Goal: Task Accomplishment & Management: Complete application form

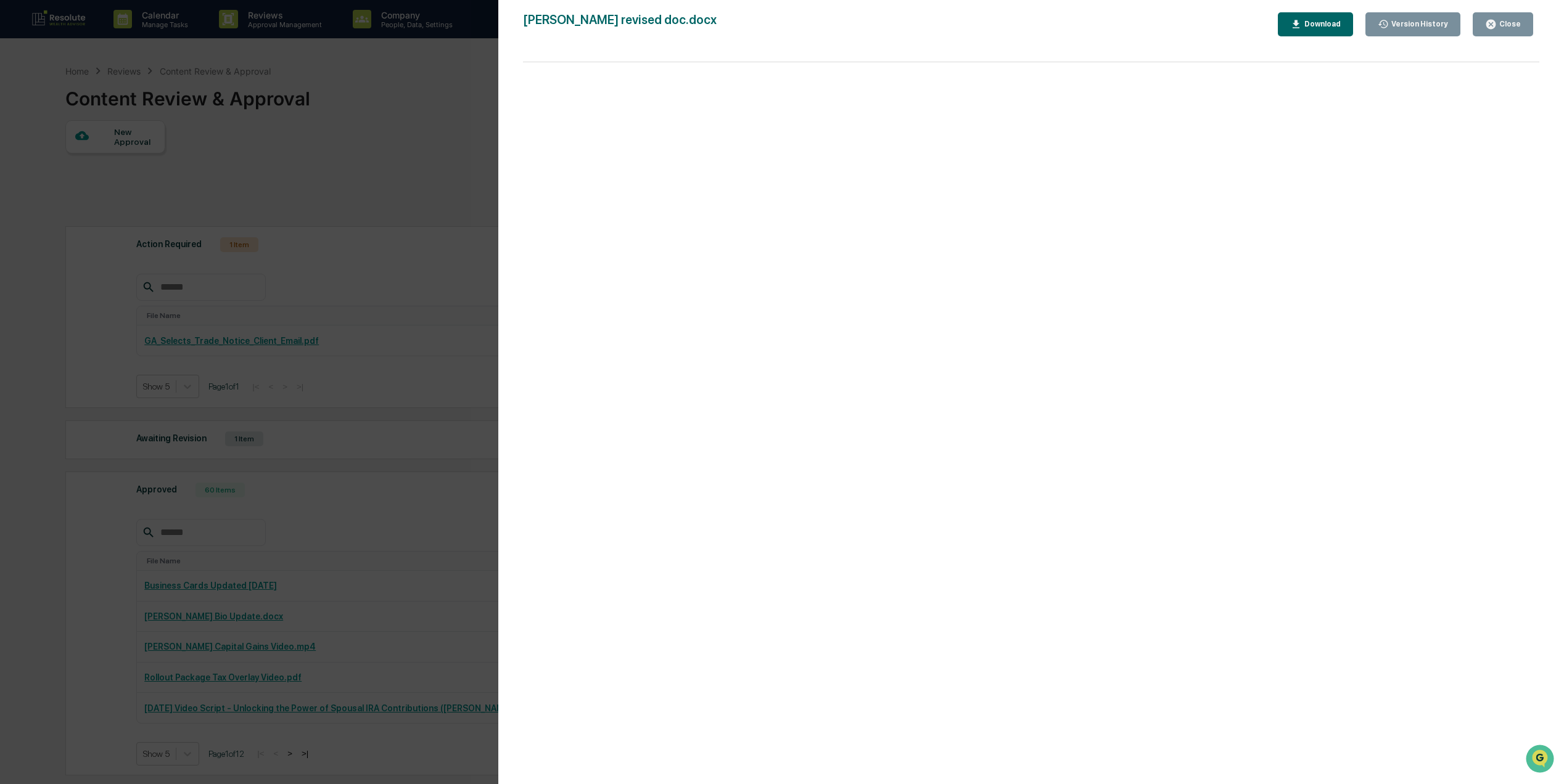
click at [1500, 32] on button "Close" at bounding box center [1503, 24] width 61 height 24
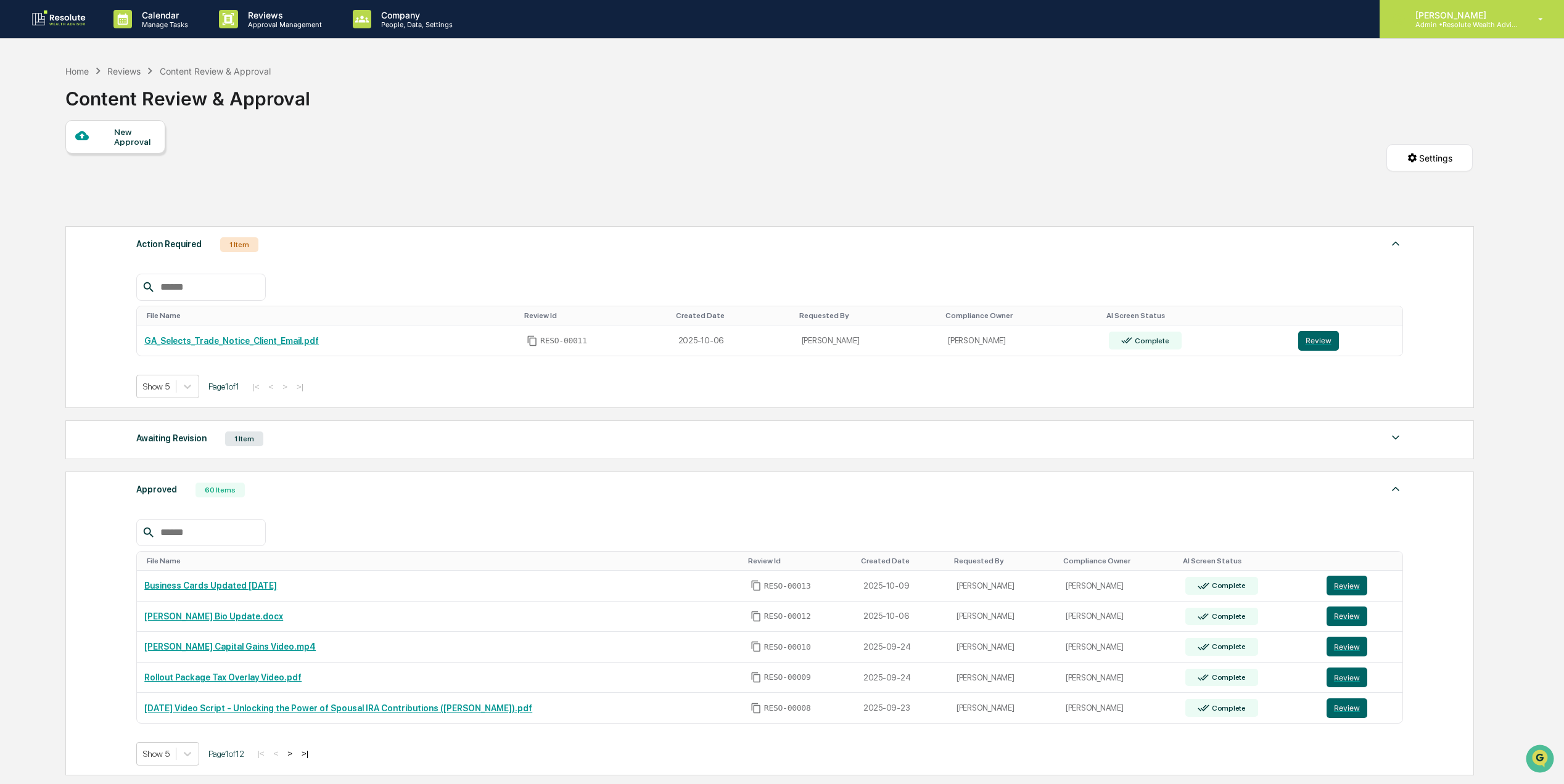
click at [1467, 28] on div "Alyssa Warrington Admin • Resolute Wealth Advisor" at bounding box center [1472, 19] width 185 height 38
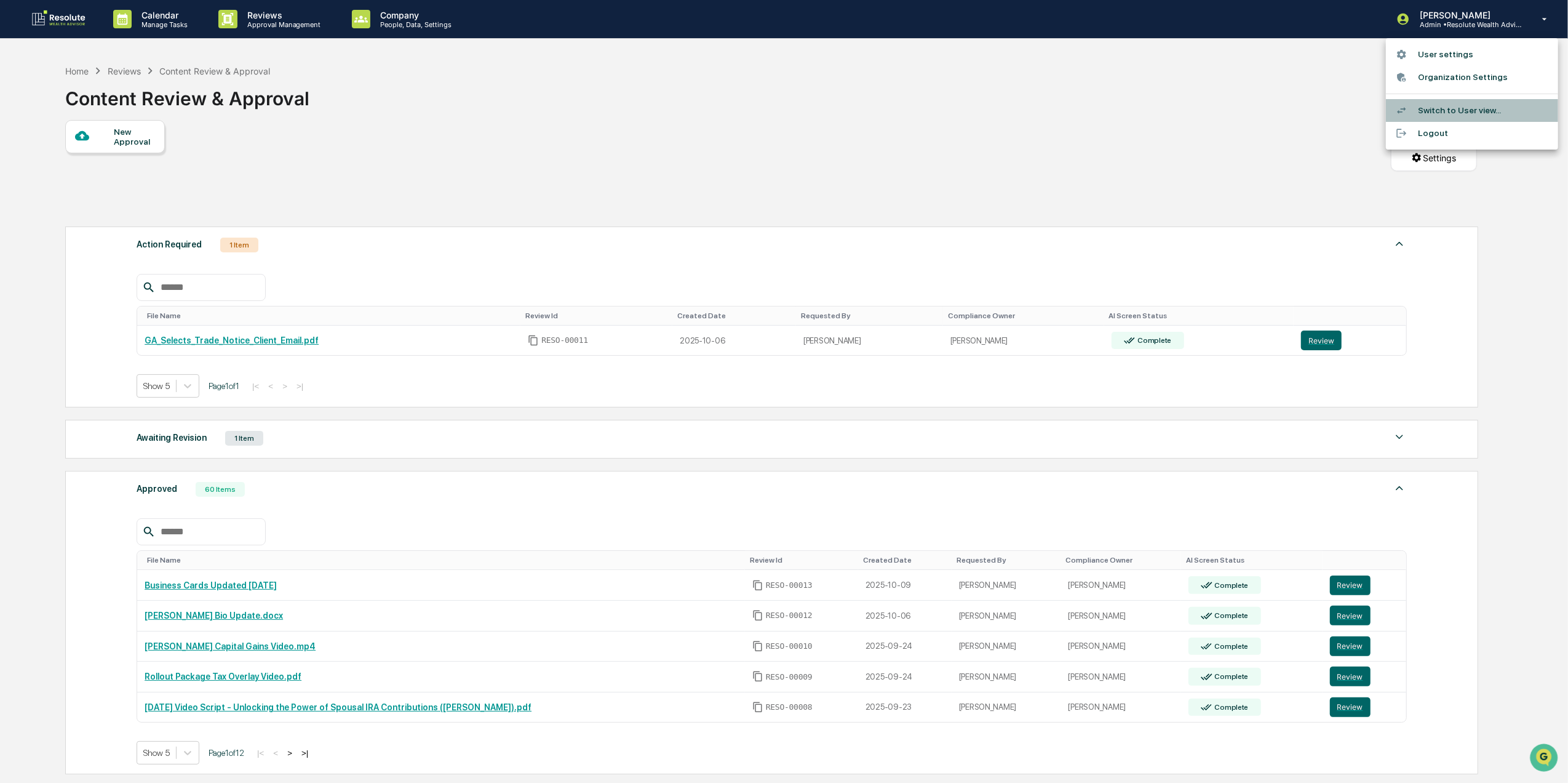
click at [1464, 114] on li "Switch to User view..." at bounding box center [1472, 110] width 172 height 23
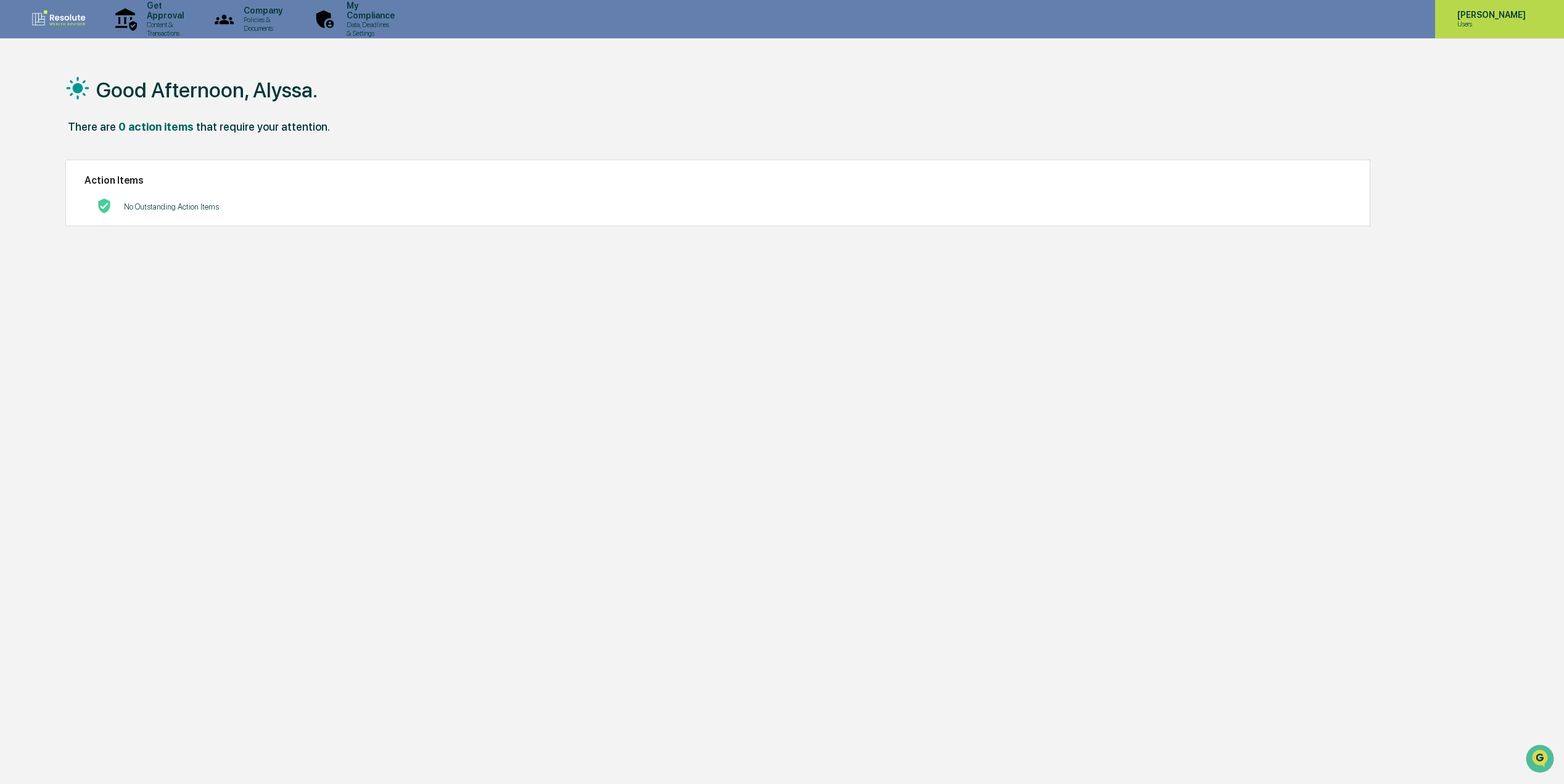
click at [1477, 11] on p "[PERSON_NAME]" at bounding box center [1490, 15] width 85 height 10
click at [1448, 53] on li "Switch to Admin view..." at bounding box center [1475, 63] width 173 height 23
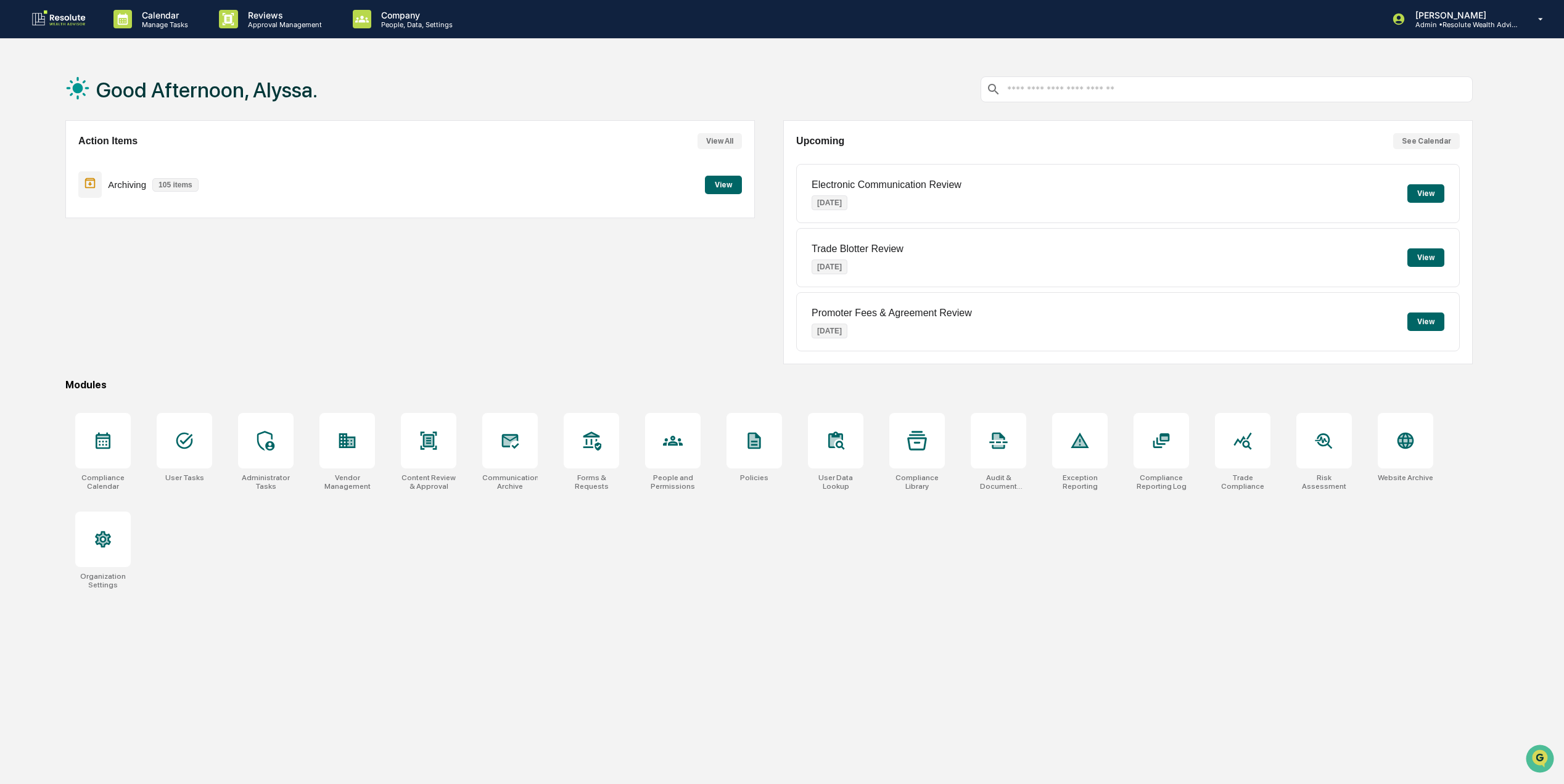
click at [717, 188] on button "View" at bounding box center [723, 185] width 37 height 18
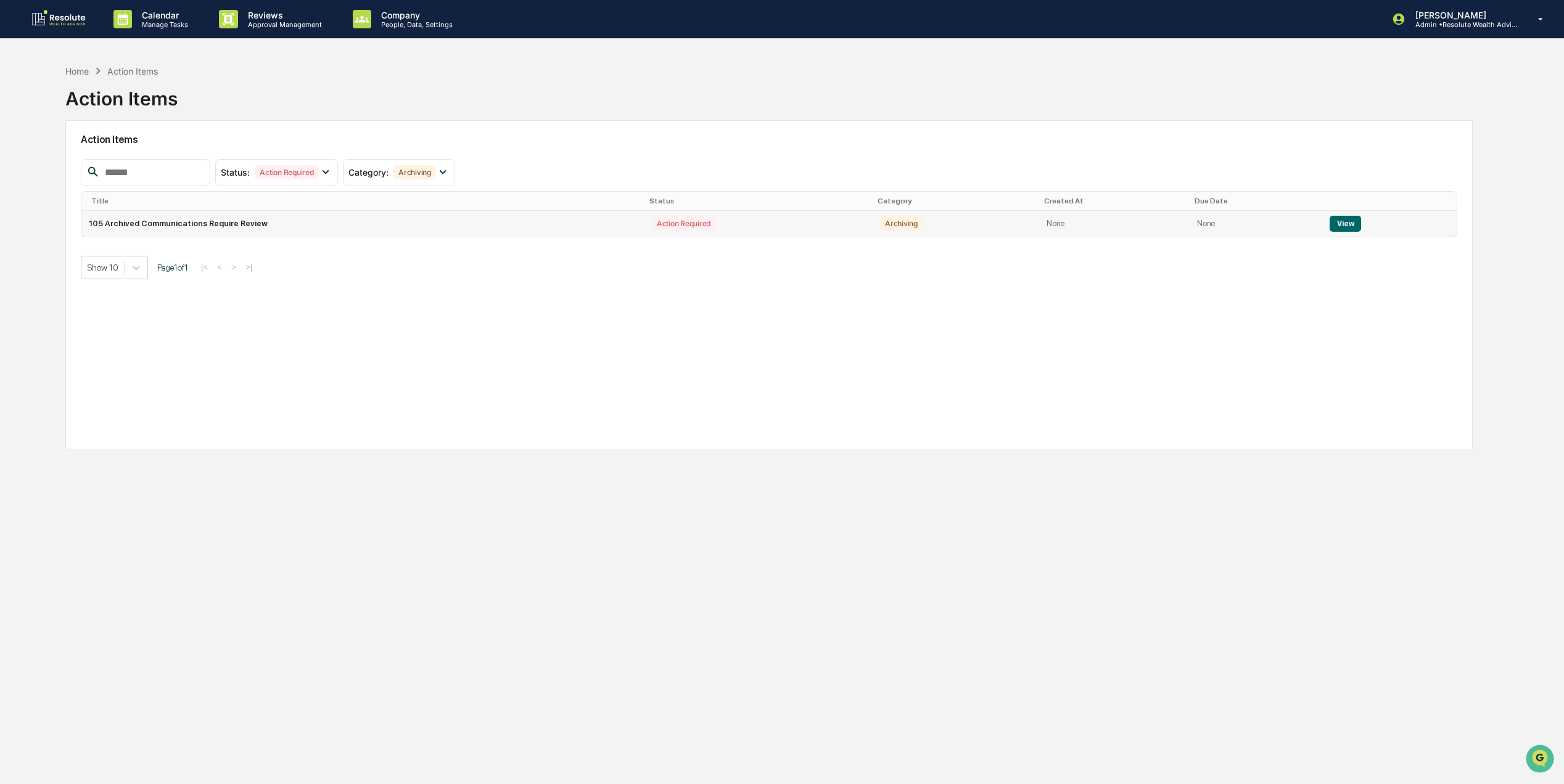
click at [205, 217] on td "105 Archived Communications Require Review" at bounding box center [362, 223] width 563 height 26
click at [1344, 227] on button "View" at bounding box center [1345, 223] width 32 height 16
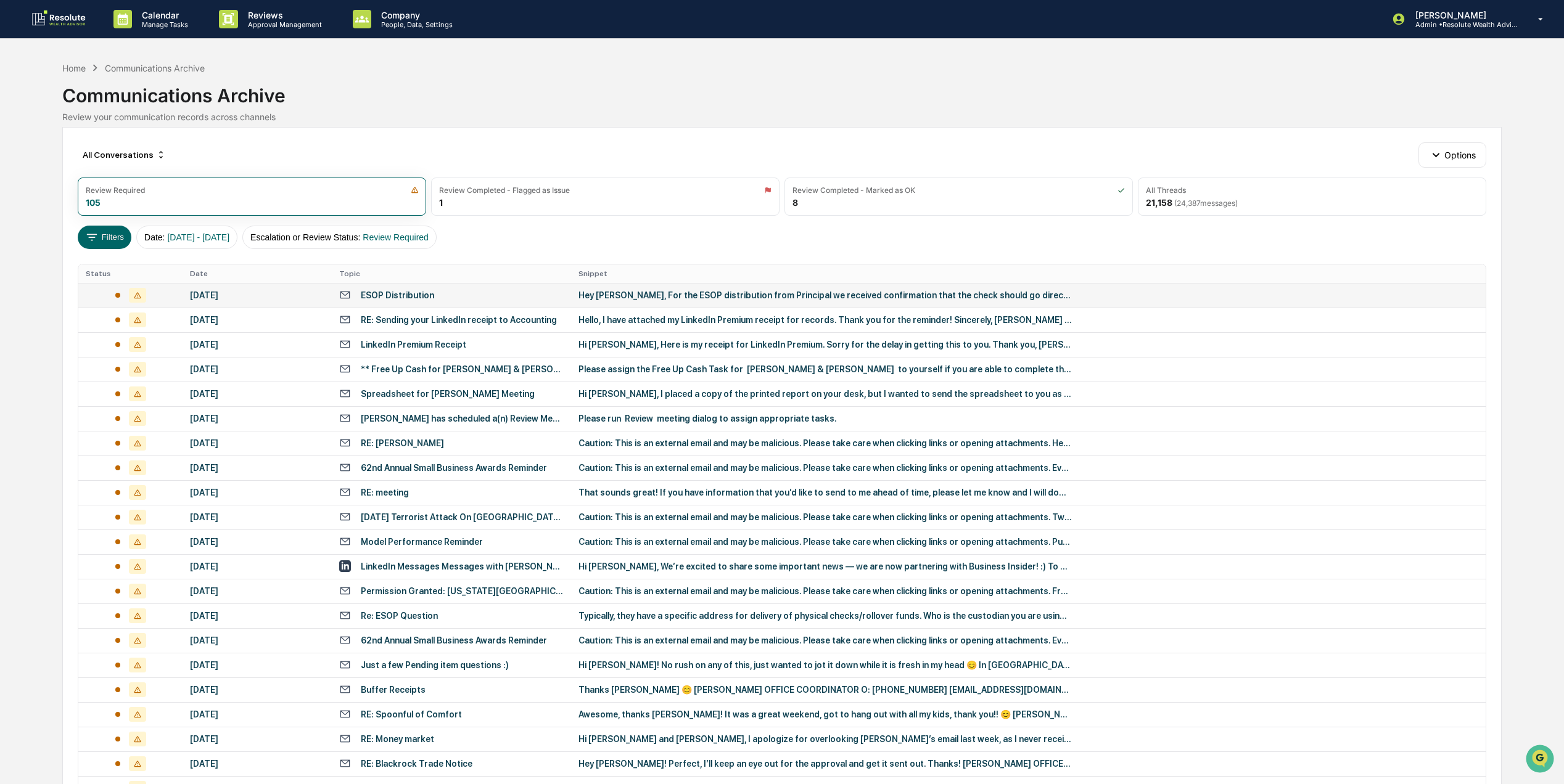
click at [464, 291] on div "ESOP Distribution" at bounding box center [451, 294] width 224 height 12
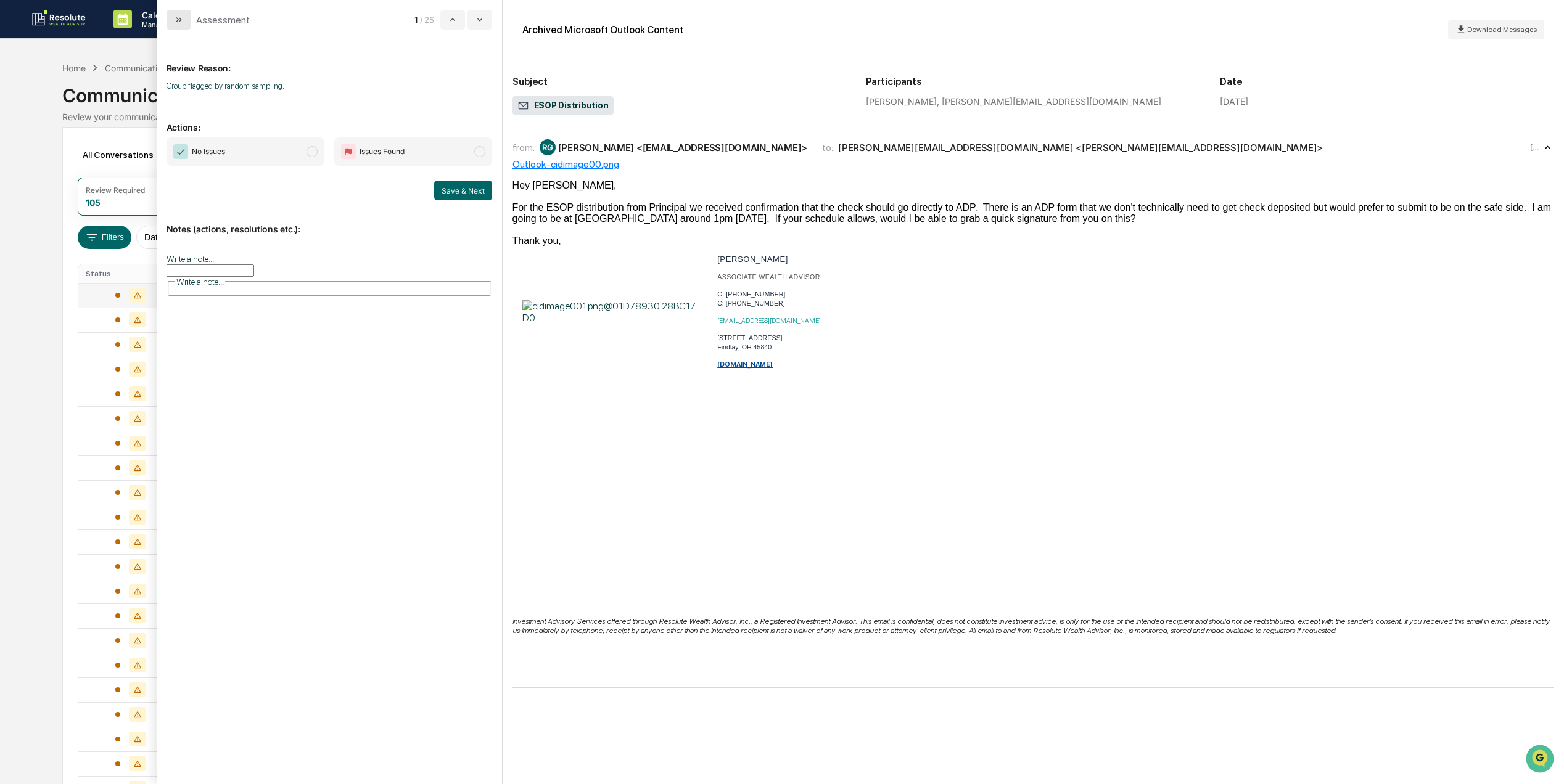
click at [180, 21] on icon "modal" at bounding box center [179, 20] width 10 height 10
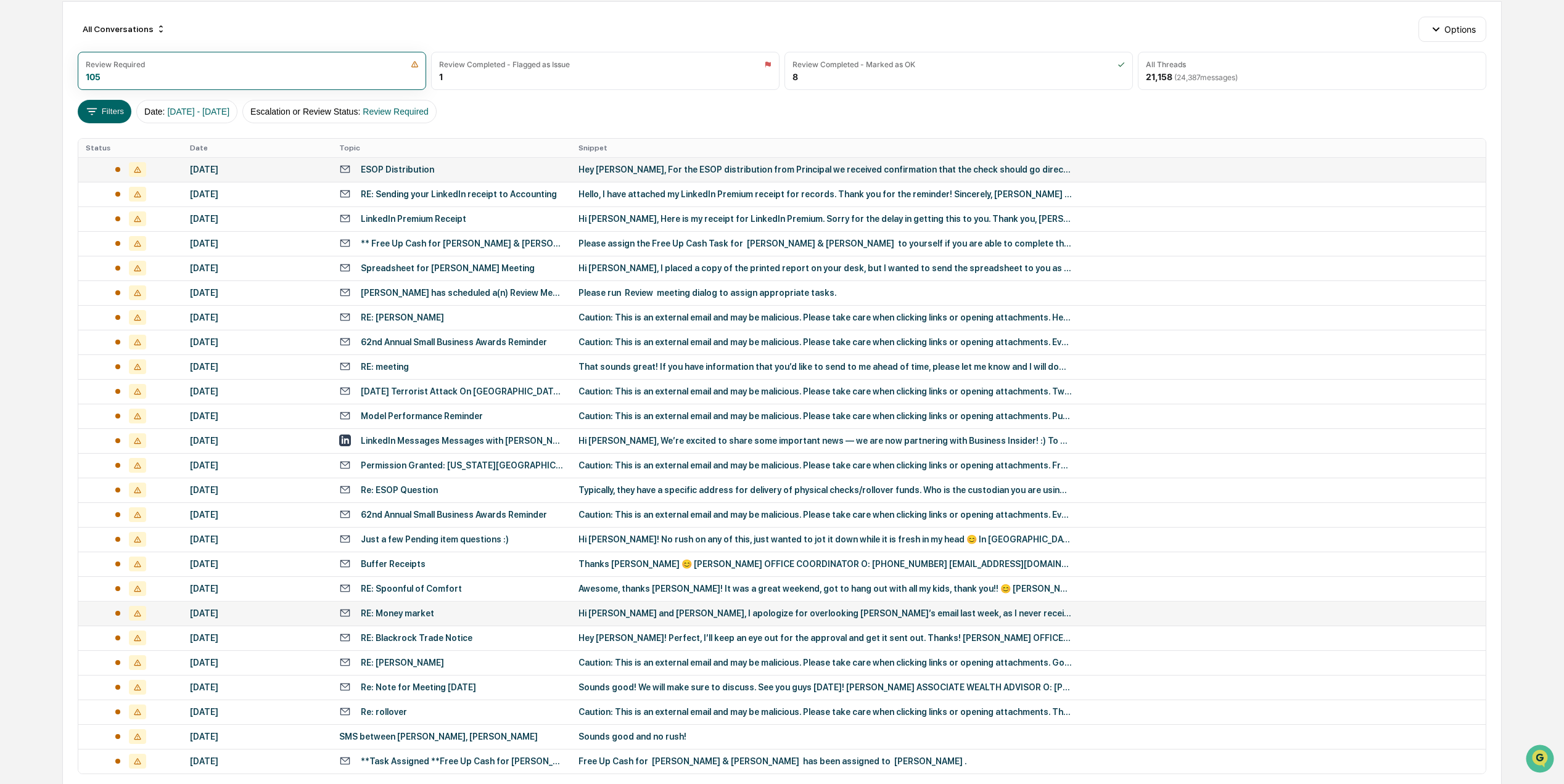
scroll to position [23, 0]
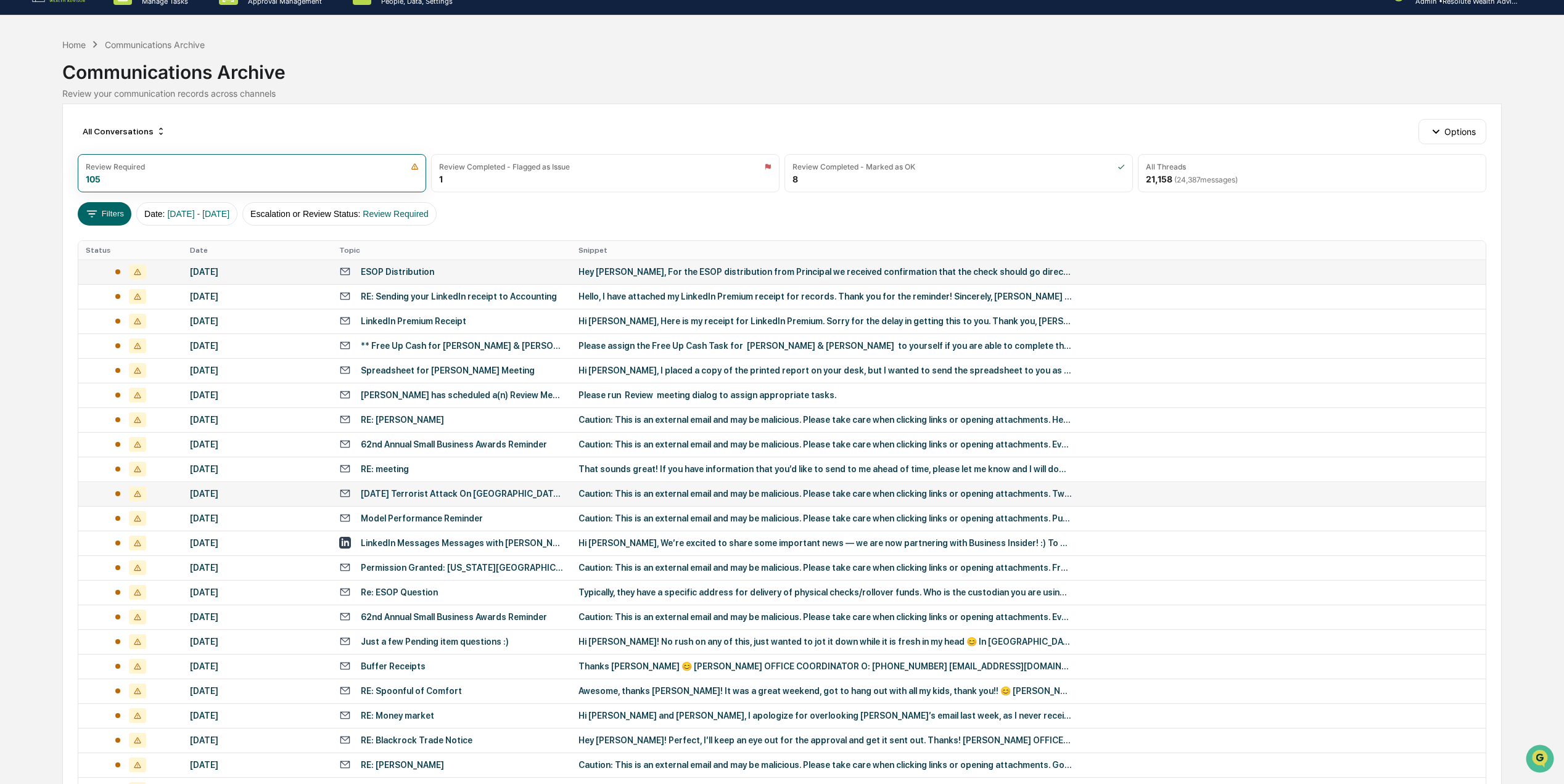
click at [460, 487] on td "October 7th Terrorist Attack On Israel: Lessons Learned After Two Years Of War …" at bounding box center [451, 493] width 239 height 25
click at [42, 135] on div "Calendar Manage Tasks Reviews Approval Management Company People, Data, Setting…" at bounding box center [782, 468] width 1564 height 983
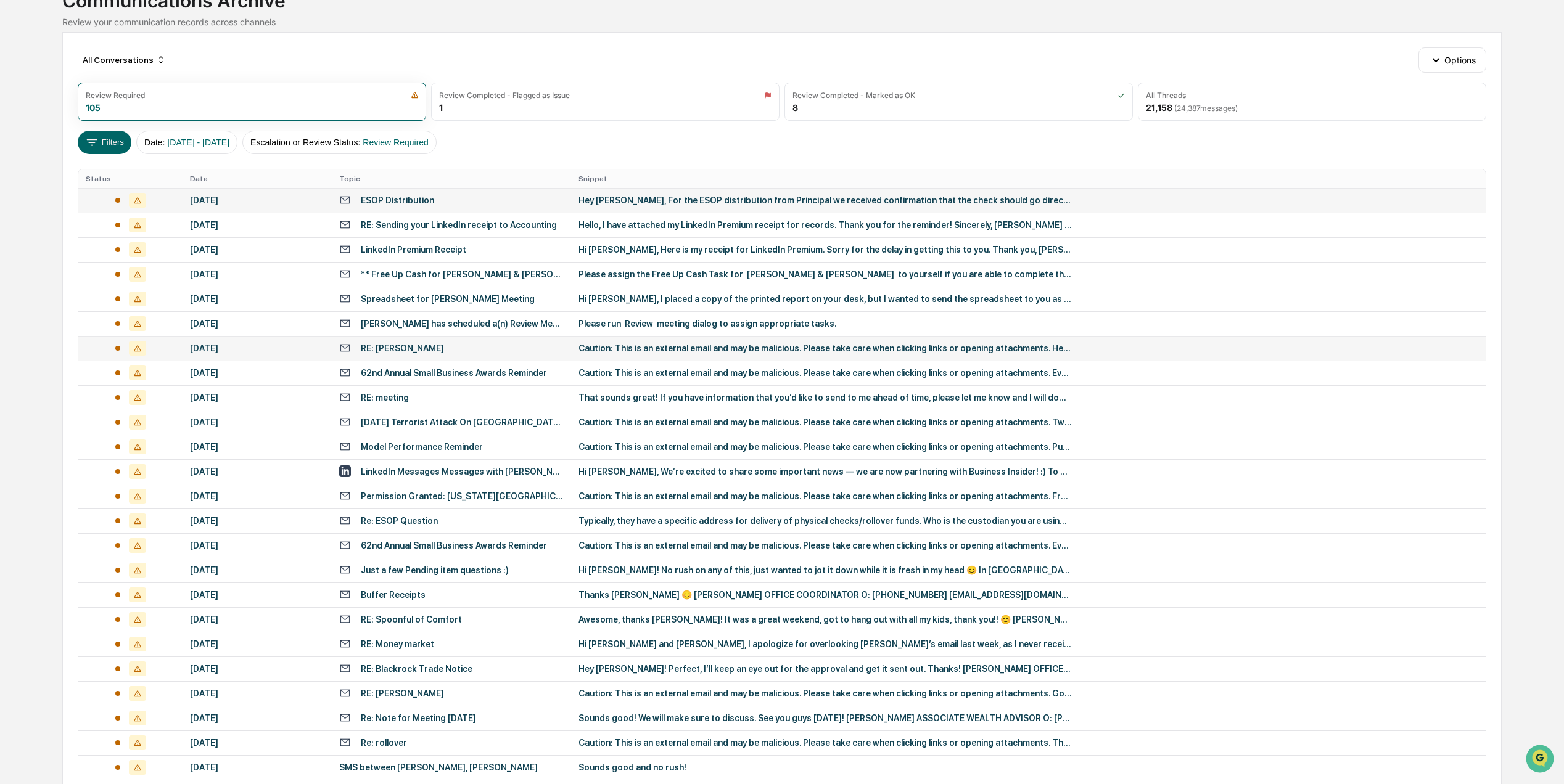
scroll to position [188, 0]
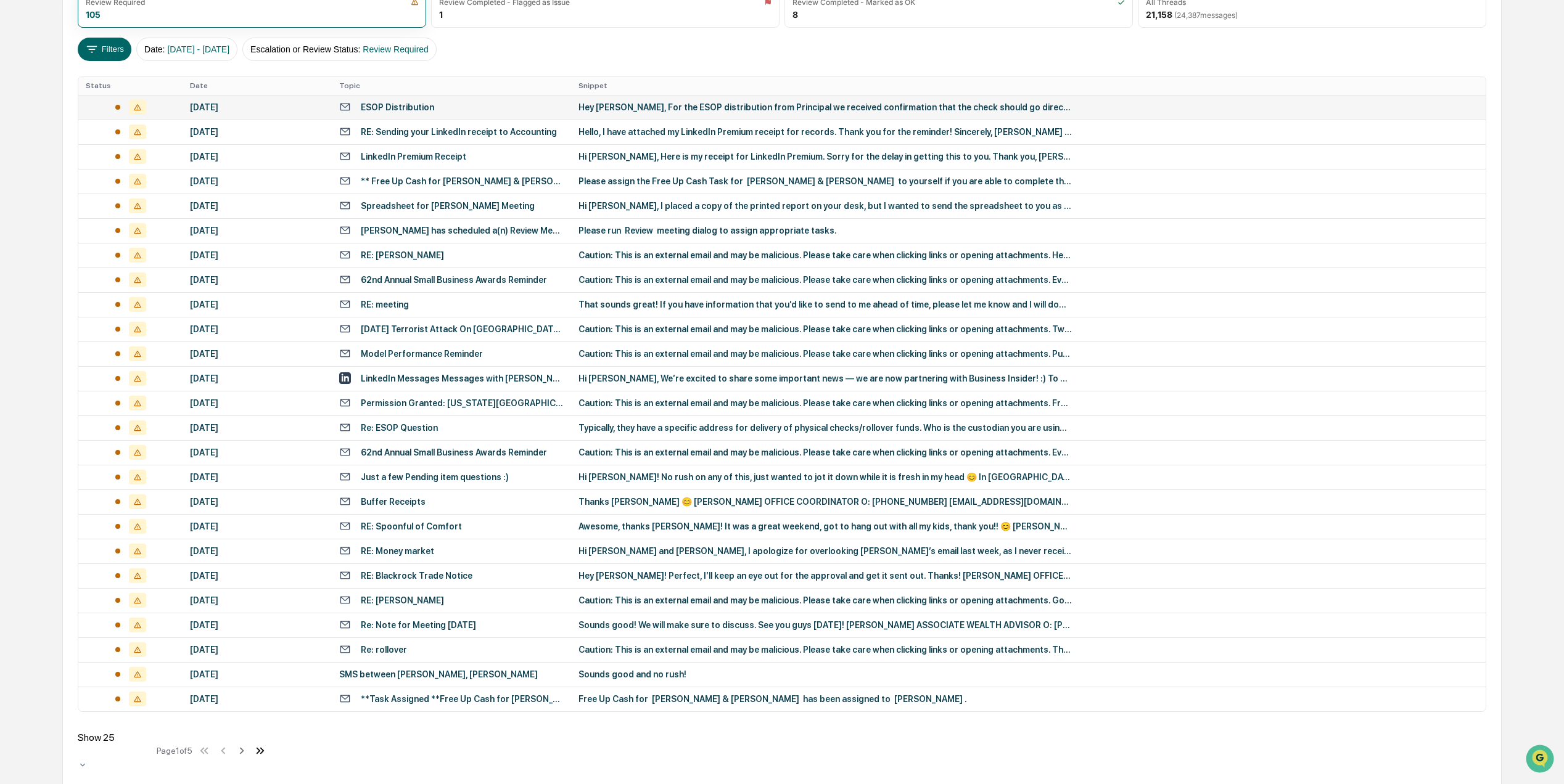
click at [267, 750] on icon at bounding box center [260, 750] width 13 height 13
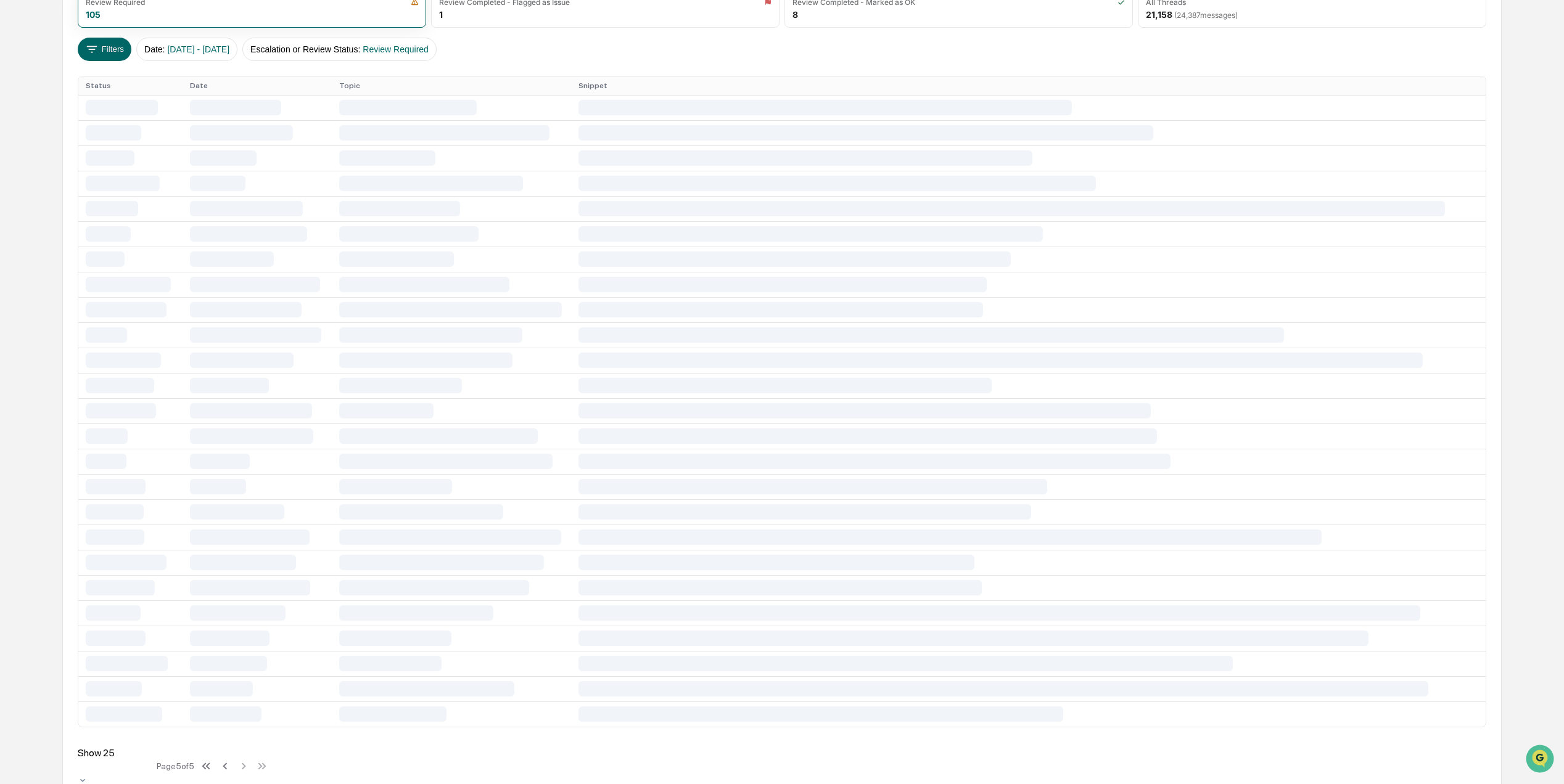
scroll to position [0, 0]
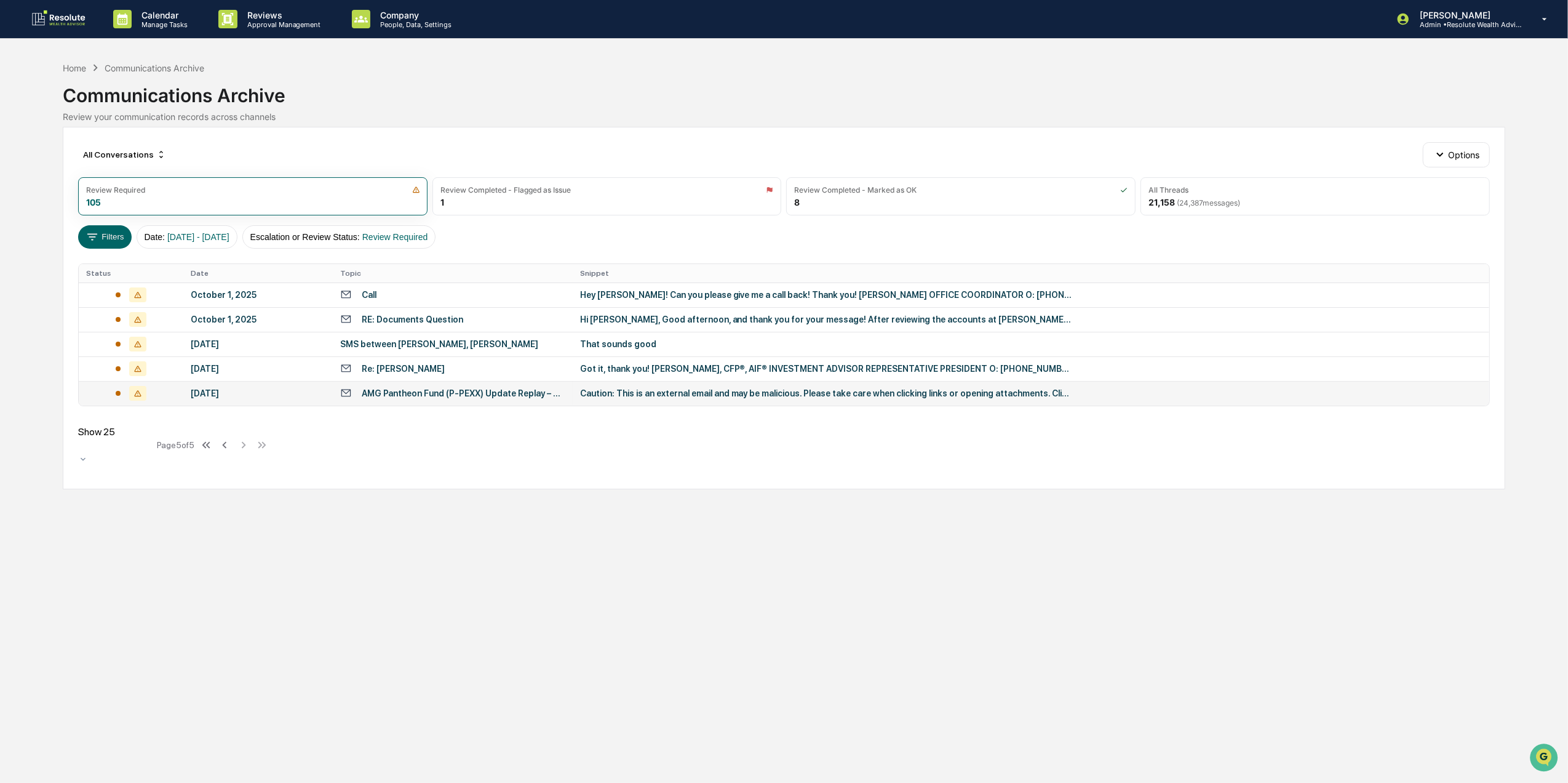
click at [222, 402] on td "September 4, 2025" at bounding box center [258, 393] width 150 height 25
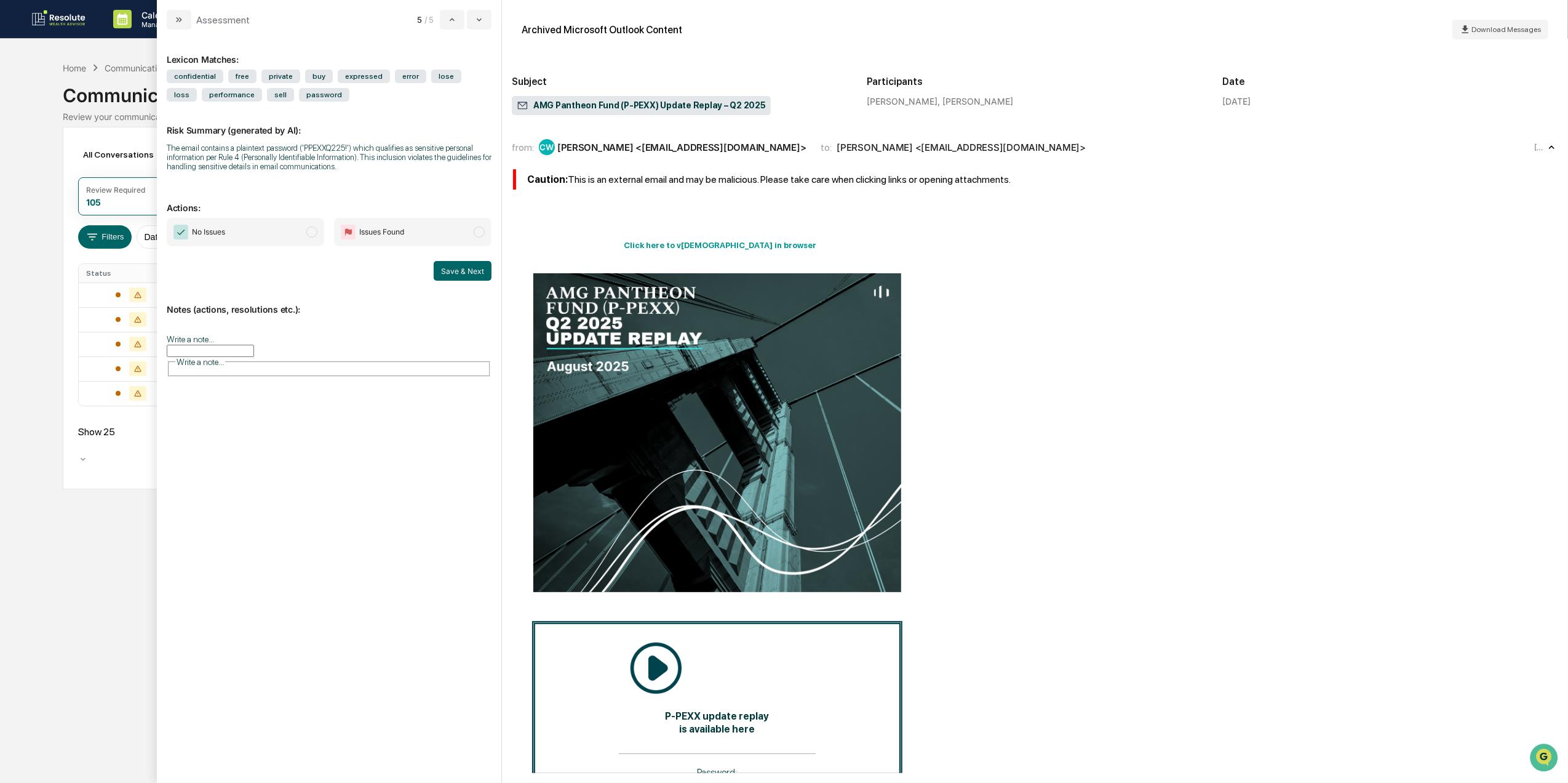
click at [0, 464] on html "Calendar Manage Tasks Reviews Approval Management Company People, Data, Setting…" at bounding box center [784, 391] width 1568 height 783
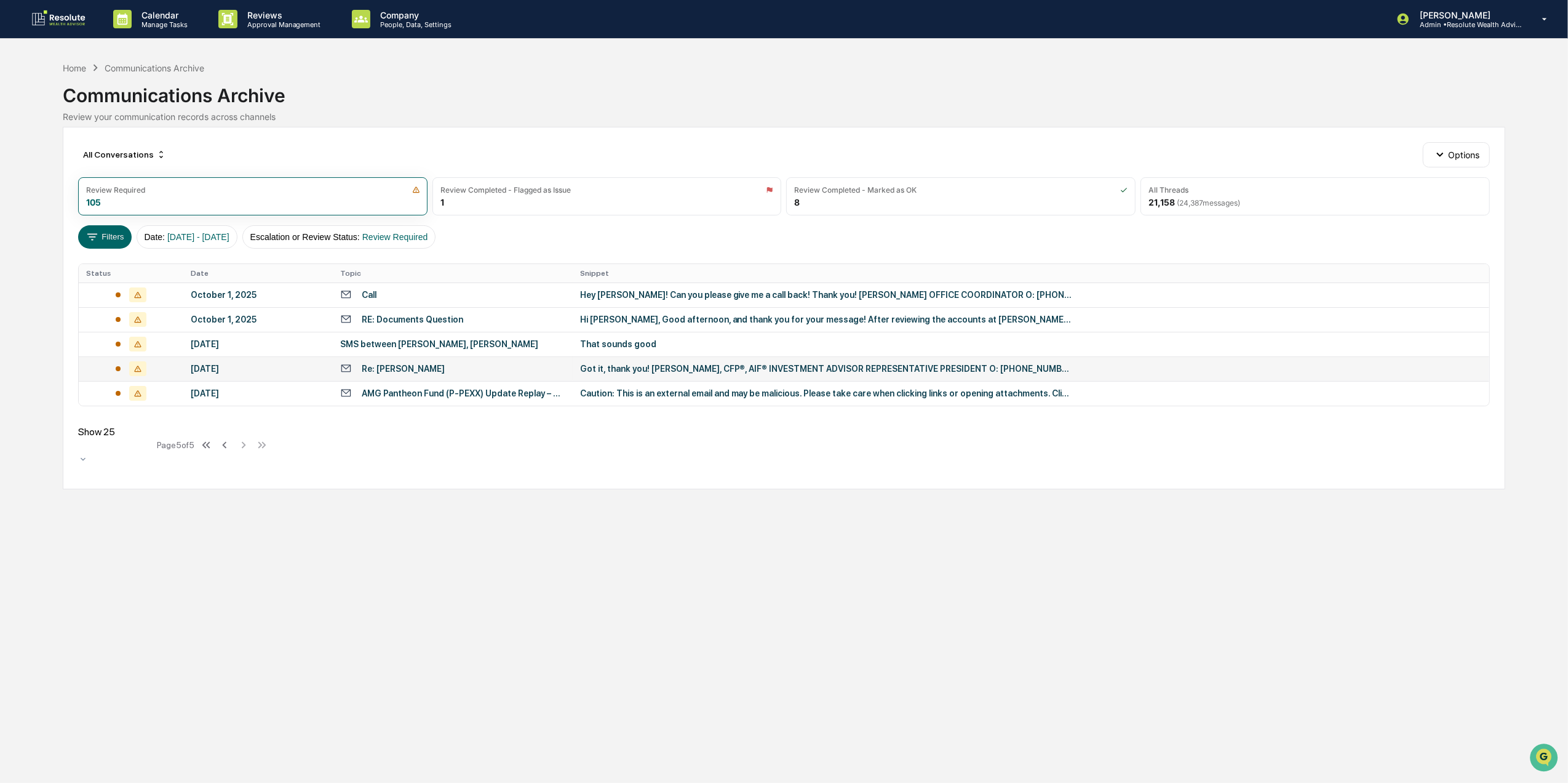
click at [220, 362] on td "September 18, 2025" at bounding box center [258, 369] width 150 height 25
click at [8, 320] on div "Calendar Manage Tasks Reviews Approval Management Company People, Data, Setting…" at bounding box center [784, 391] width 1568 height 783
click at [219, 313] on td "October 1, 2025" at bounding box center [258, 319] width 150 height 25
click at [23, 457] on div "Calendar Manage Tasks Reviews Approval Management Company People, Data, Setting…" at bounding box center [784, 391] width 1568 height 783
click at [717, 288] on td "Hey Jonathan! Can you please give me a call back! Thank you! ALYSSA WARRINGTON …" at bounding box center [1032, 295] width 917 height 25
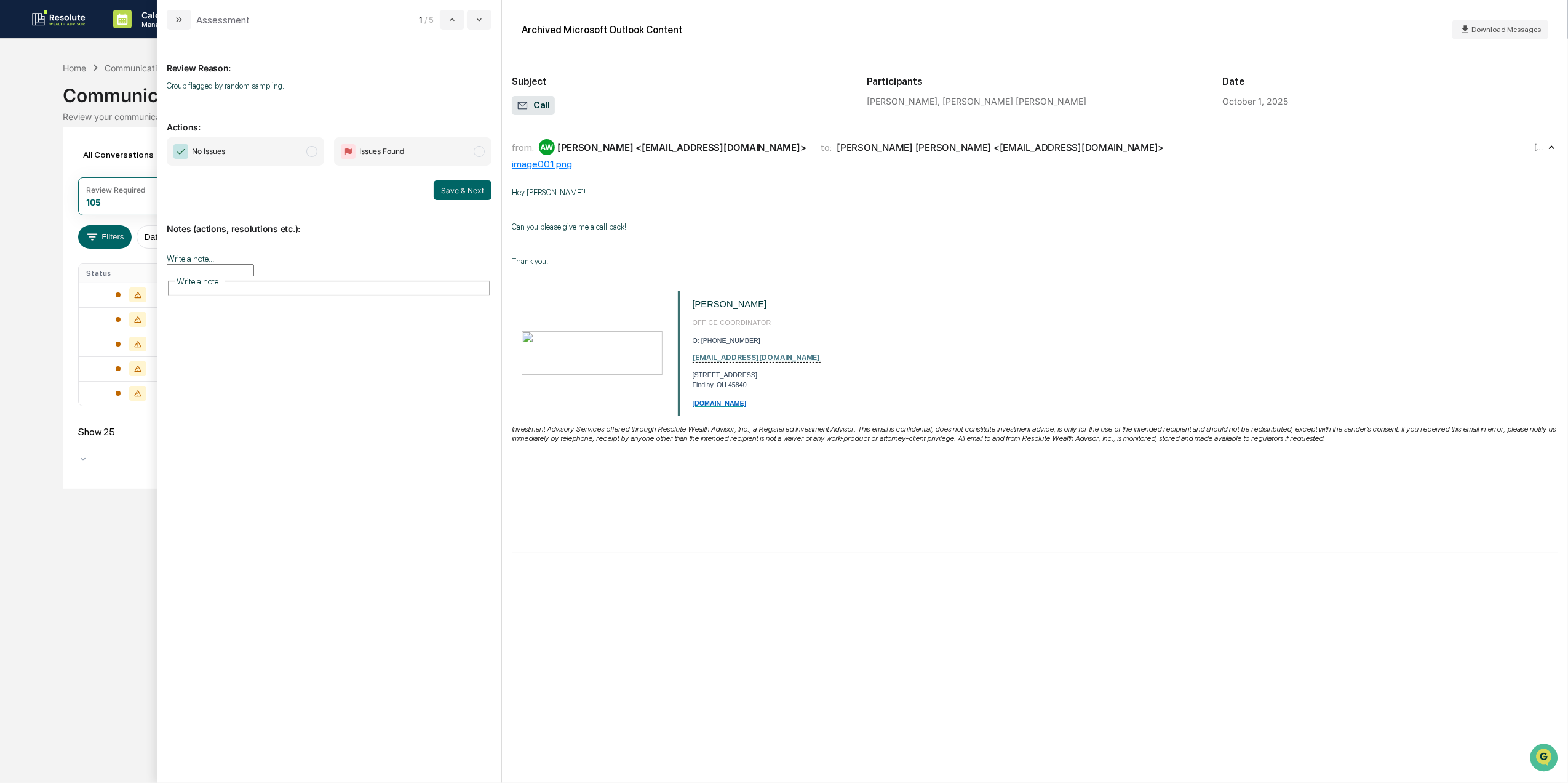
click at [266, 151] on span "No Issues" at bounding box center [245, 151] width 158 height 28
click at [479, 185] on button "Save & Next" at bounding box center [463, 190] width 58 height 20
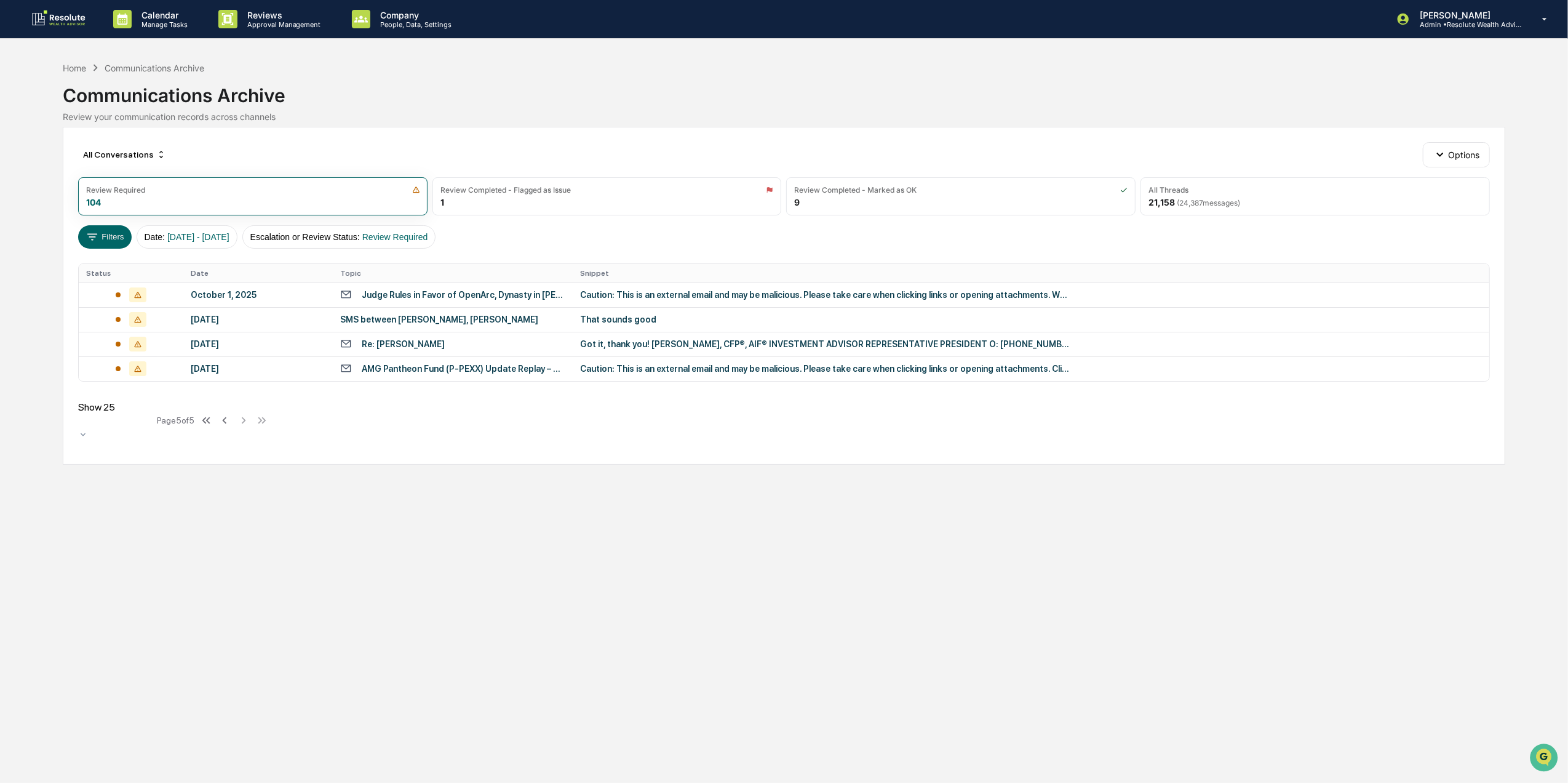
click at [42, 534] on div "Calendar Manage Tasks Reviews Approval Management Company People, Data, Setting…" at bounding box center [784, 391] width 1568 height 783
click at [200, 185] on div "Review Required" at bounding box center [252, 189] width 333 height 9
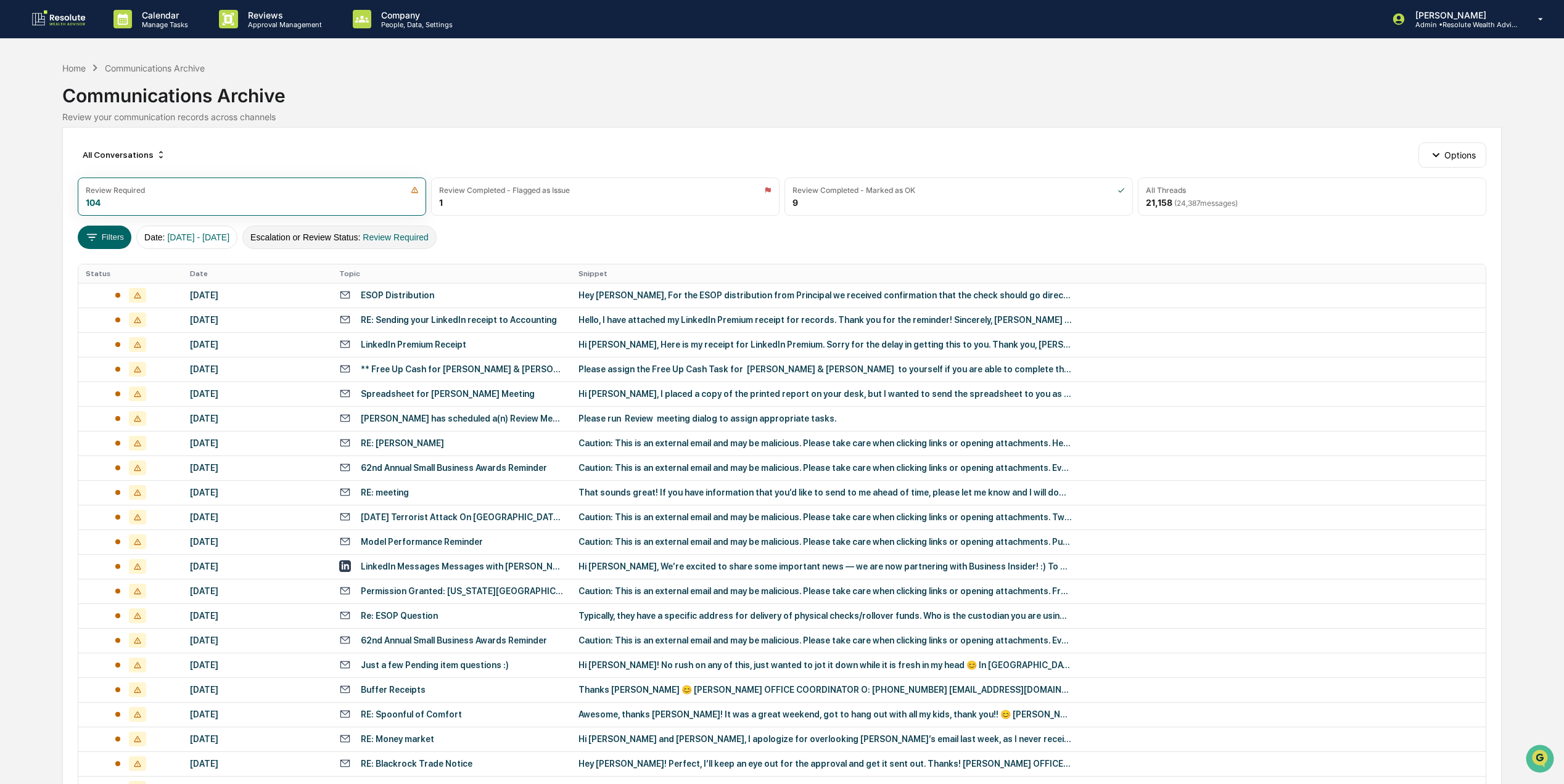
click at [331, 239] on button "Escalation or Review Status : Review Required" at bounding box center [340, 237] width 195 height 23
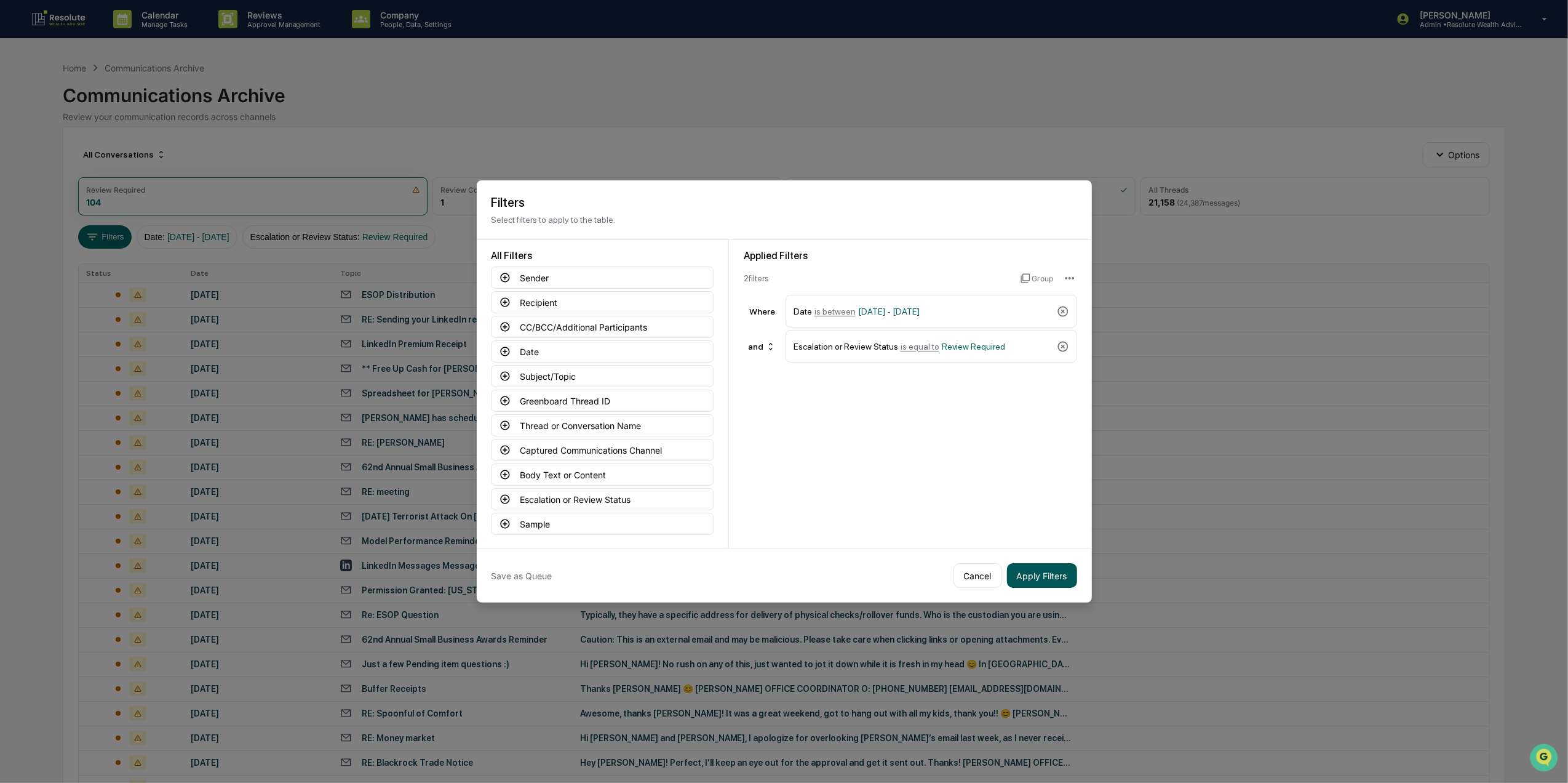
click at [1044, 576] on button "Apply Filters" at bounding box center [1042, 575] width 70 height 25
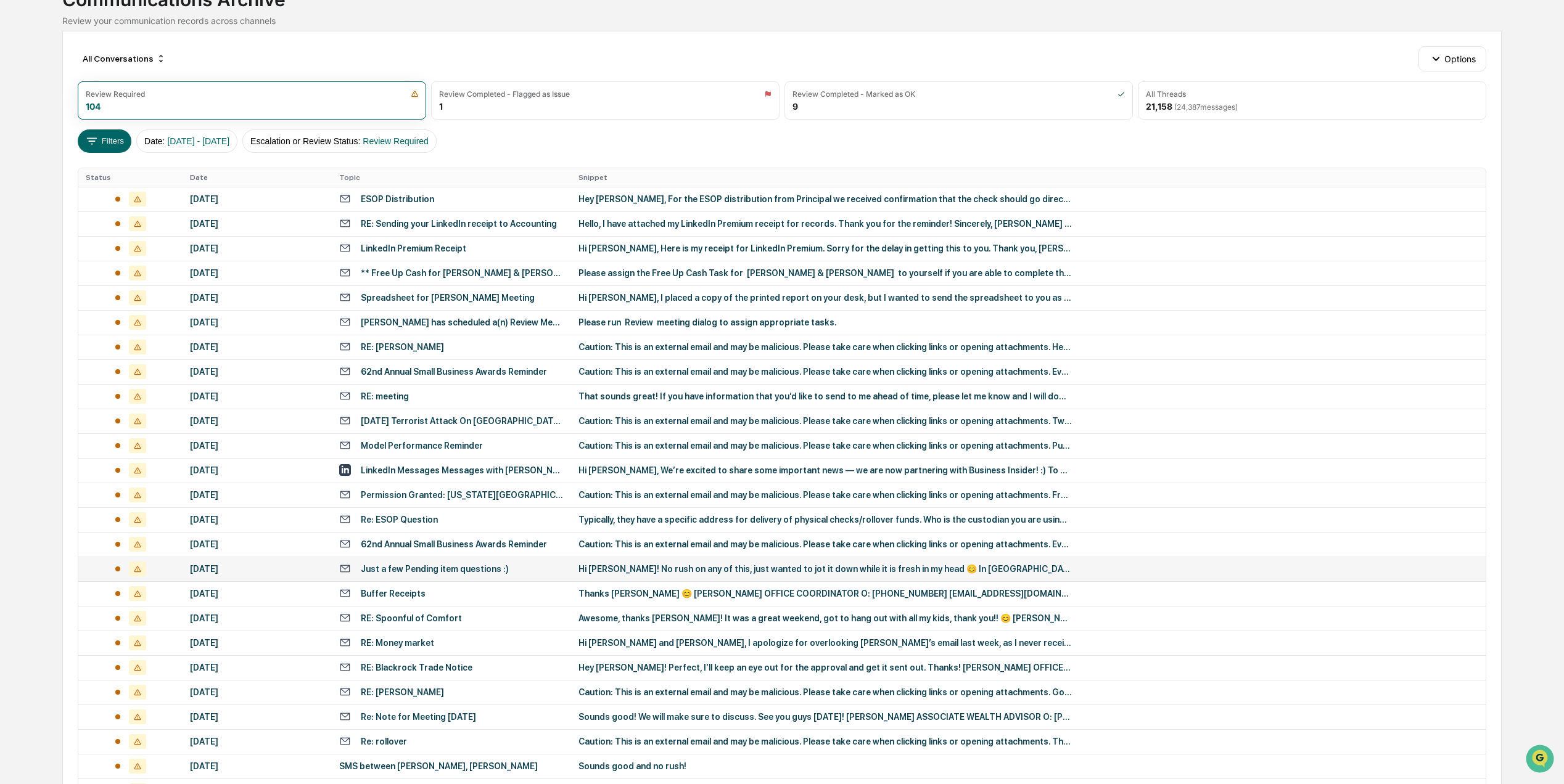
scroll to position [188, 0]
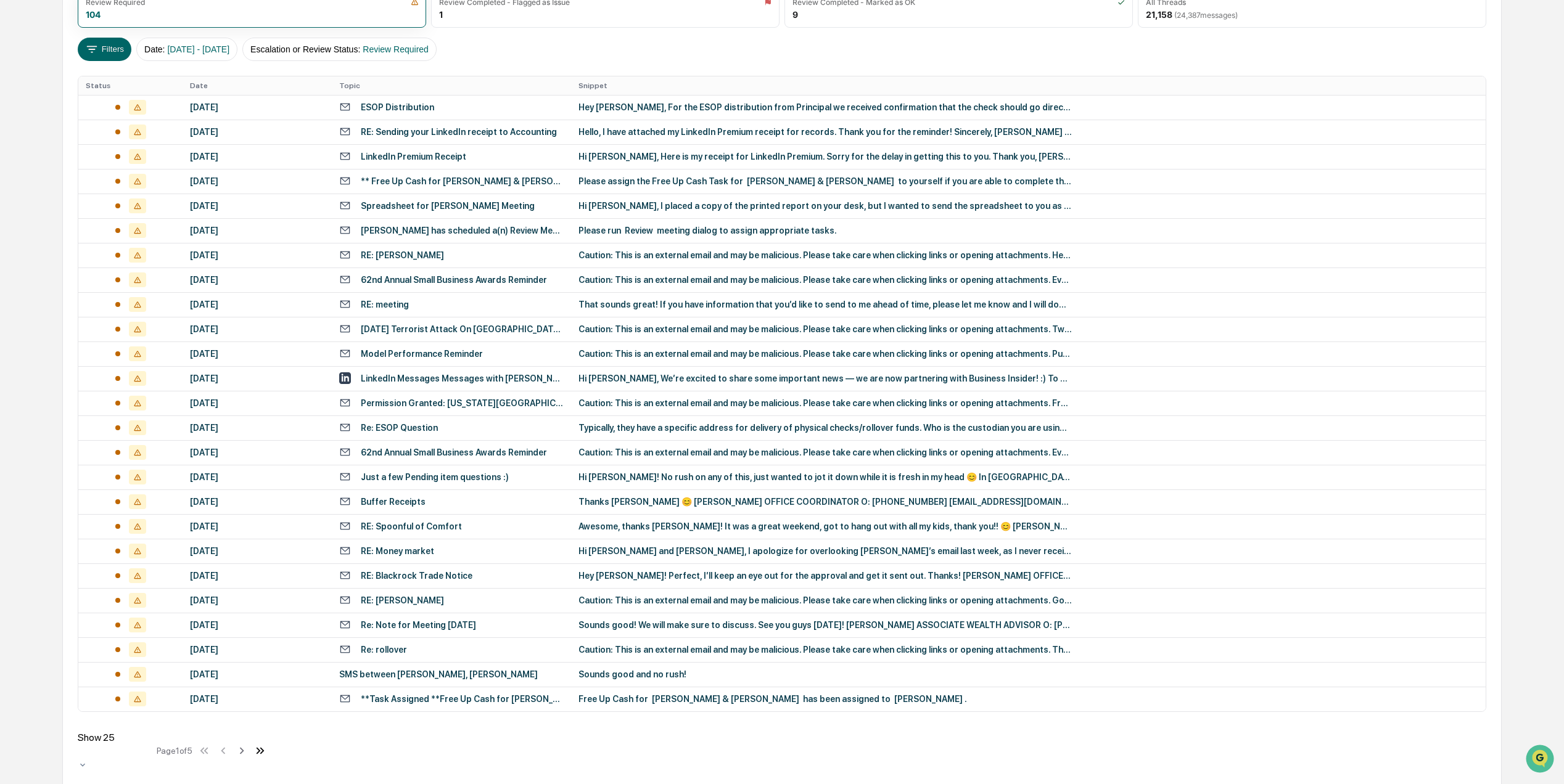
click at [264, 747] on icon at bounding box center [262, 750] width 4 height 7
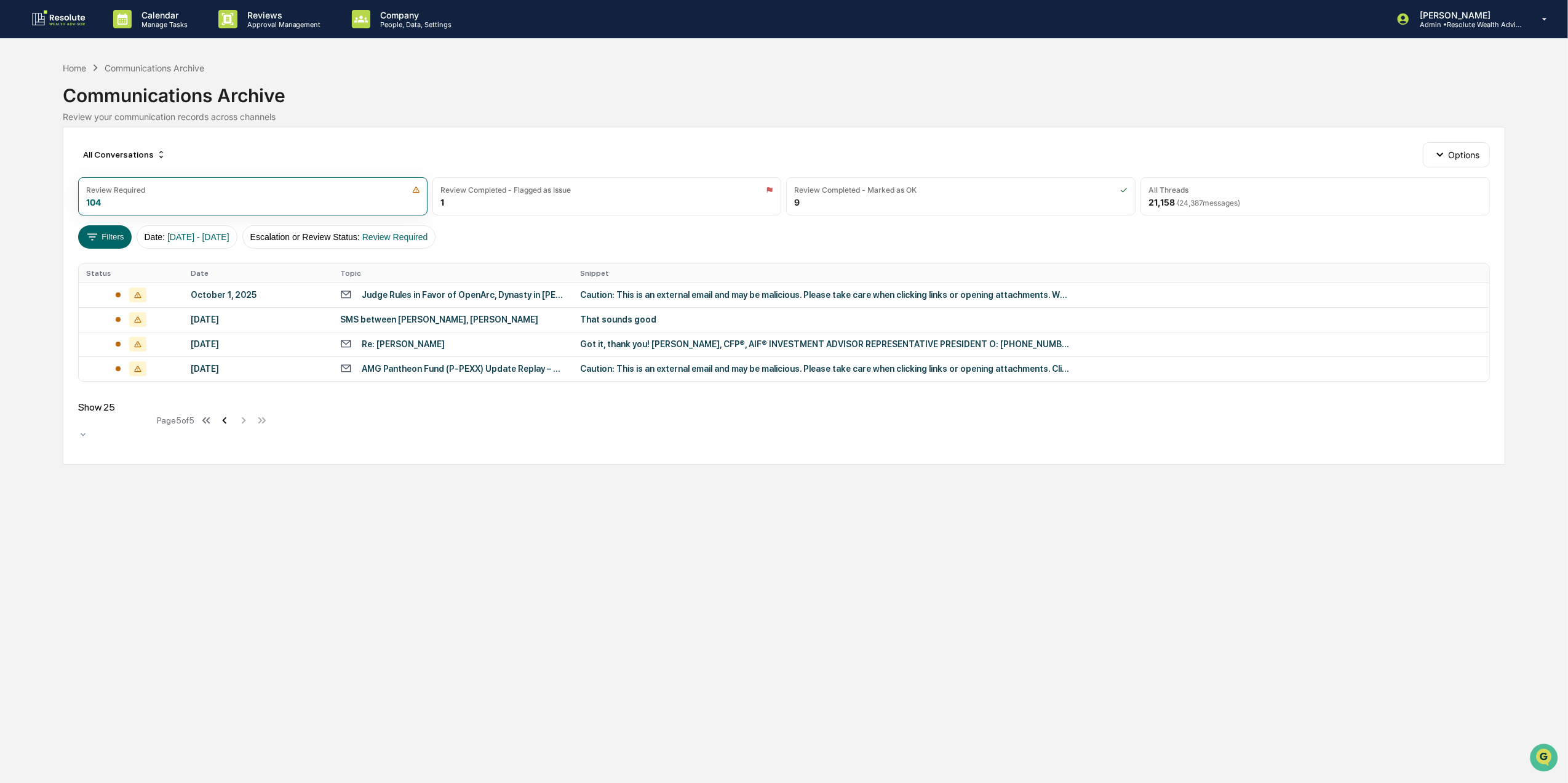
click at [227, 419] on icon at bounding box center [225, 420] width 4 height 7
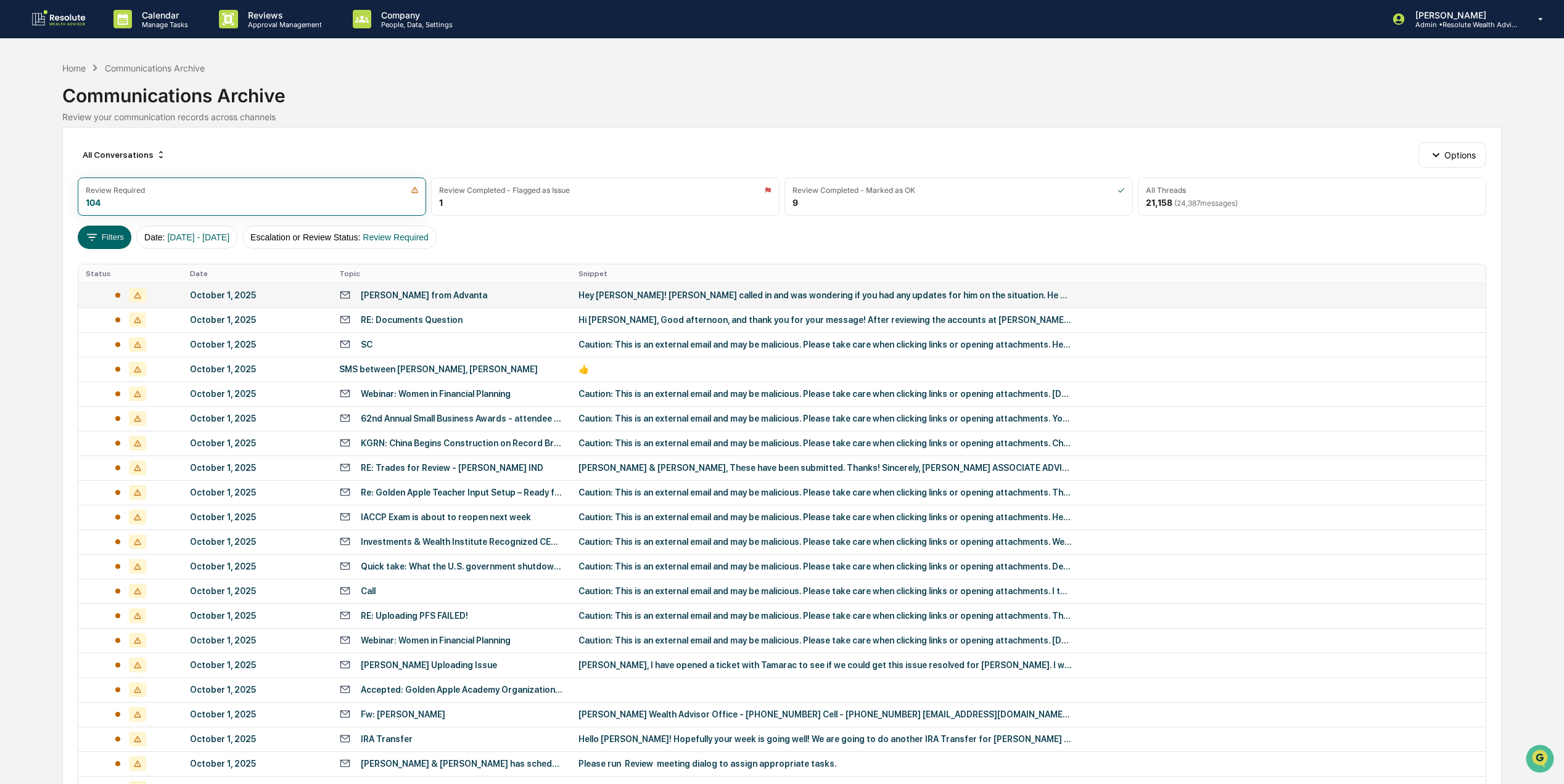
click at [422, 297] on div "Jonathan from Advanta" at bounding box center [424, 295] width 126 height 10
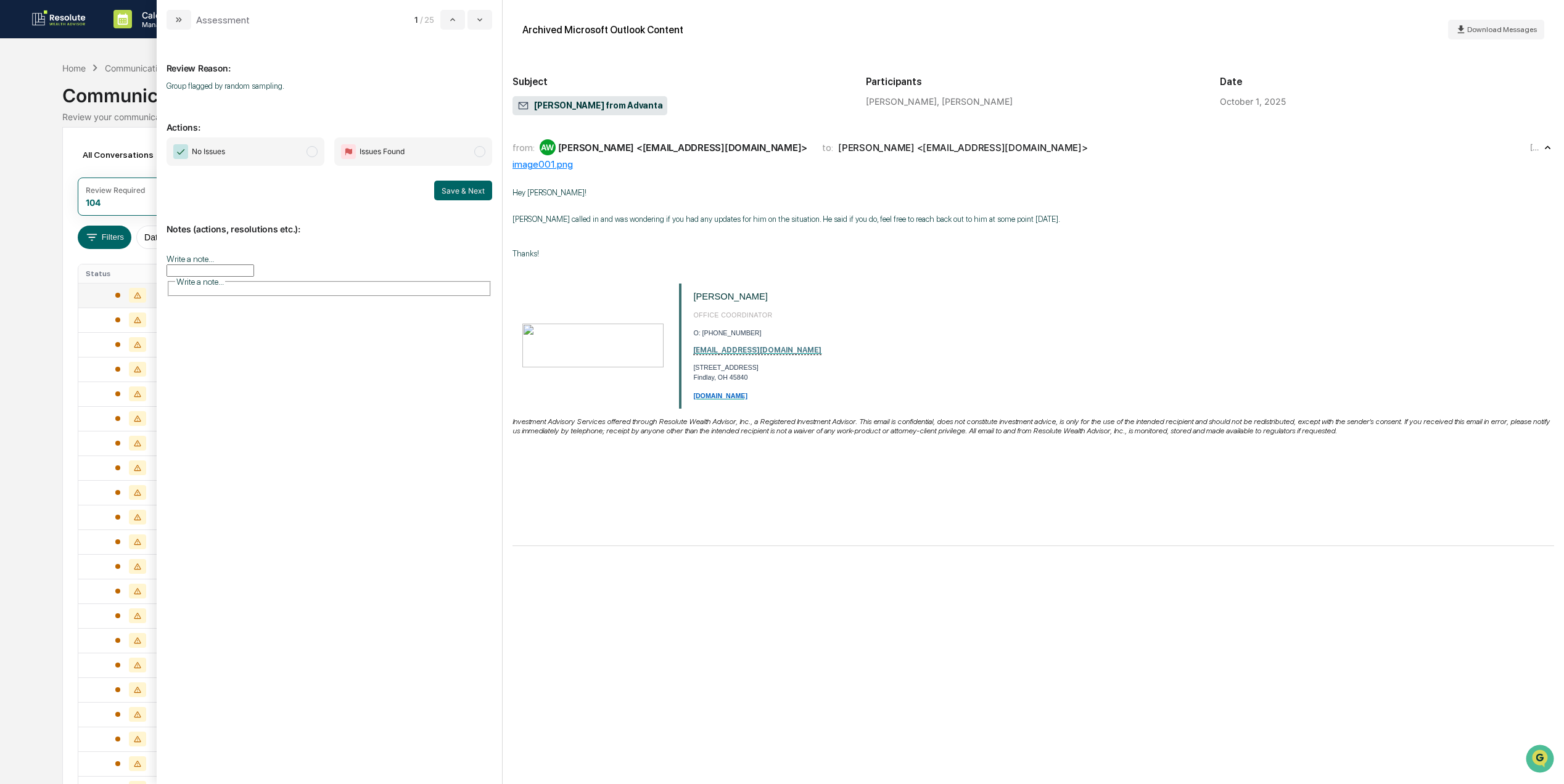
click at [298, 150] on span "No Issues" at bounding box center [245, 151] width 158 height 28
click at [461, 186] on button "Save & Next" at bounding box center [463, 190] width 58 height 20
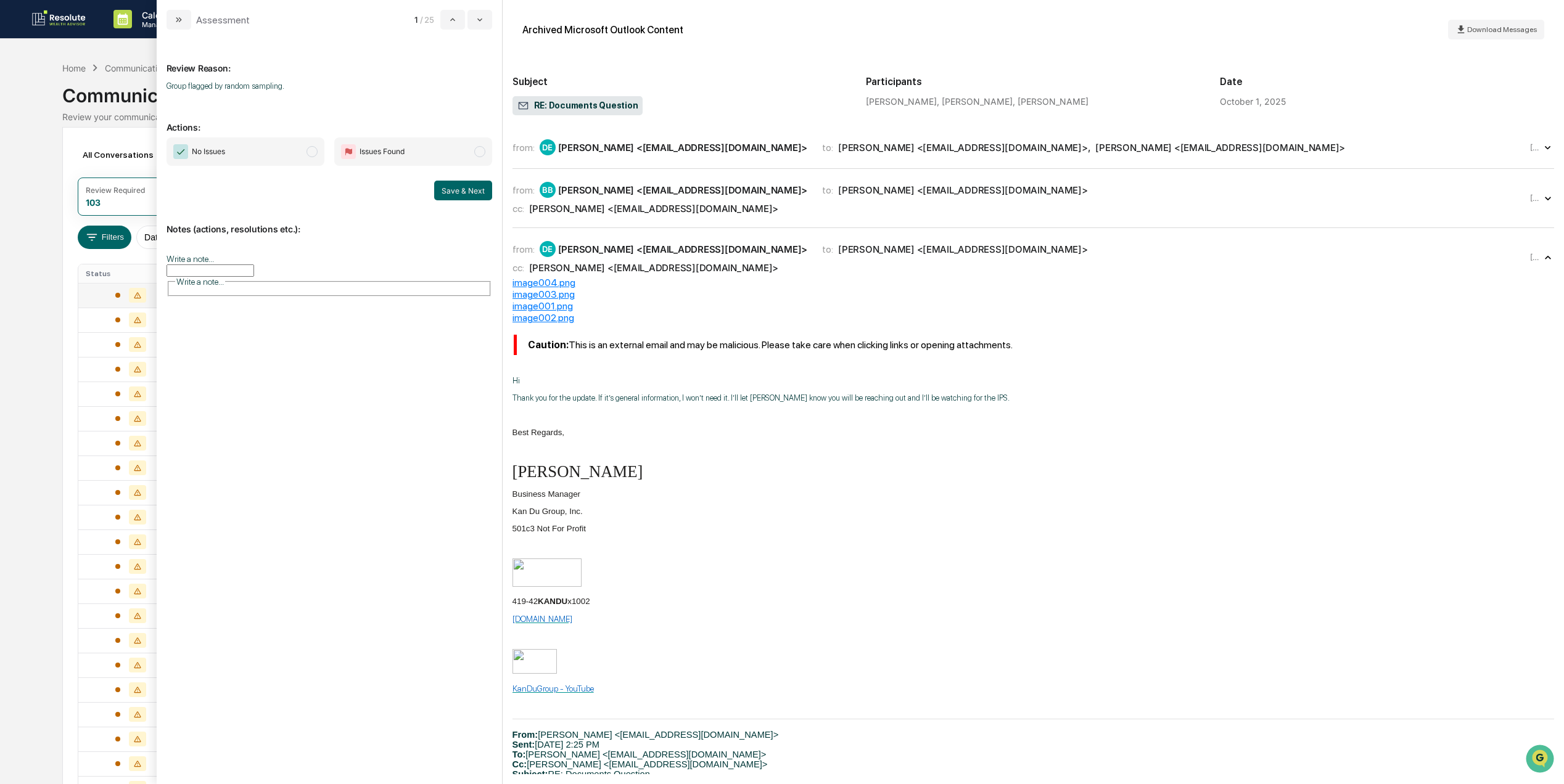
click at [239, 143] on span "No Issues" at bounding box center [245, 151] width 158 height 28
click at [481, 189] on button "Save & Next" at bounding box center [463, 190] width 58 height 20
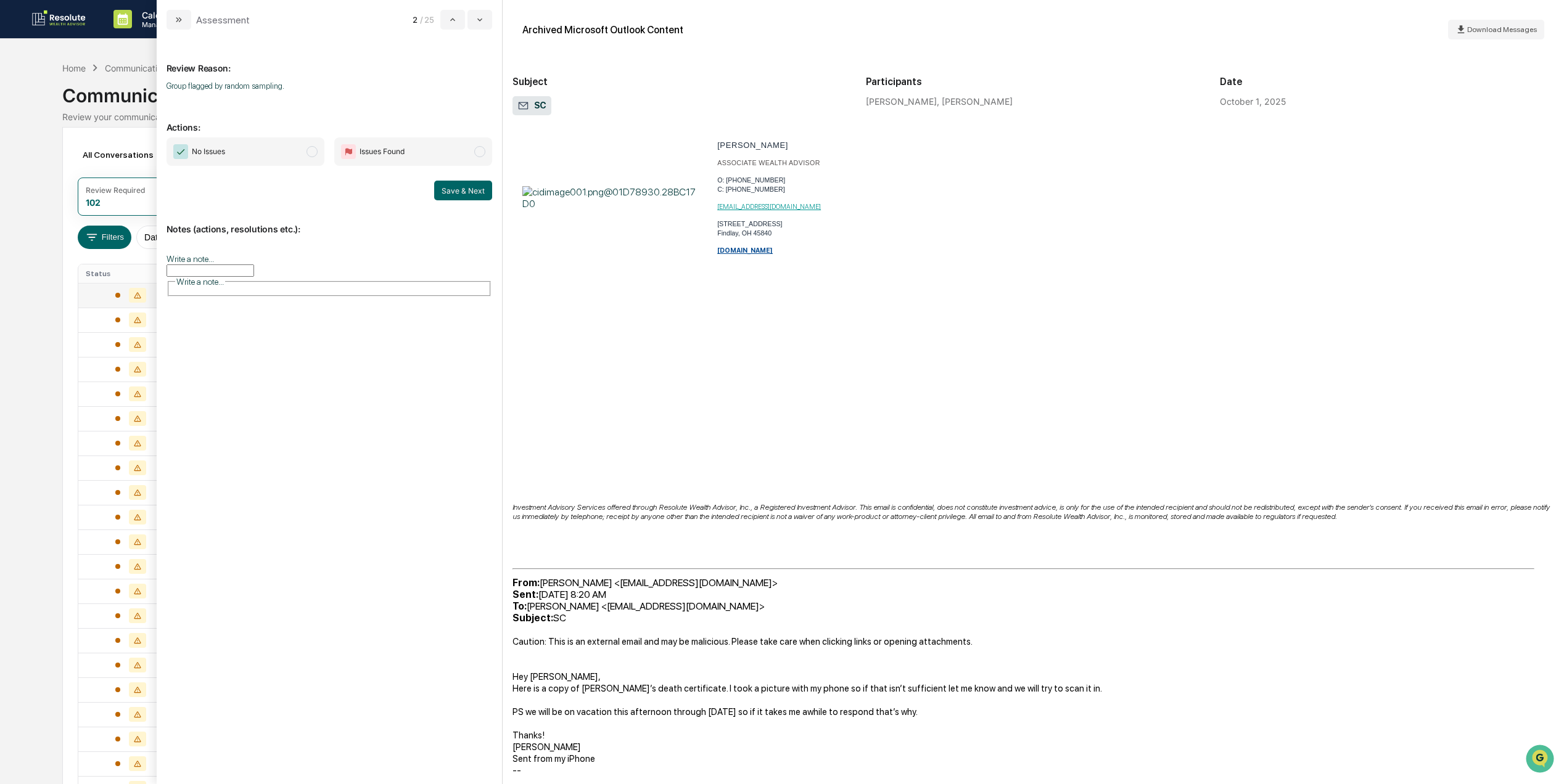
scroll to position [215, 0]
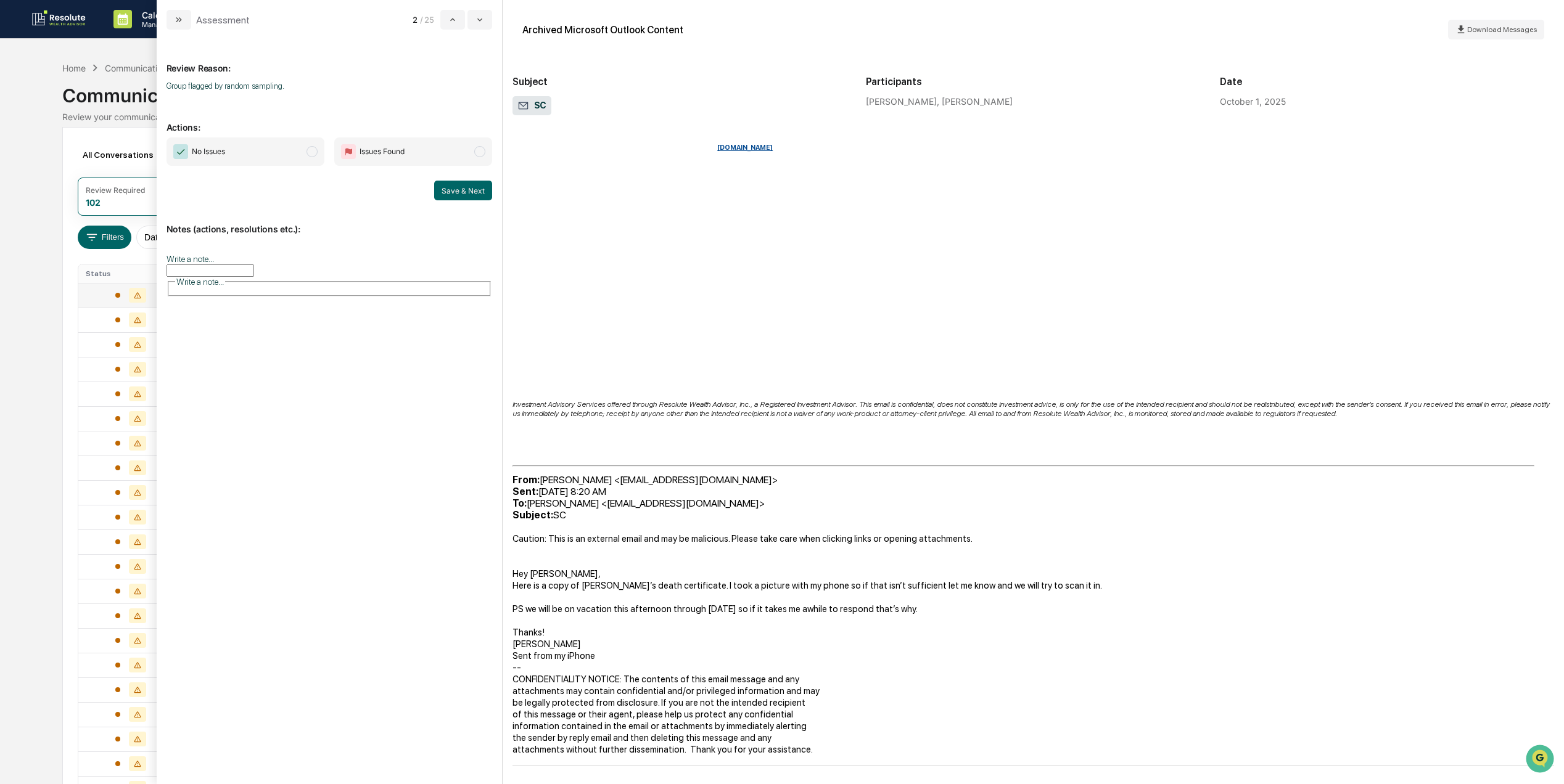
click at [277, 153] on span "No Issues" at bounding box center [245, 151] width 158 height 28
click at [445, 187] on button "Save & Next" at bounding box center [463, 190] width 58 height 20
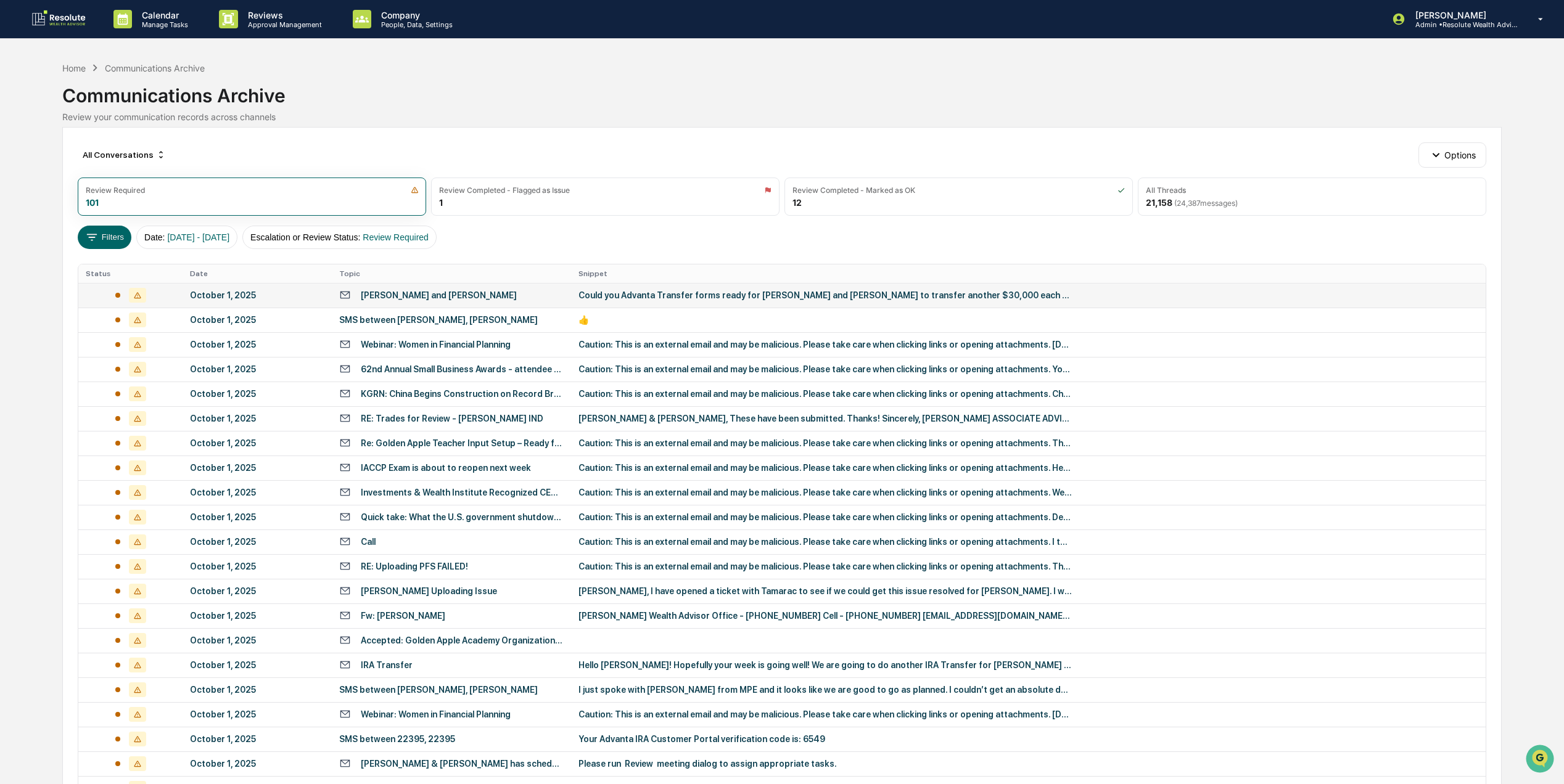
click at [38, 144] on div "Calendar Manage Tasks Reviews Approval Management Company People, Data, Setting…" at bounding box center [782, 492] width 1564 height 983
click at [74, 66] on div "Home" at bounding box center [73, 68] width 23 height 11
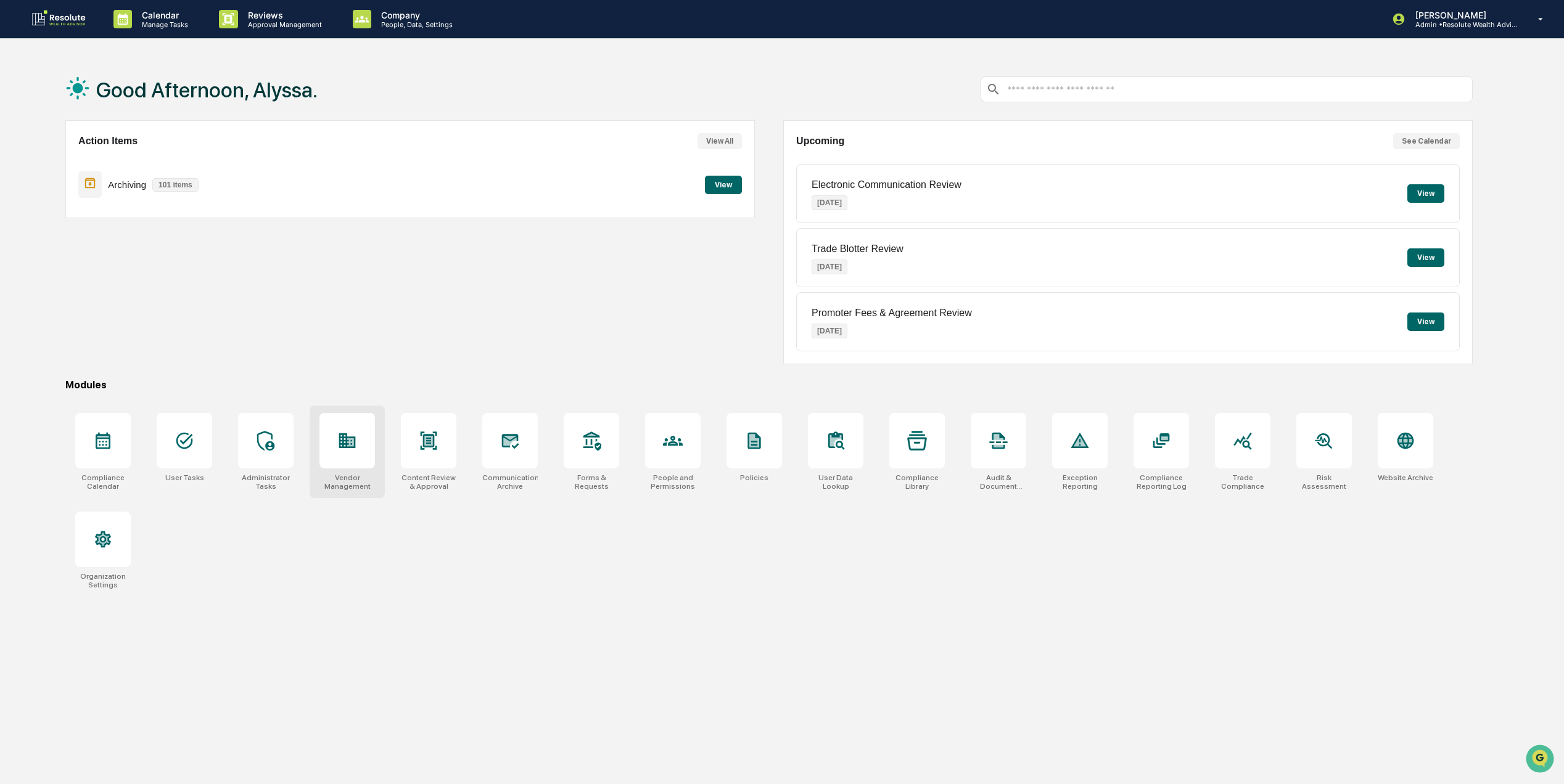
click at [327, 452] on div at bounding box center [347, 440] width 56 height 56
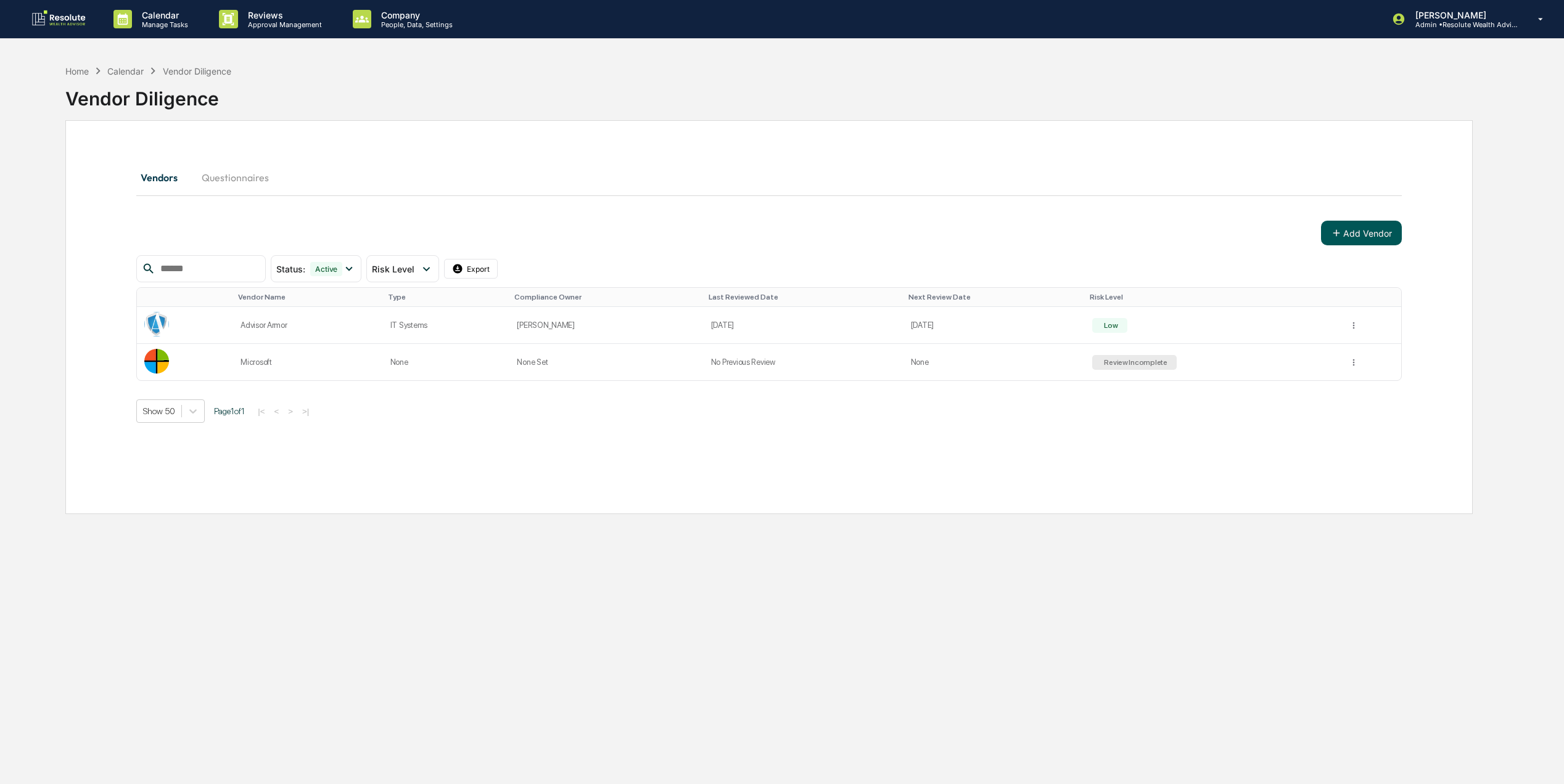
click at [1377, 229] on button "Add Vendor" at bounding box center [1361, 232] width 81 height 25
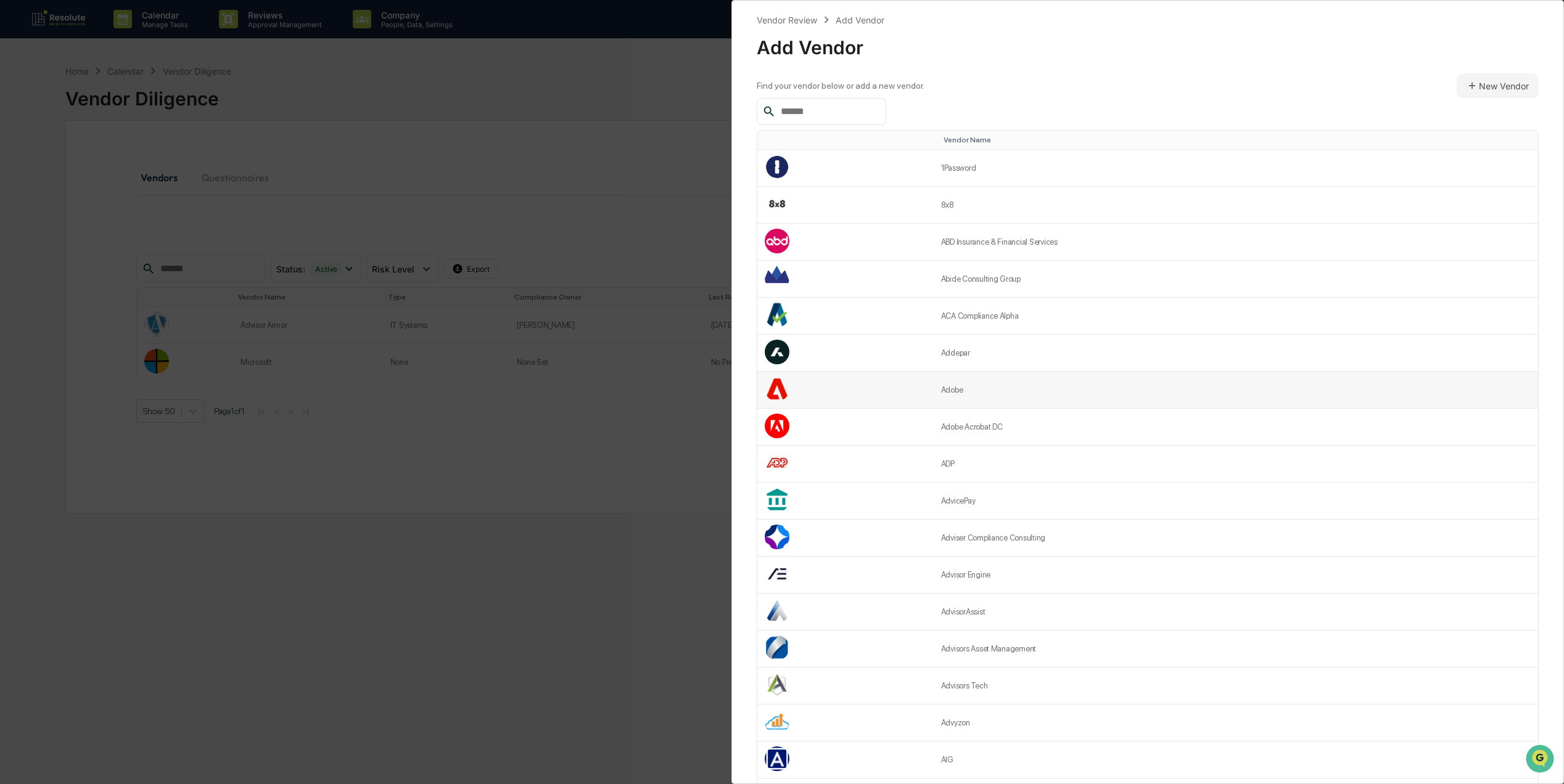
click at [1121, 397] on td "Adobe" at bounding box center [1236, 390] width 604 height 37
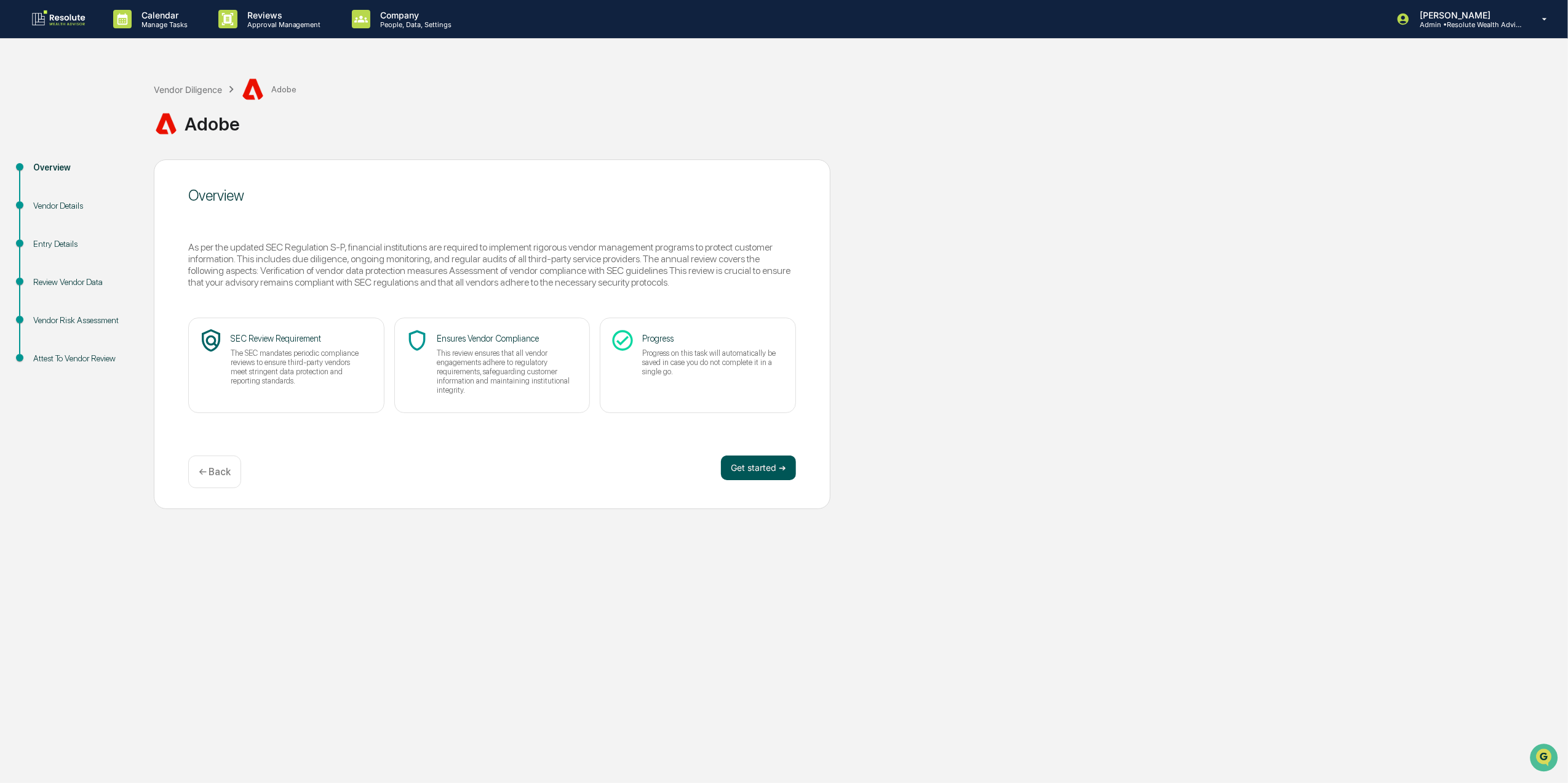
click at [774, 465] on button "Get started ➔" at bounding box center [758, 467] width 75 height 25
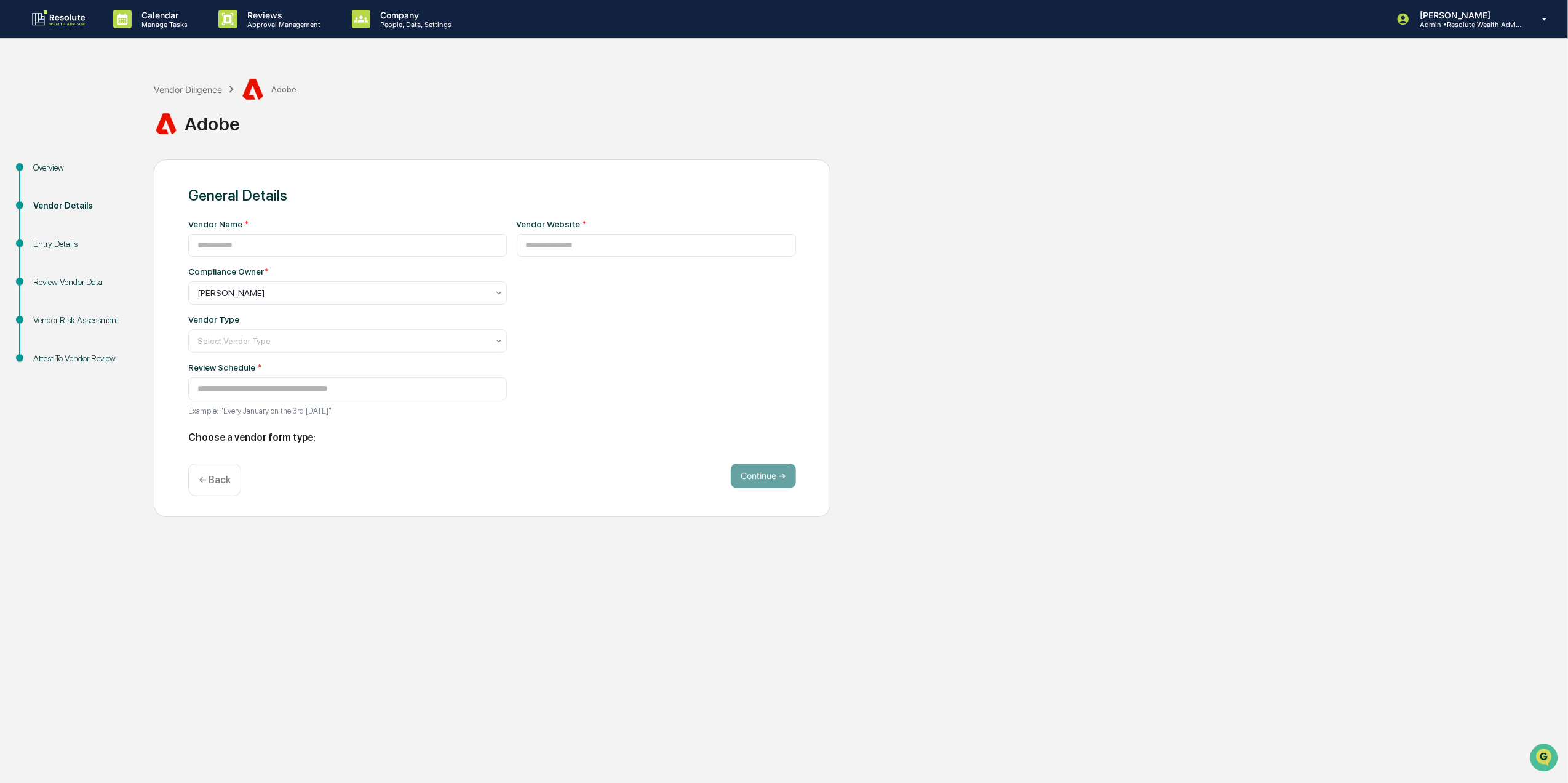
type input "*****"
type input "**********"
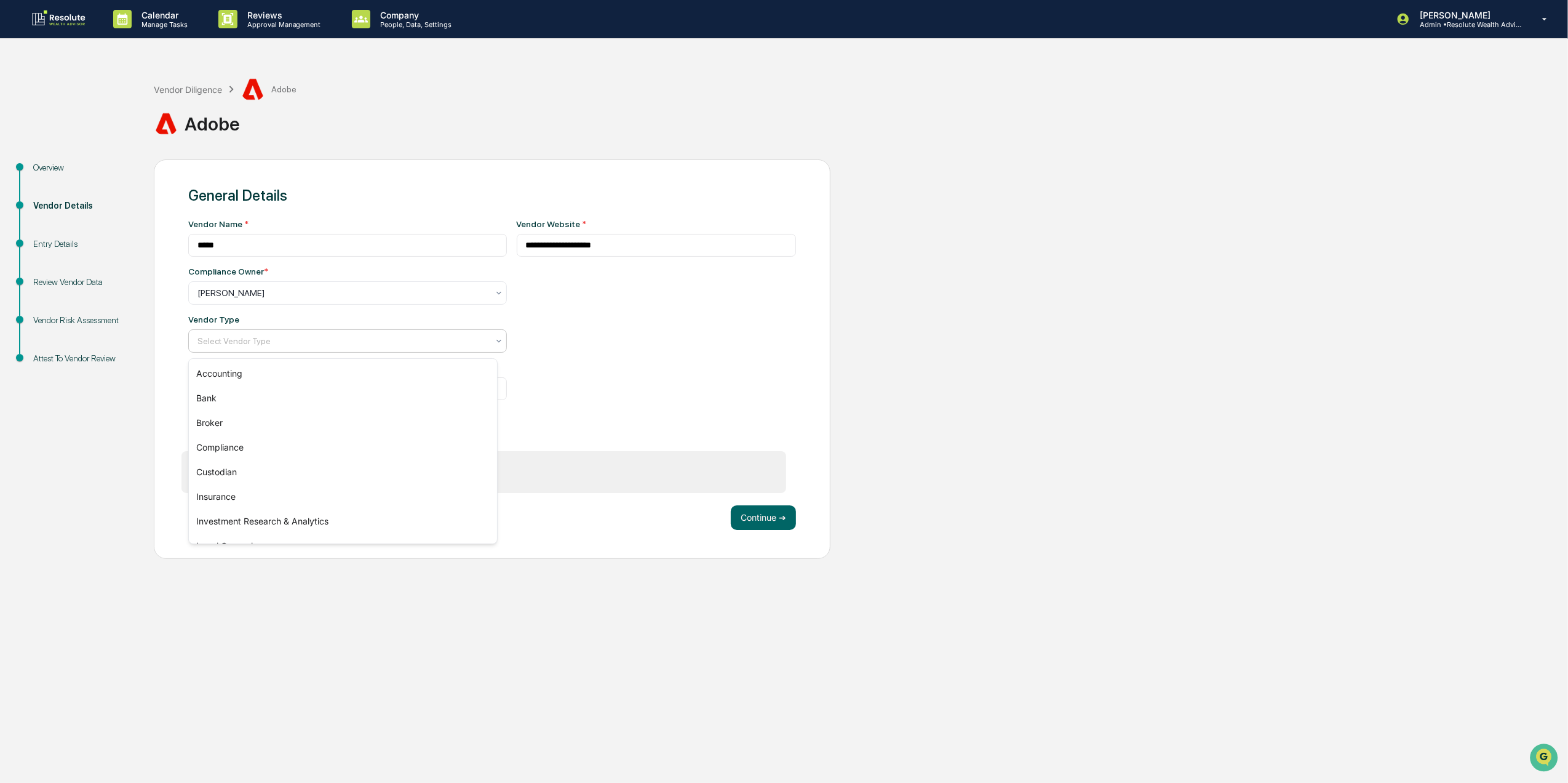
click at [404, 347] on div at bounding box center [342, 340] width 290 height 12
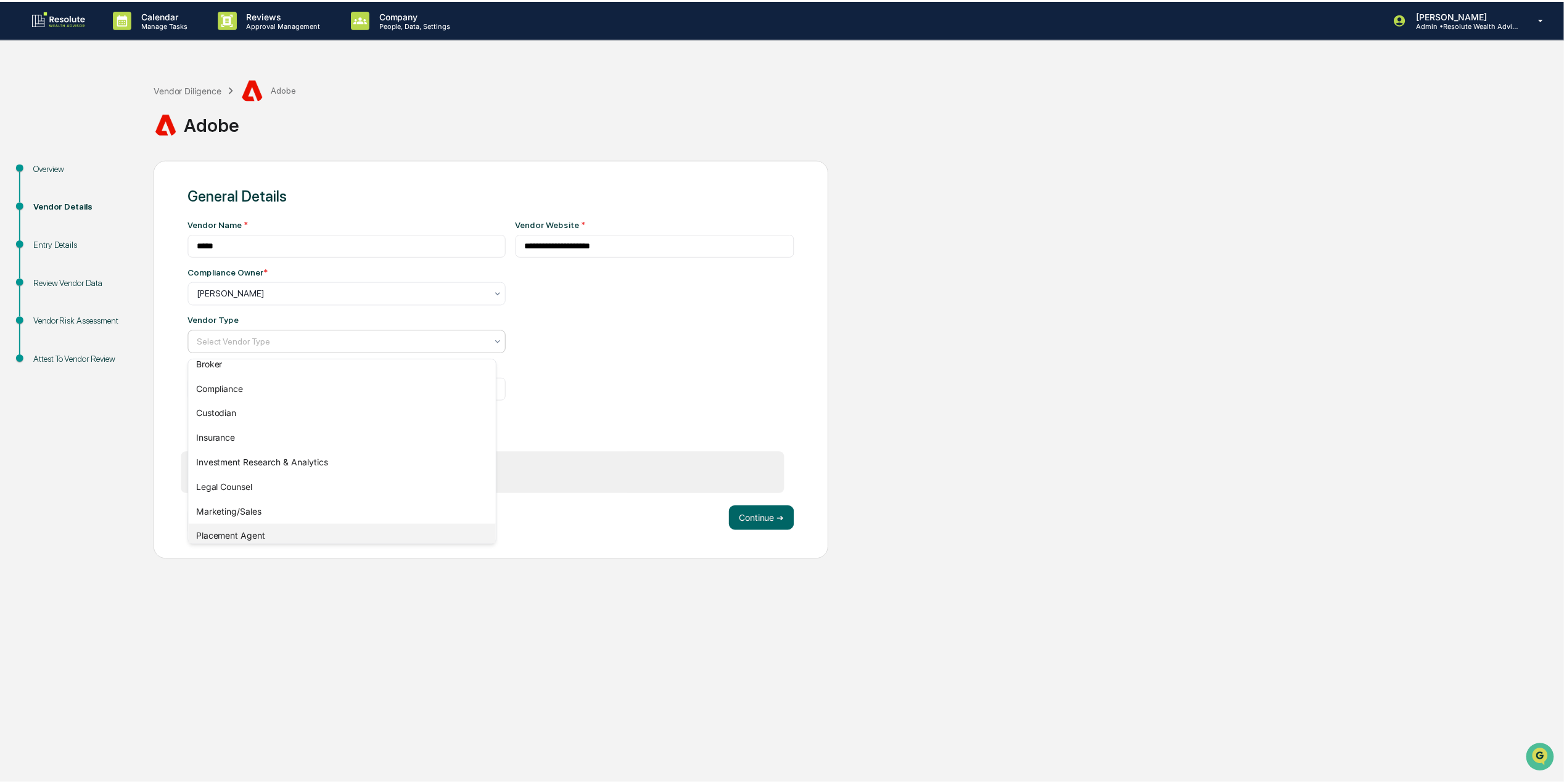
scroll to position [140, 0]
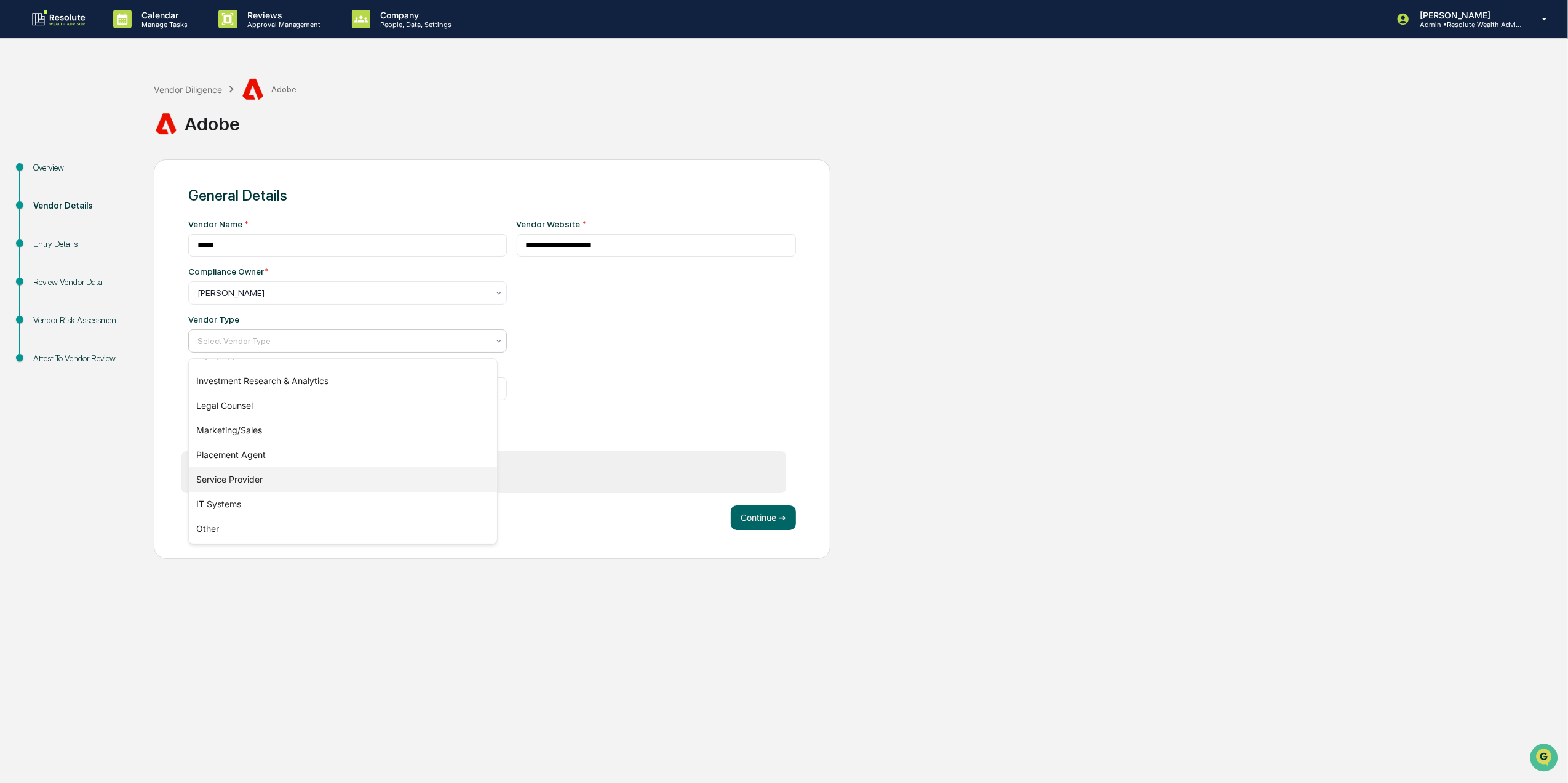
click at [397, 473] on div "Service Provider" at bounding box center [342, 479] width 307 height 25
click at [744, 523] on button "Continue ➔" at bounding box center [763, 517] width 65 height 25
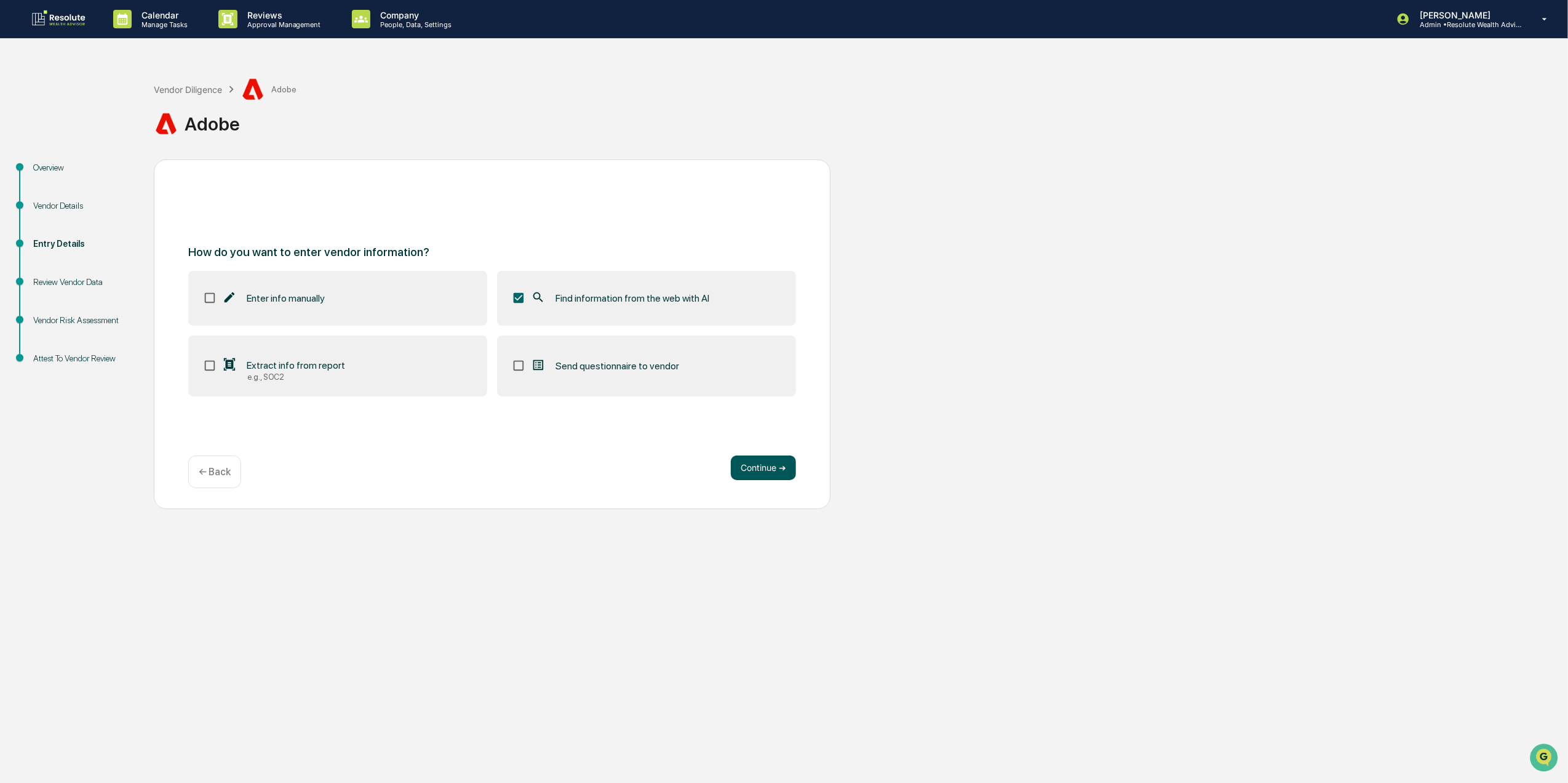
click at [754, 460] on button "Continue ➔" at bounding box center [763, 467] width 65 height 25
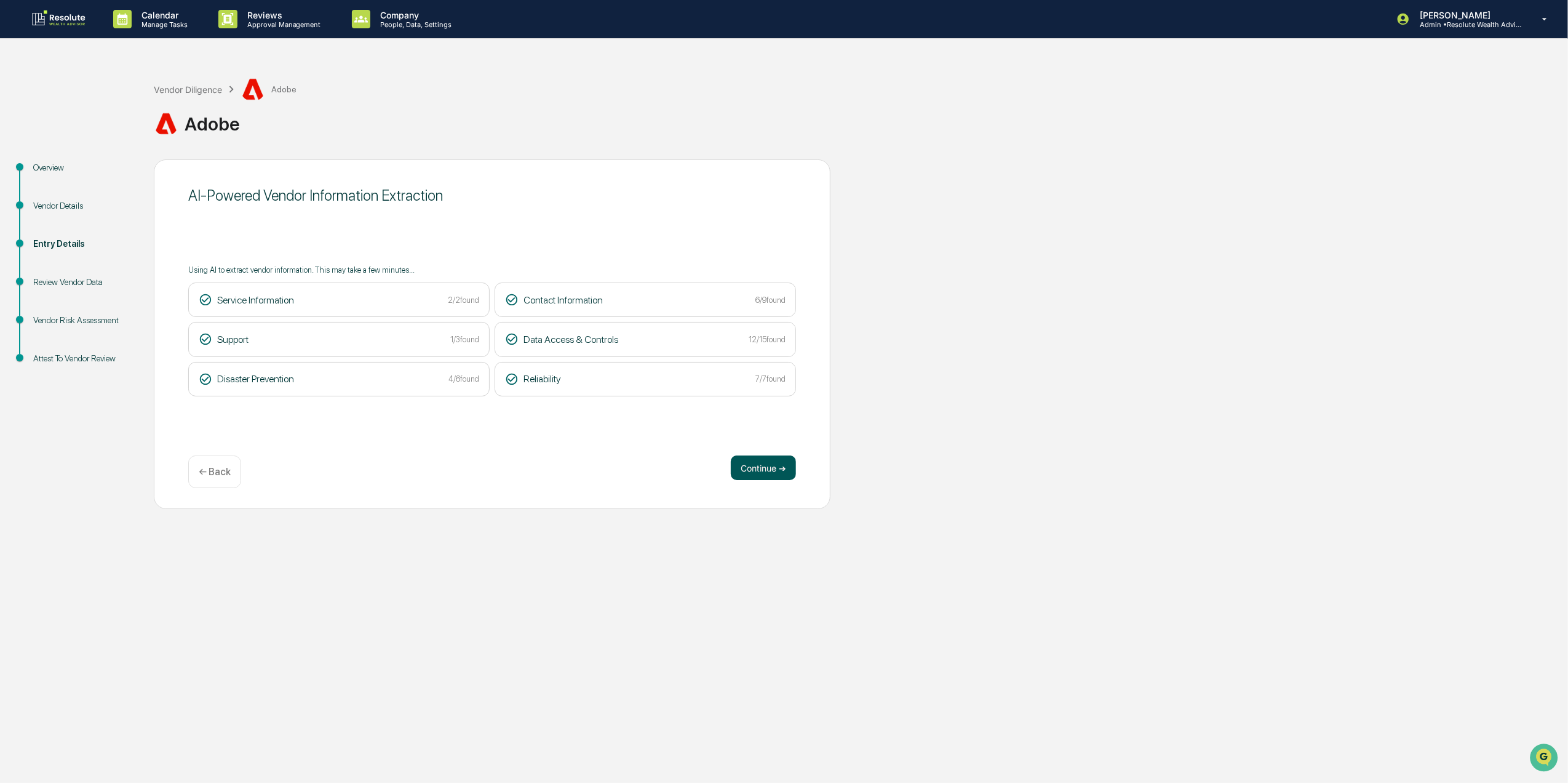
click at [750, 470] on button "Continue ➔" at bounding box center [763, 467] width 65 height 25
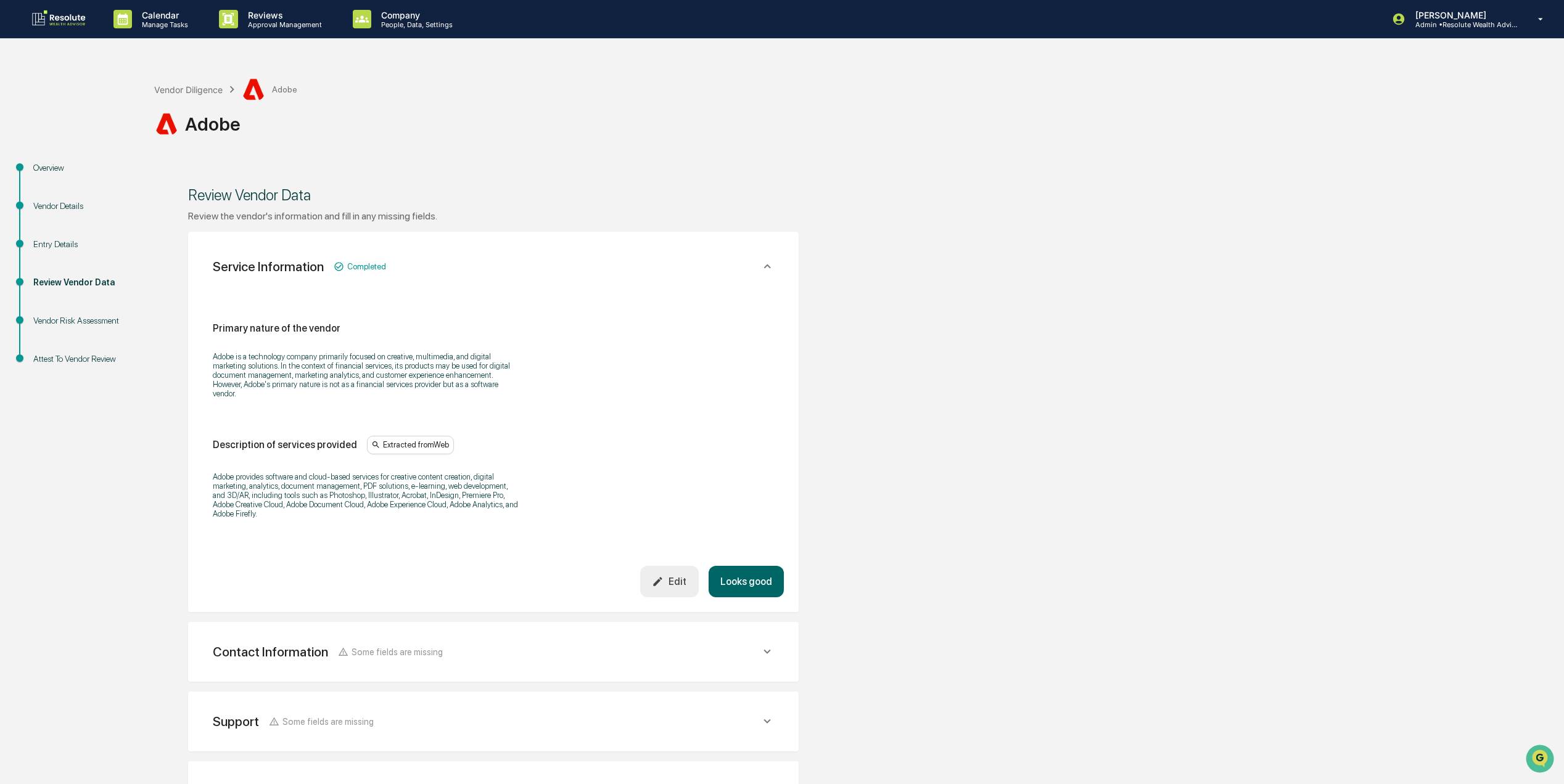
click at [772, 571] on button "Looks good" at bounding box center [746, 581] width 75 height 32
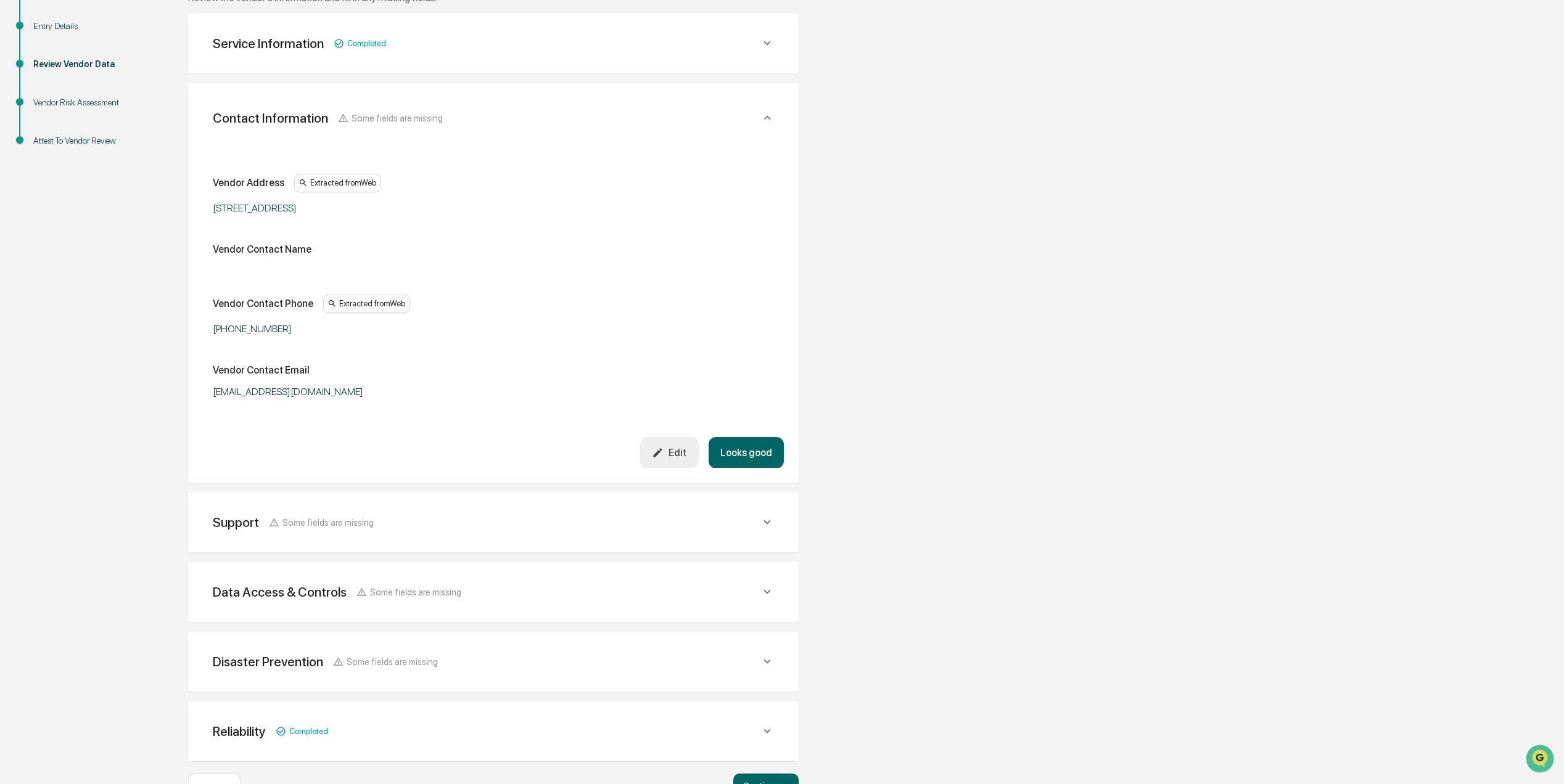
scroll to position [230, 0]
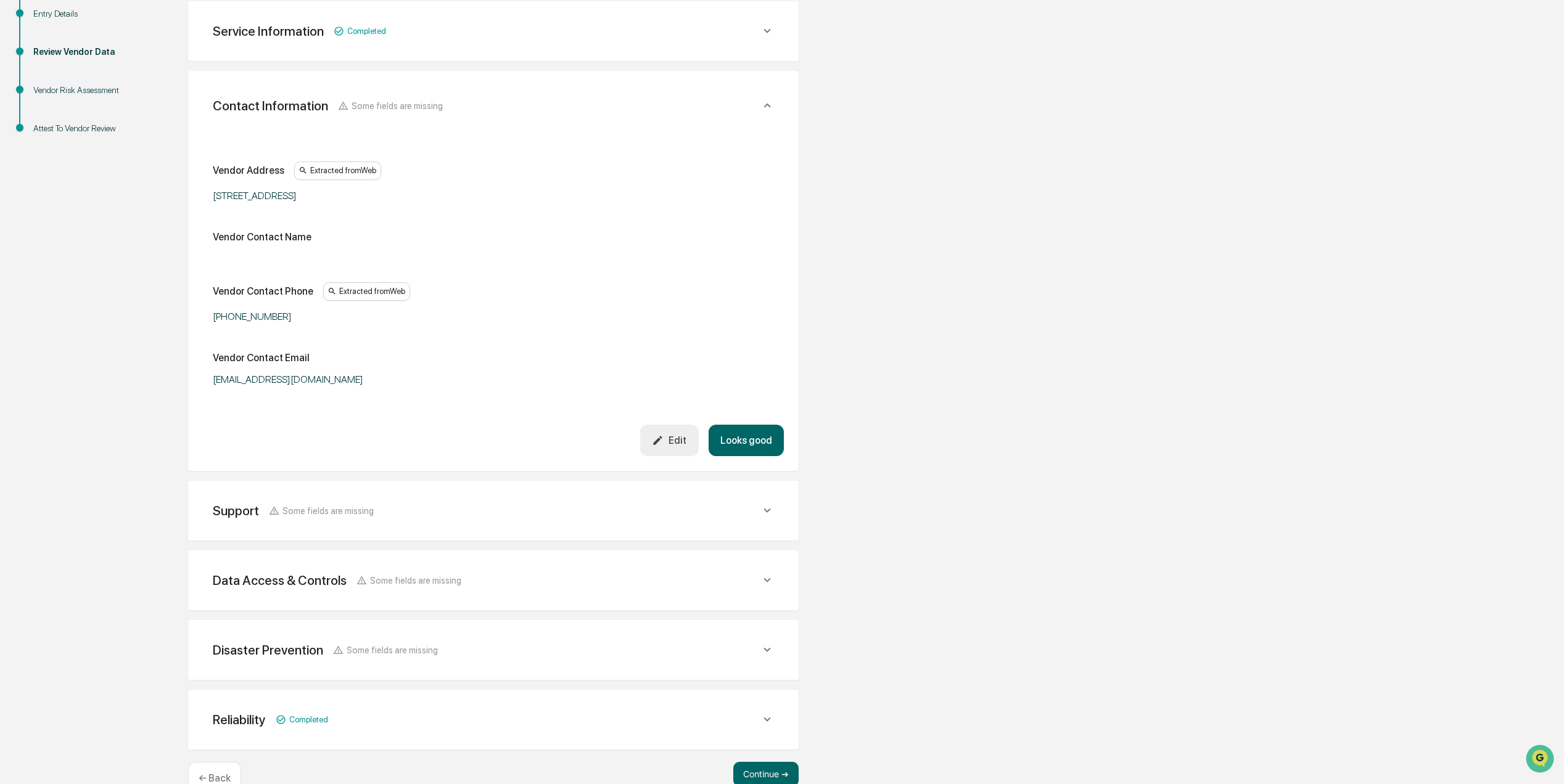
click at [775, 437] on button "Looks good" at bounding box center [746, 440] width 75 height 32
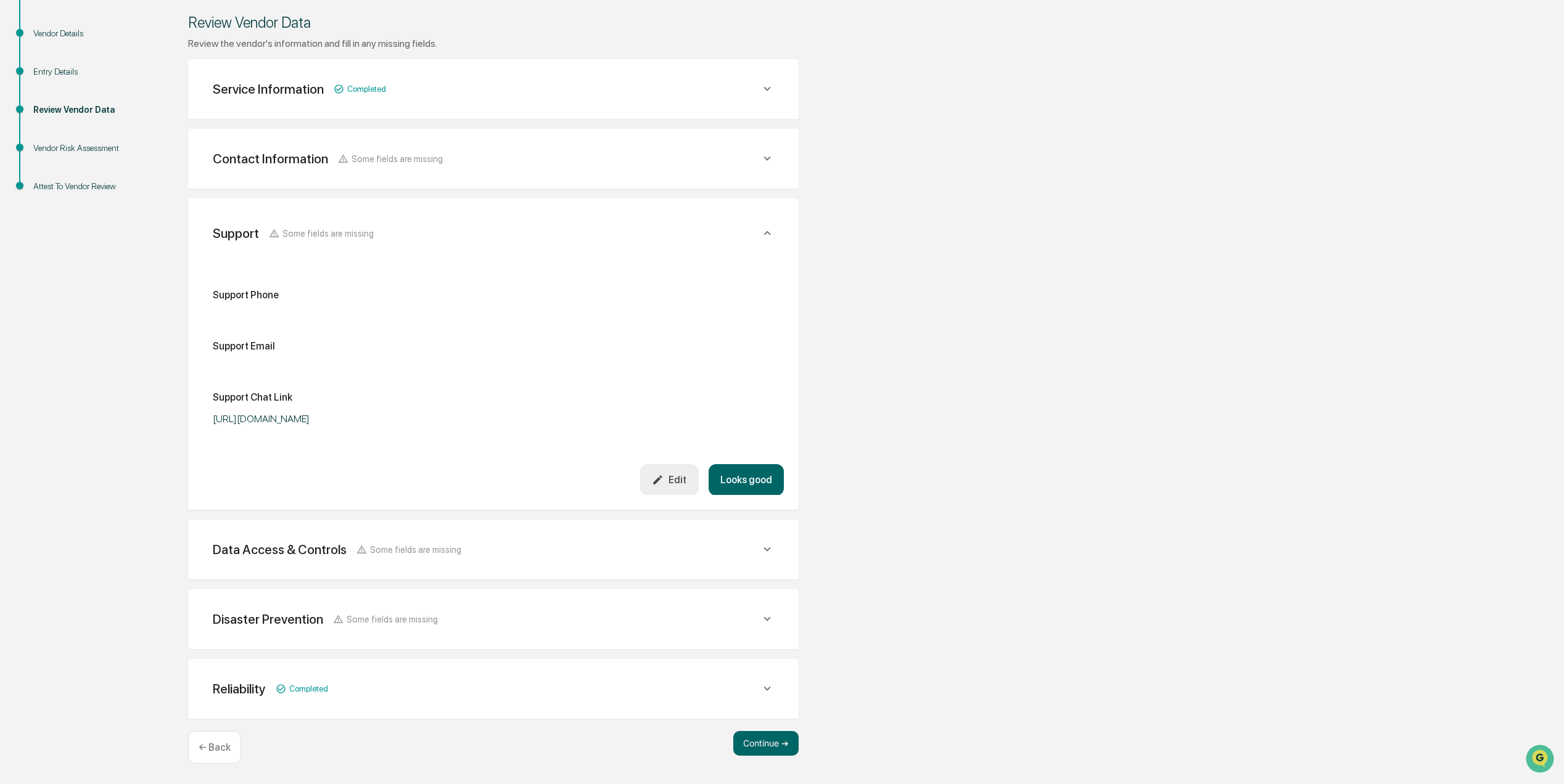
scroll to position [173, 0]
click at [751, 476] on button "Looks good" at bounding box center [746, 479] width 75 height 32
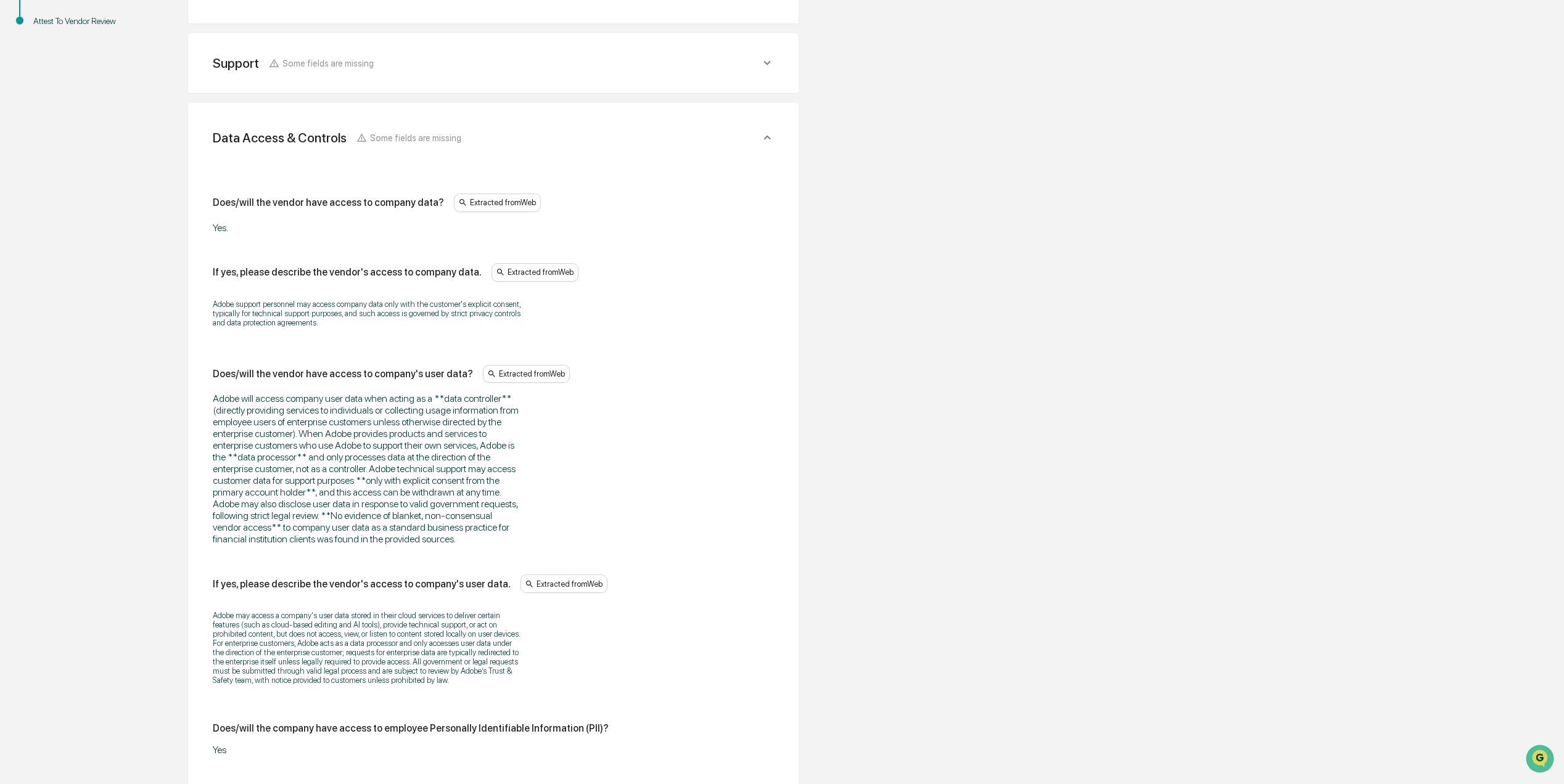
scroll to position [502, 0]
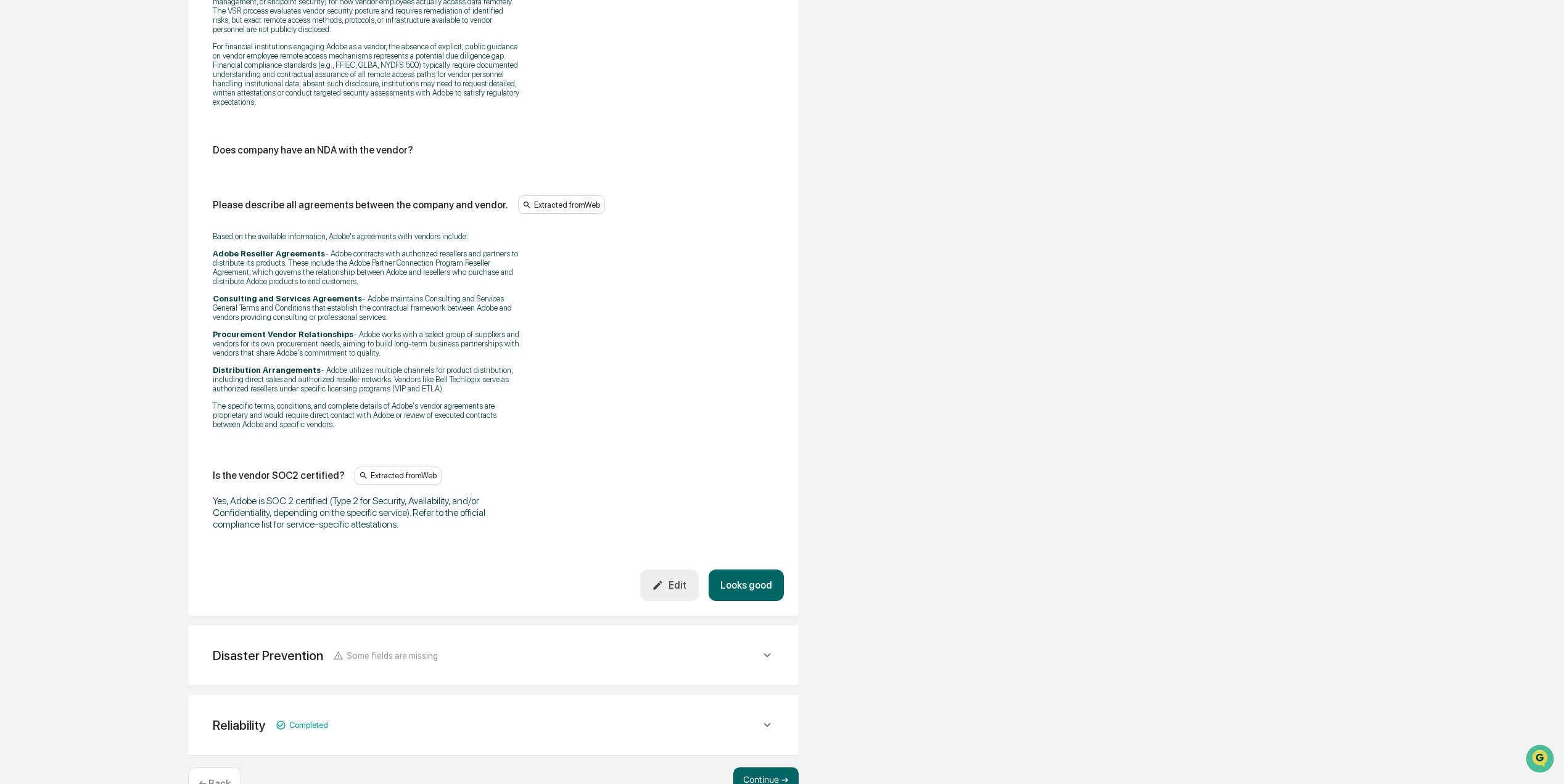
click at [756, 569] on button "Looks good" at bounding box center [746, 585] width 75 height 32
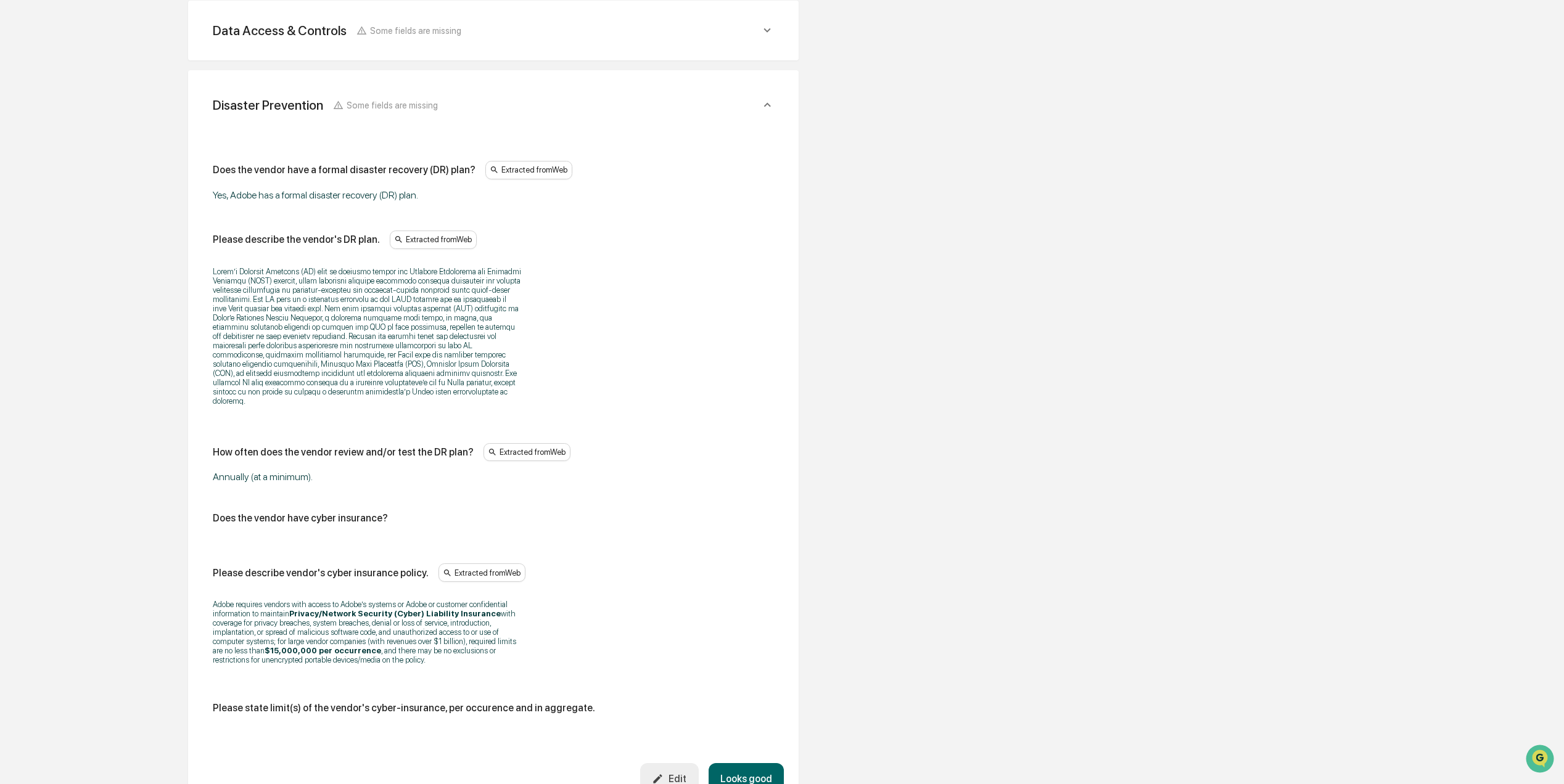
click at [755, 763] on button "Looks good" at bounding box center [746, 778] width 75 height 32
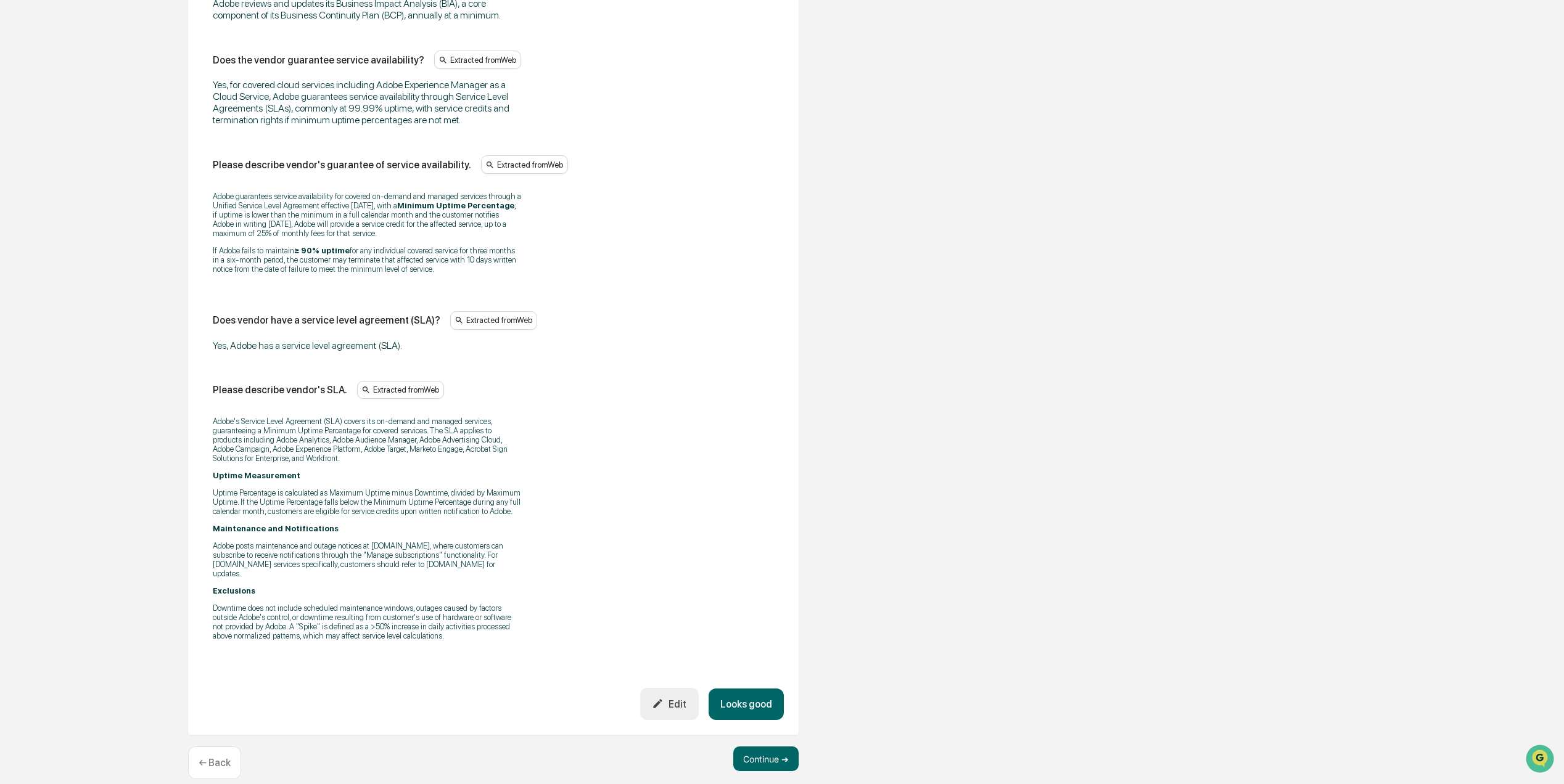
click at [744, 699] on button "Looks good" at bounding box center [746, 704] width 75 height 32
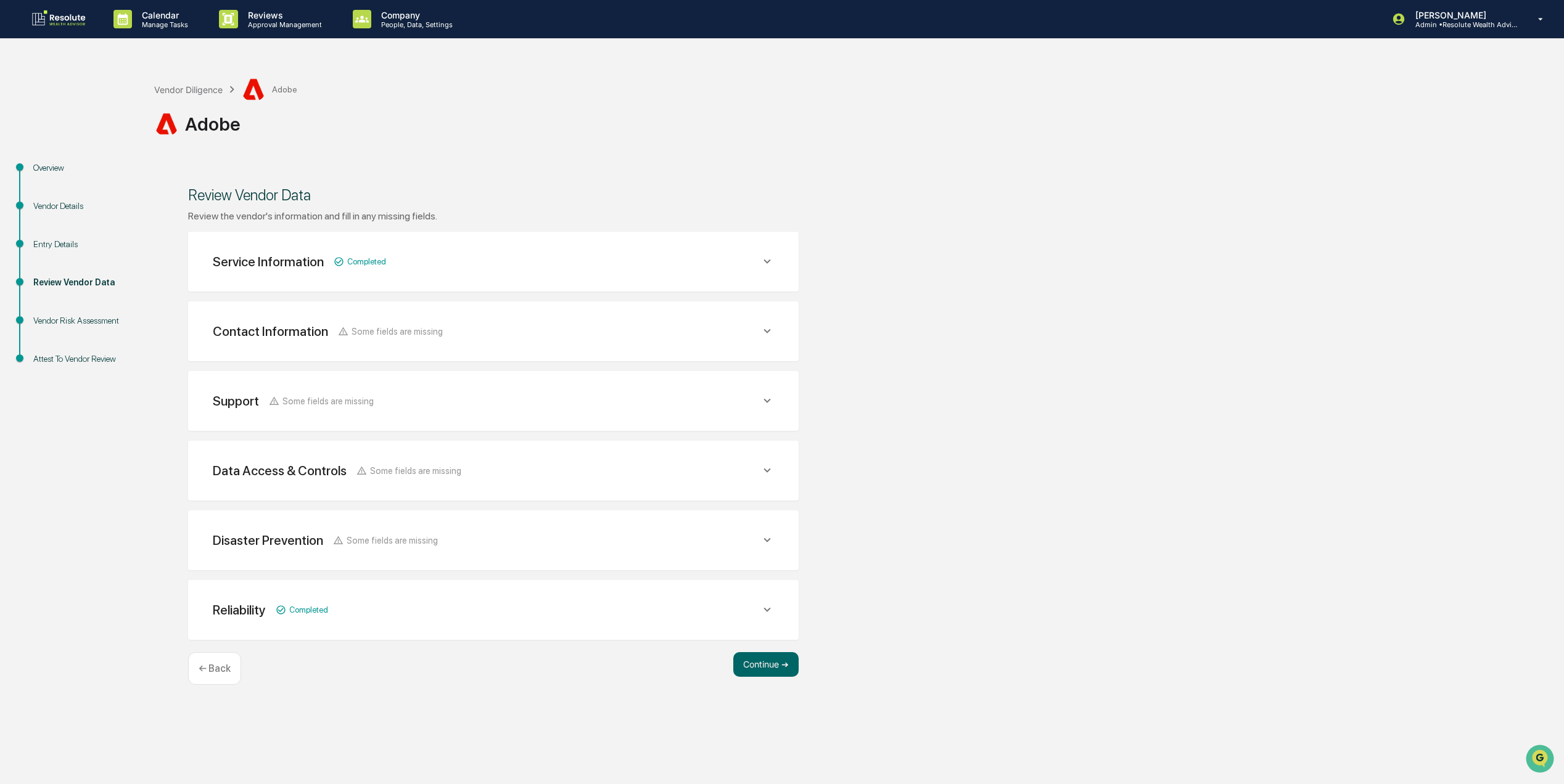
scroll to position [0, 0]
click at [756, 669] on button "Continue ➔" at bounding box center [765, 664] width 66 height 25
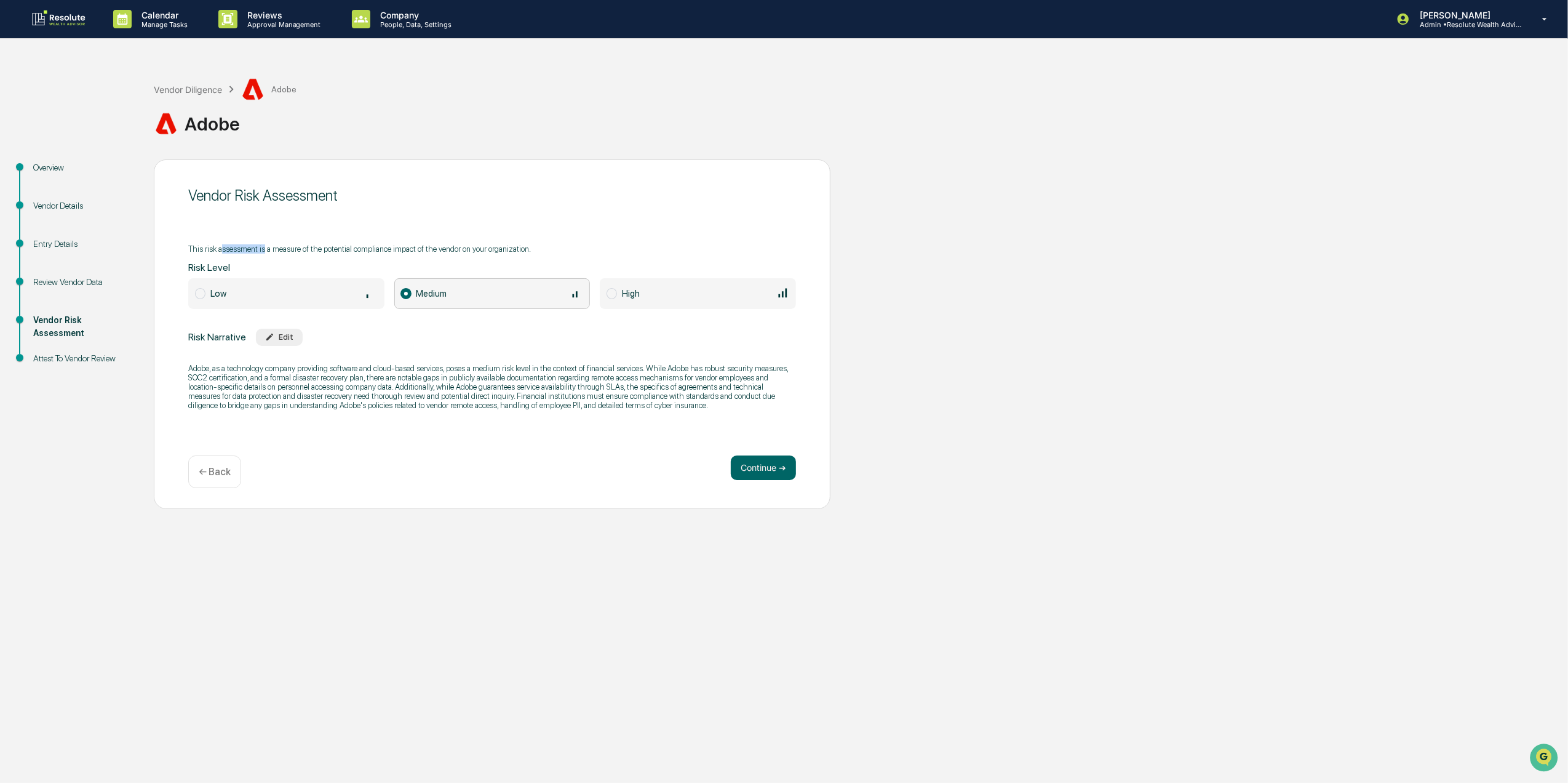
drag, startPoint x: 221, startPoint y: 256, endPoint x: 263, endPoint y: 256, distance: 42.0
click at [263, 256] on div "This risk assessment is a measure of the potential compliance impact of the ven…" at bounding box center [492, 327] width 608 height 182
click at [352, 431] on div "Vendor Risk Assessment This risk assessment is a measure of the potential compl…" at bounding box center [492, 334] width 676 height 350
click at [790, 466] on button "Continue ➔" at bounding box center [763, 467] width 65 height 25
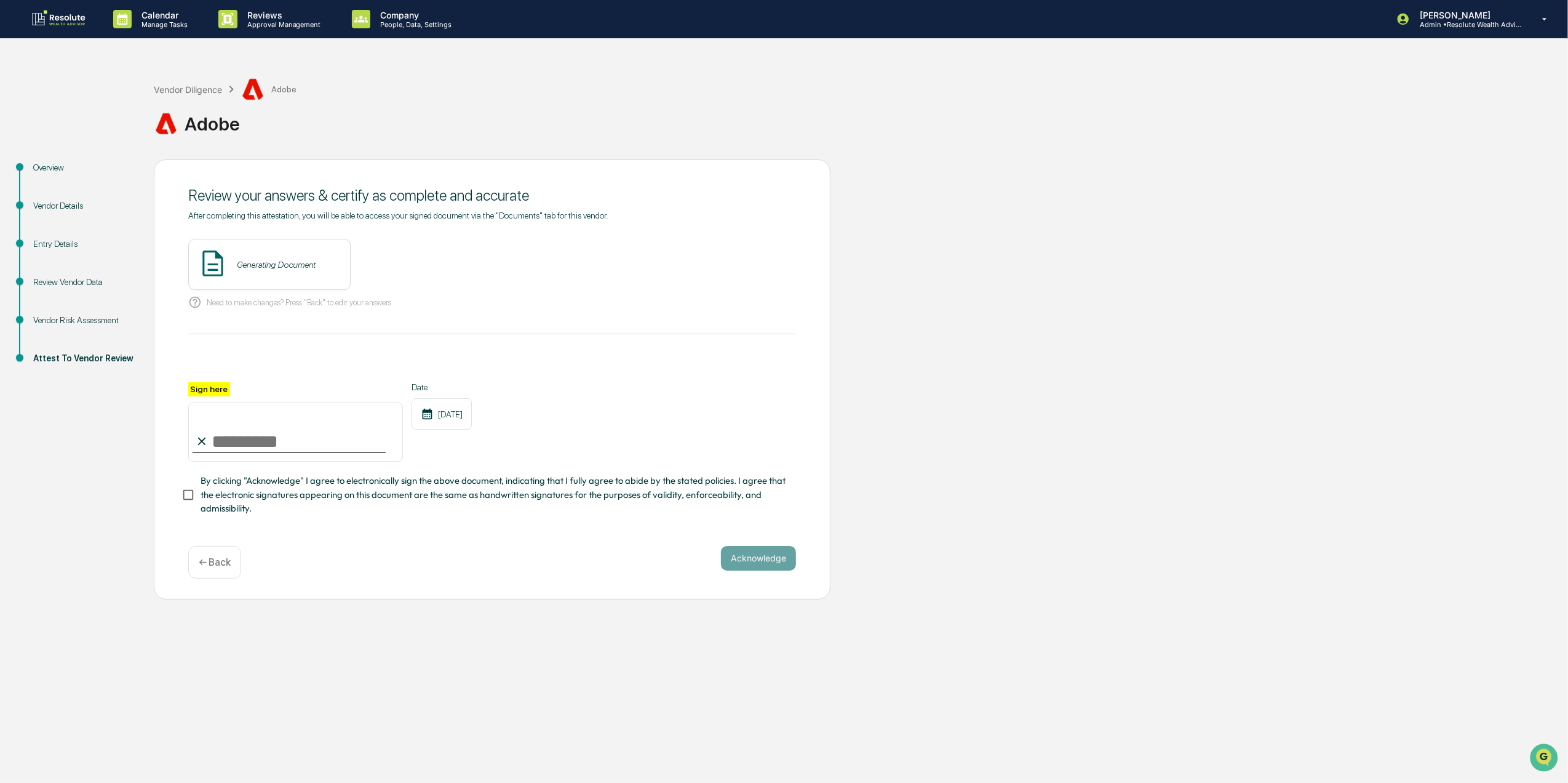
click at [229, 438] on input "Sign here" at bounding box center [295, 432] width 214 height 59
type input "**********"
click at [690, 564] on div "Acknowledge ← Back" at bounding box center [492, 562] width 608 height 32
click at [411, 267] on button "View" at bounding box center [409, 265] width 32 height 20
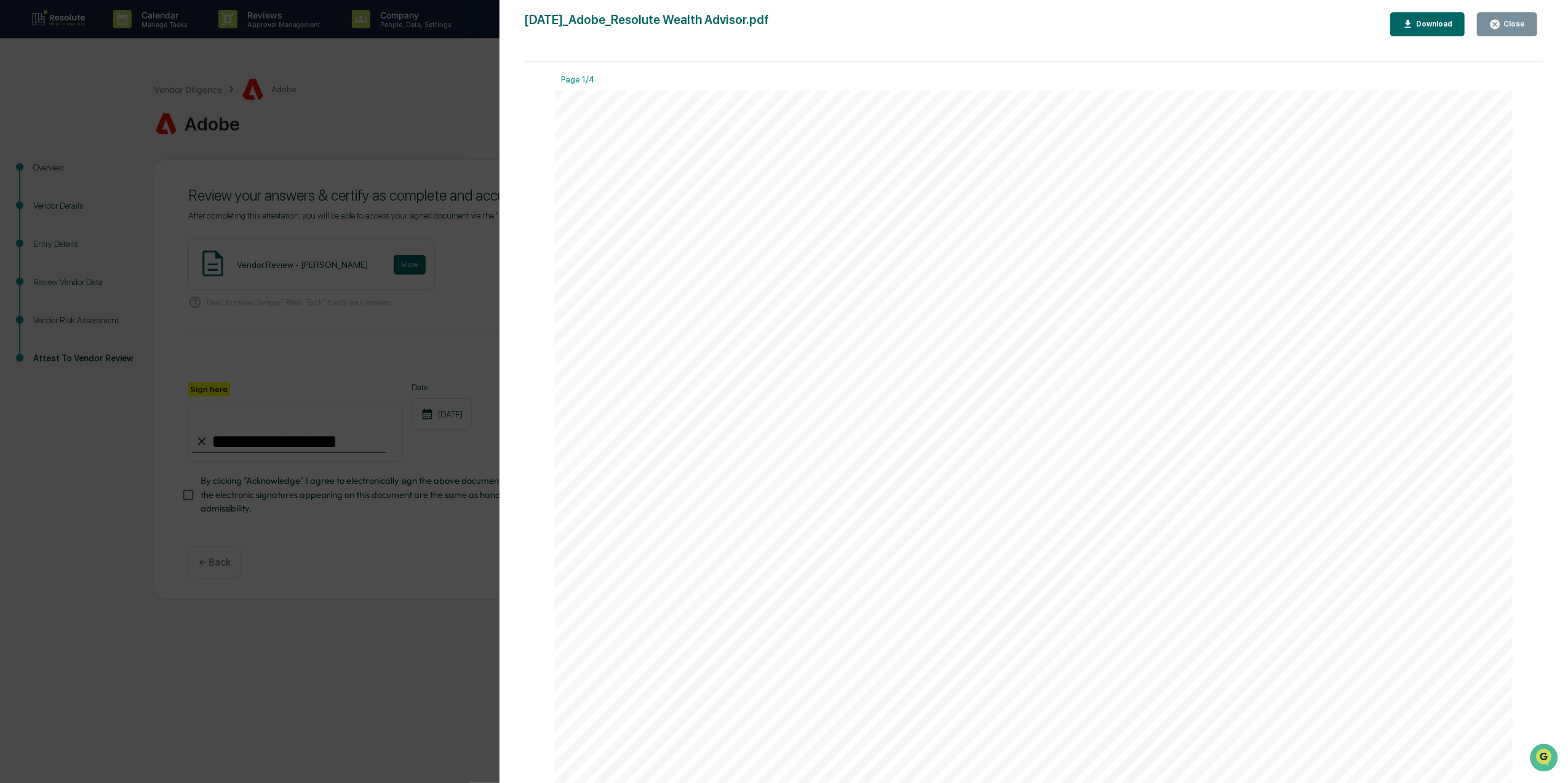
click at [1517, 21] on div "Close" at bounding box center [1513, 24] width 24 height 8
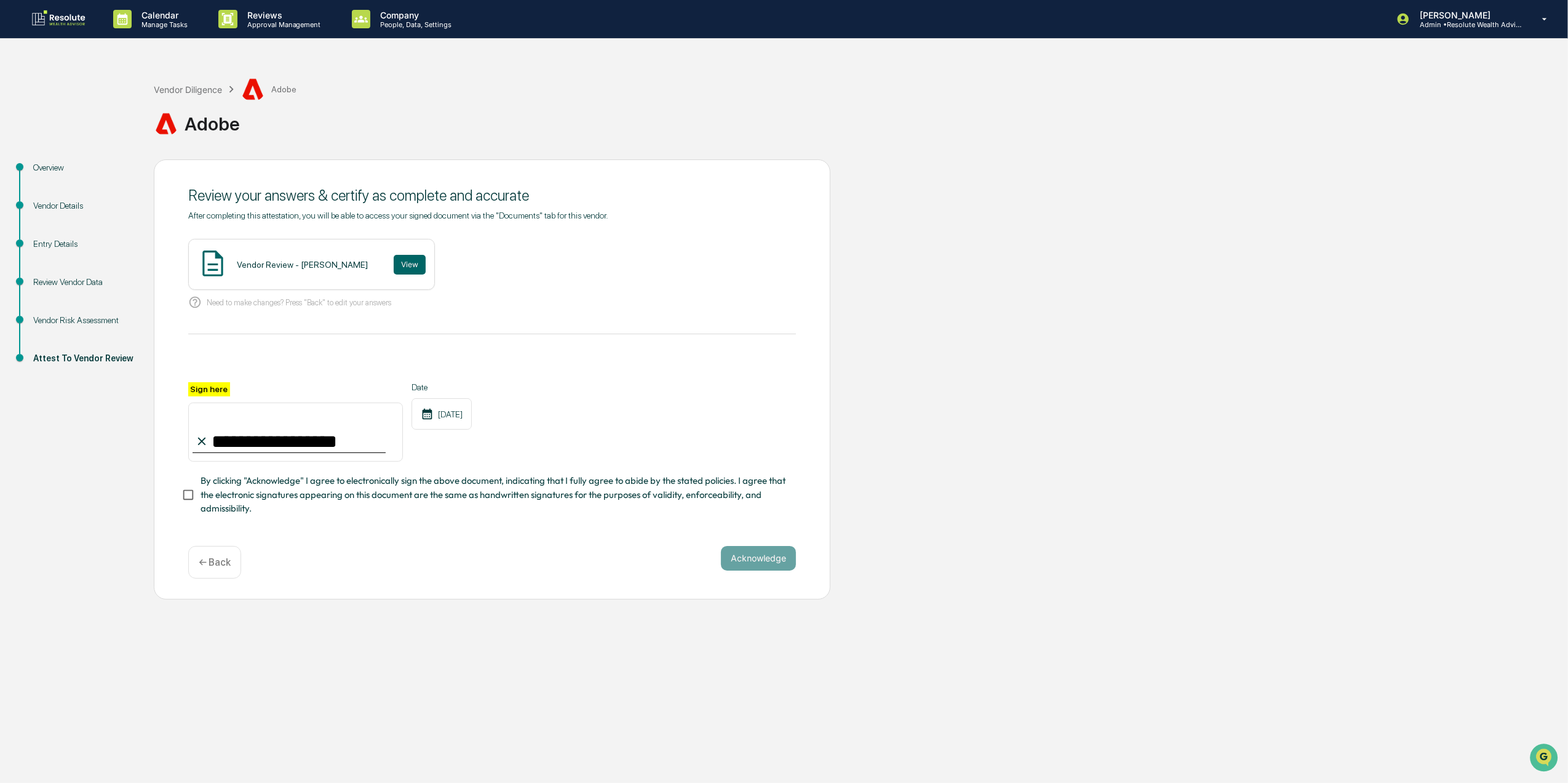
drag, startPoint x: 342, startPoint y: 441, endPoint x: 333, endPoint y: 444, distance: 9.5
click at [342, 441] on input "**********" at bounding box center [295, 432] width 214 height 59
click at [800, 575] on div "**********" at bounding box center [492, 380] width 676 height 440
click at [780, 571] on button "Acknowledge" at bounding box center [758, 558] width 75 height 25
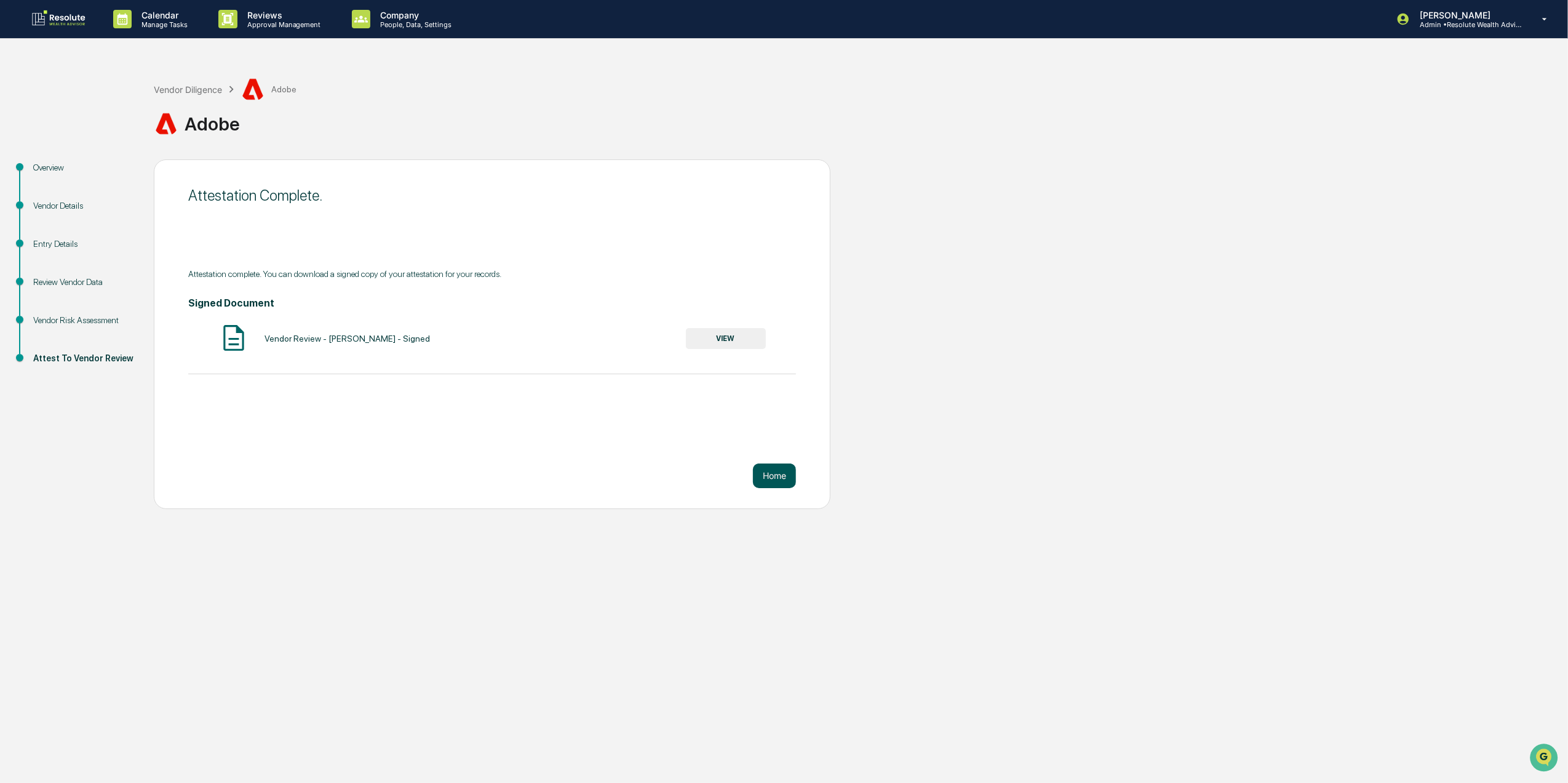
click at [774, 478] on button "Home" at bounding box center [774, 476] width 43 height 25
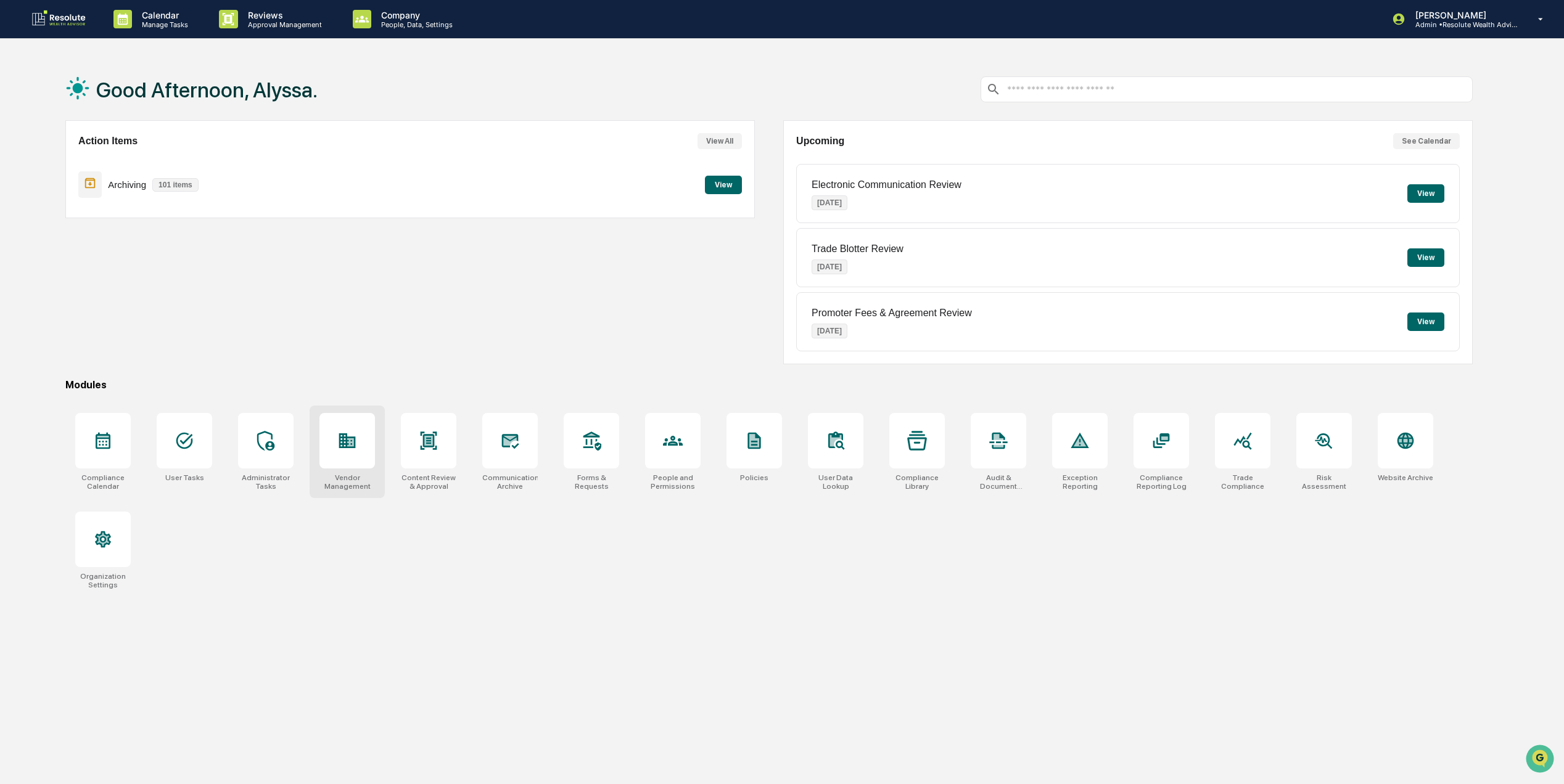
click at [367, 468] on div at bounding box center [347, 440] width 56 height 56
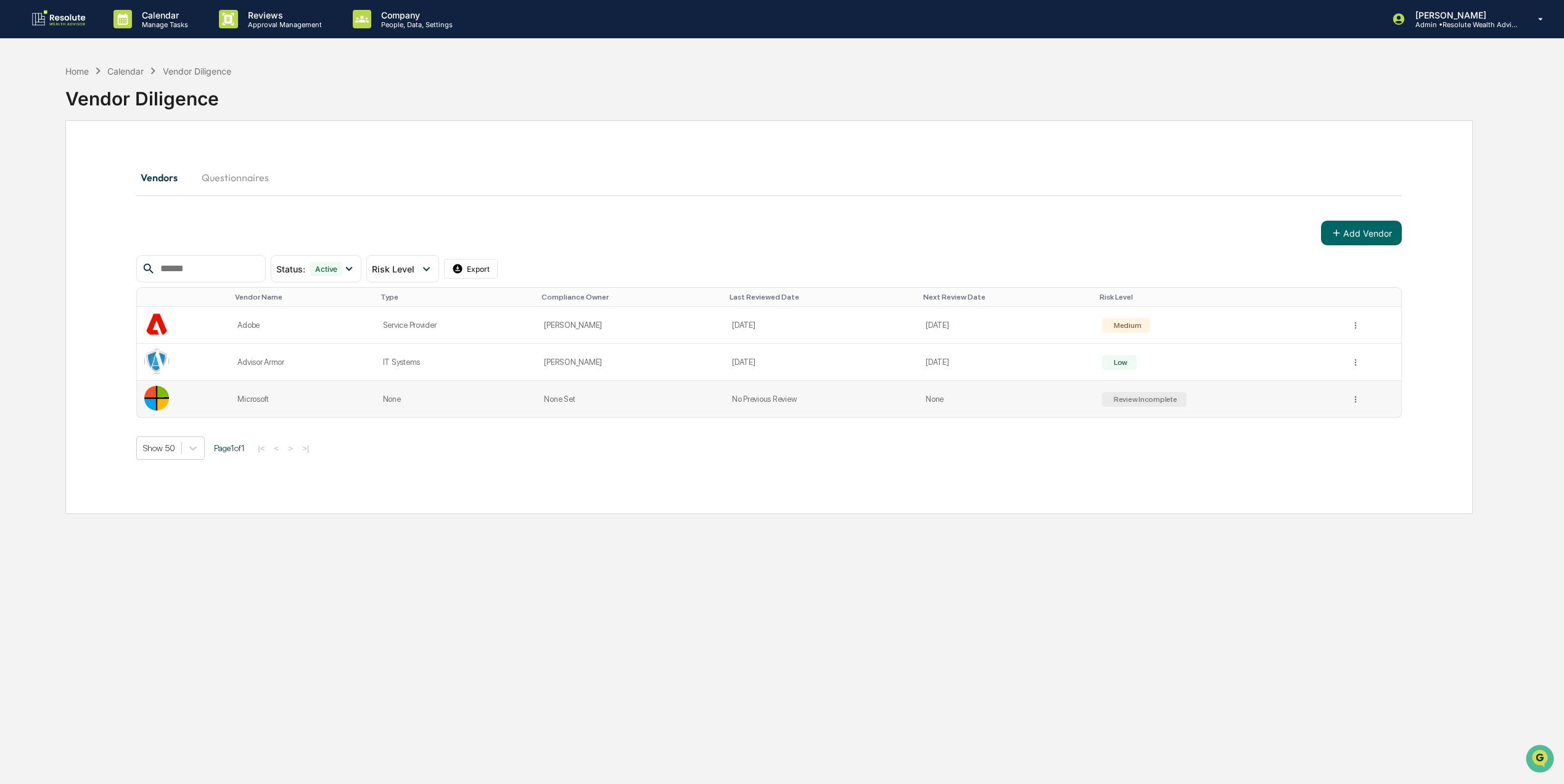
click at [1345, 407] on td at bounding box center [1372, 399] width 59 height 37
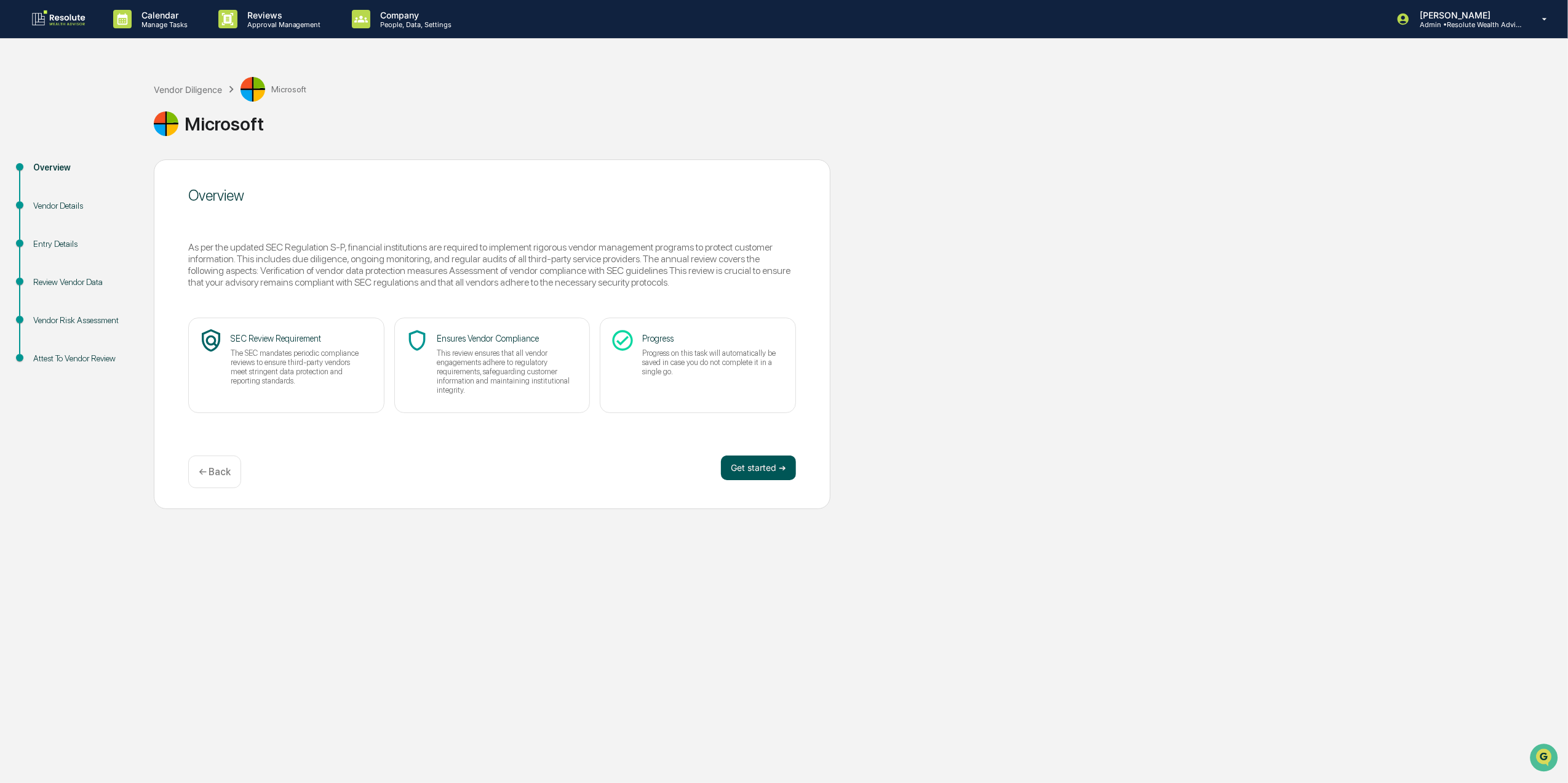
click at [783, 469] on button "Get started ➔" at bounding box center [758, 467] width 75 height 25
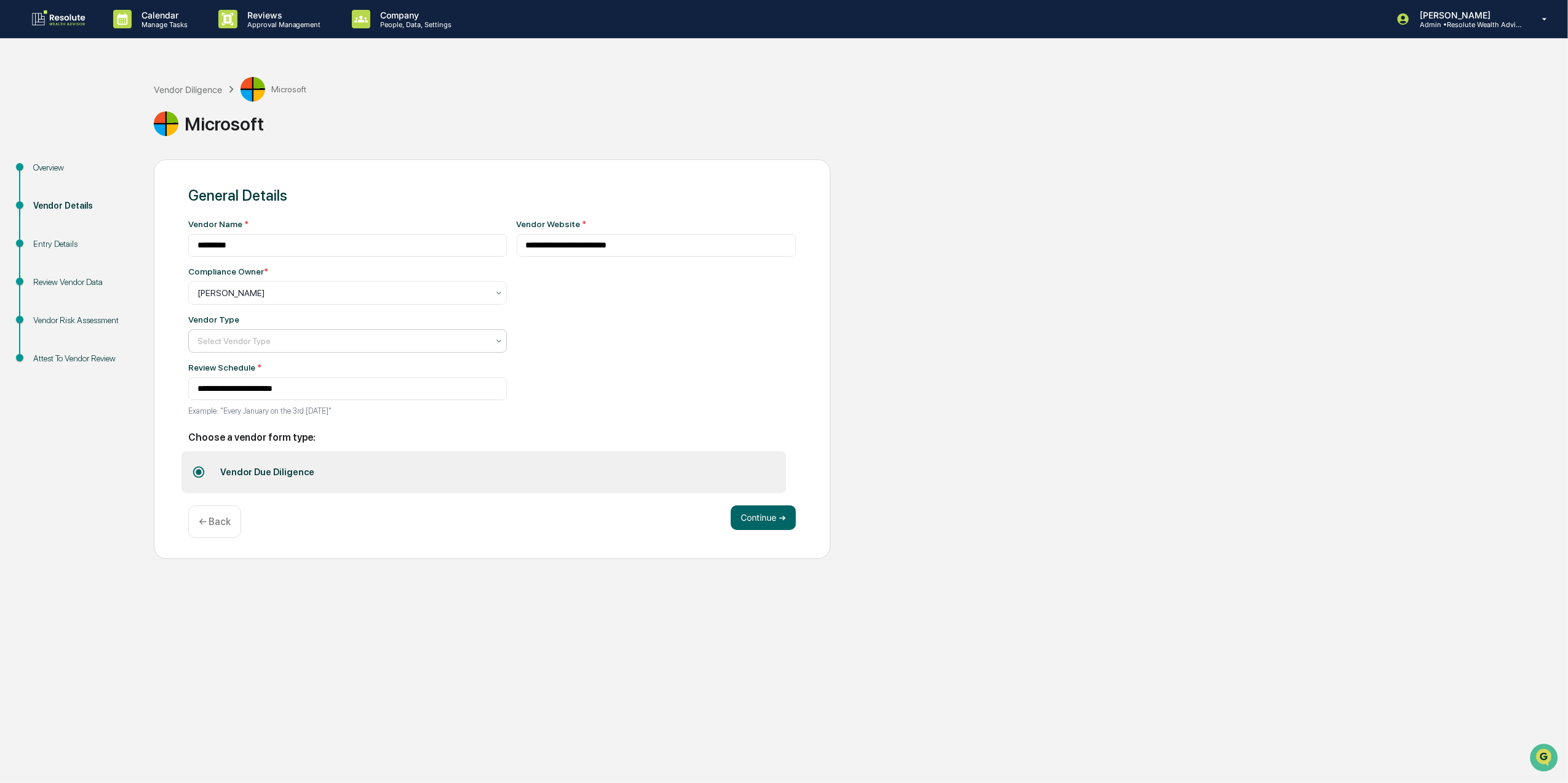
click at [330, 338] on div at bounding box center [342, 340] width 290 height 12
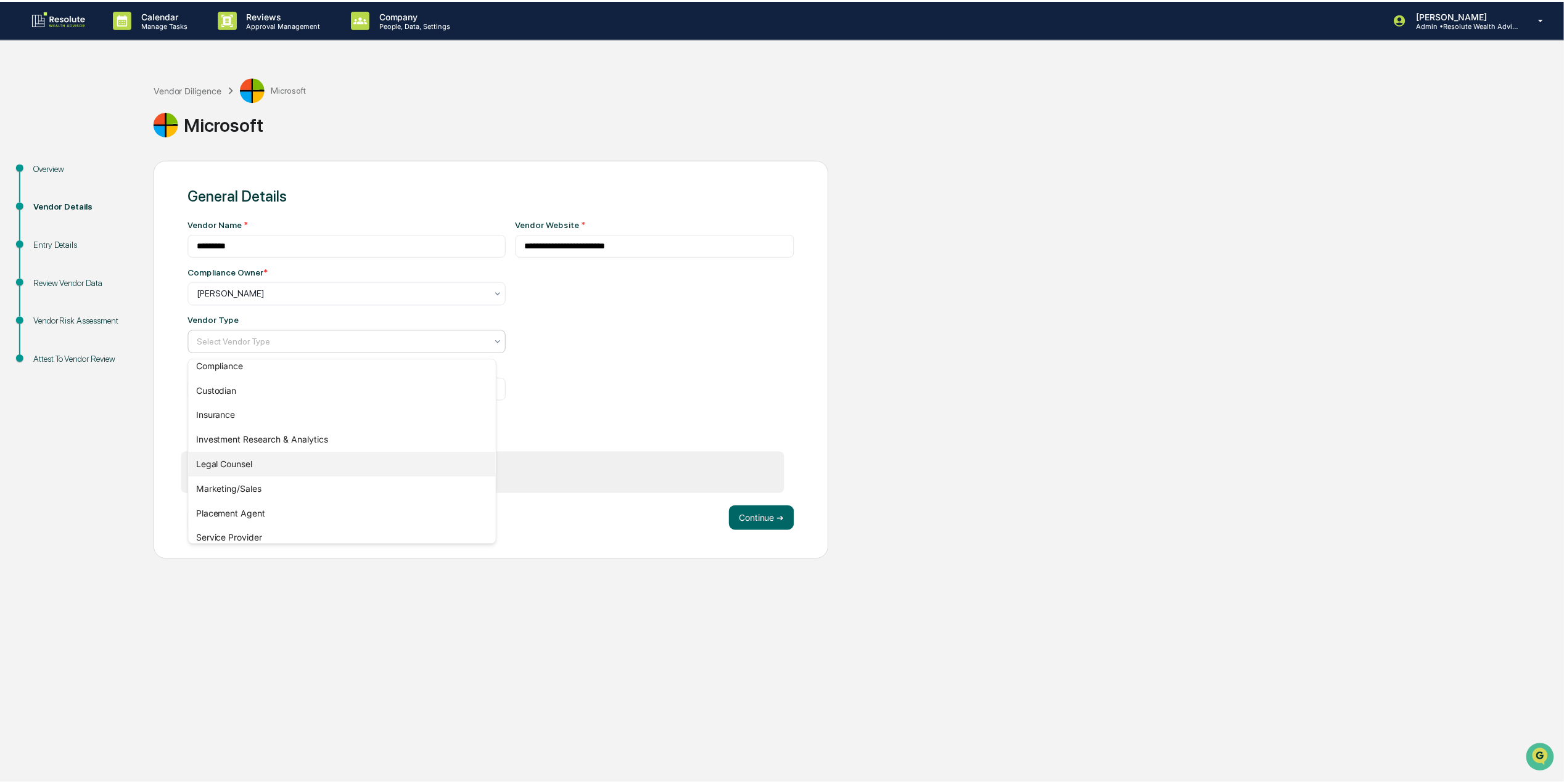
scroll to position [140, 0]
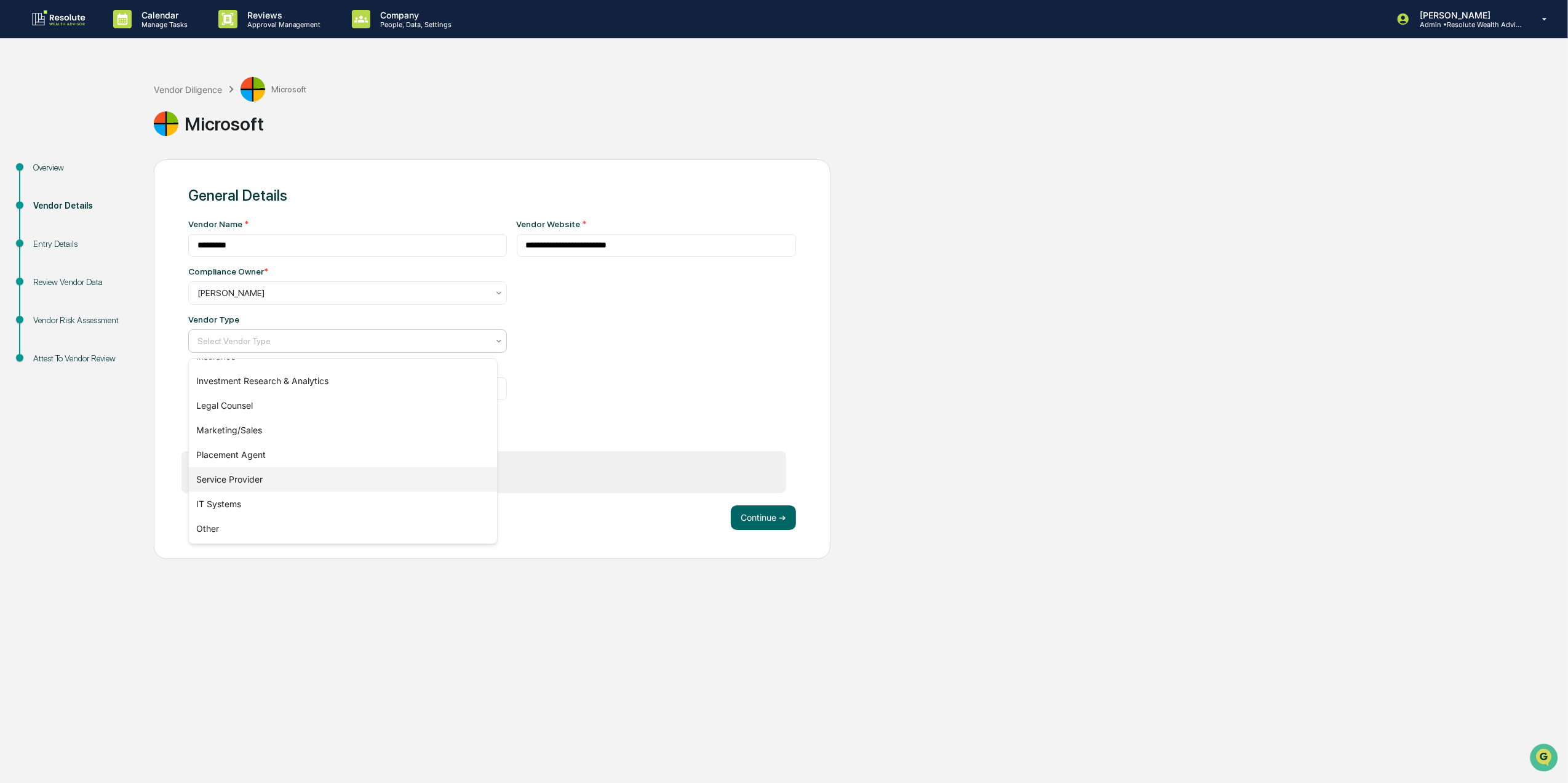
click at [269, 479] on div "Service Provider" at bounding box center [342, 479] width 307 height 25
click at [754, 518] on button "Continue ➔" at bounding box center [763, 517] width 65 height 25
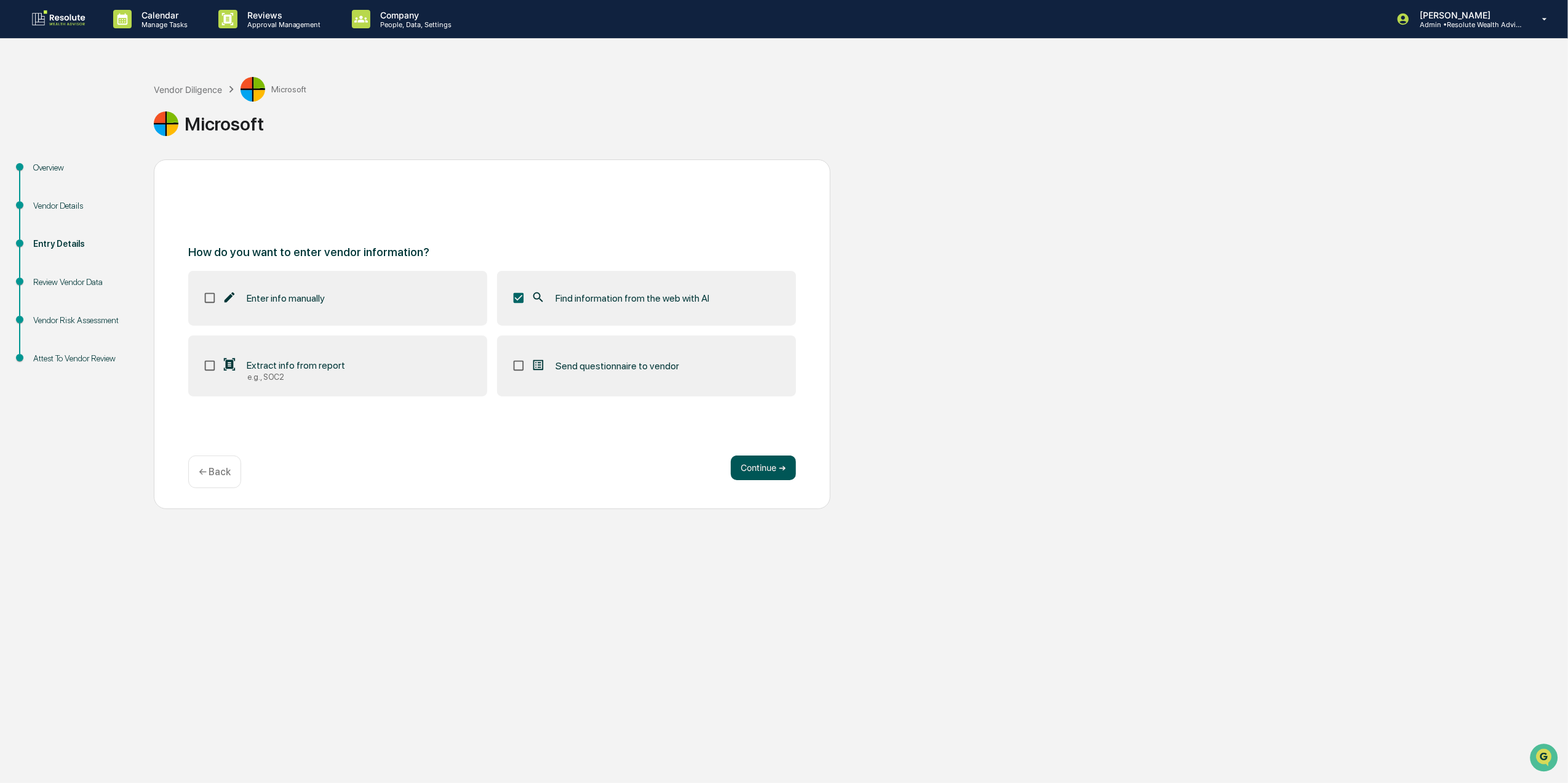
click at [736, 459] on button "Continue ➔" at bounding box center [763, 467] width 65 height 25
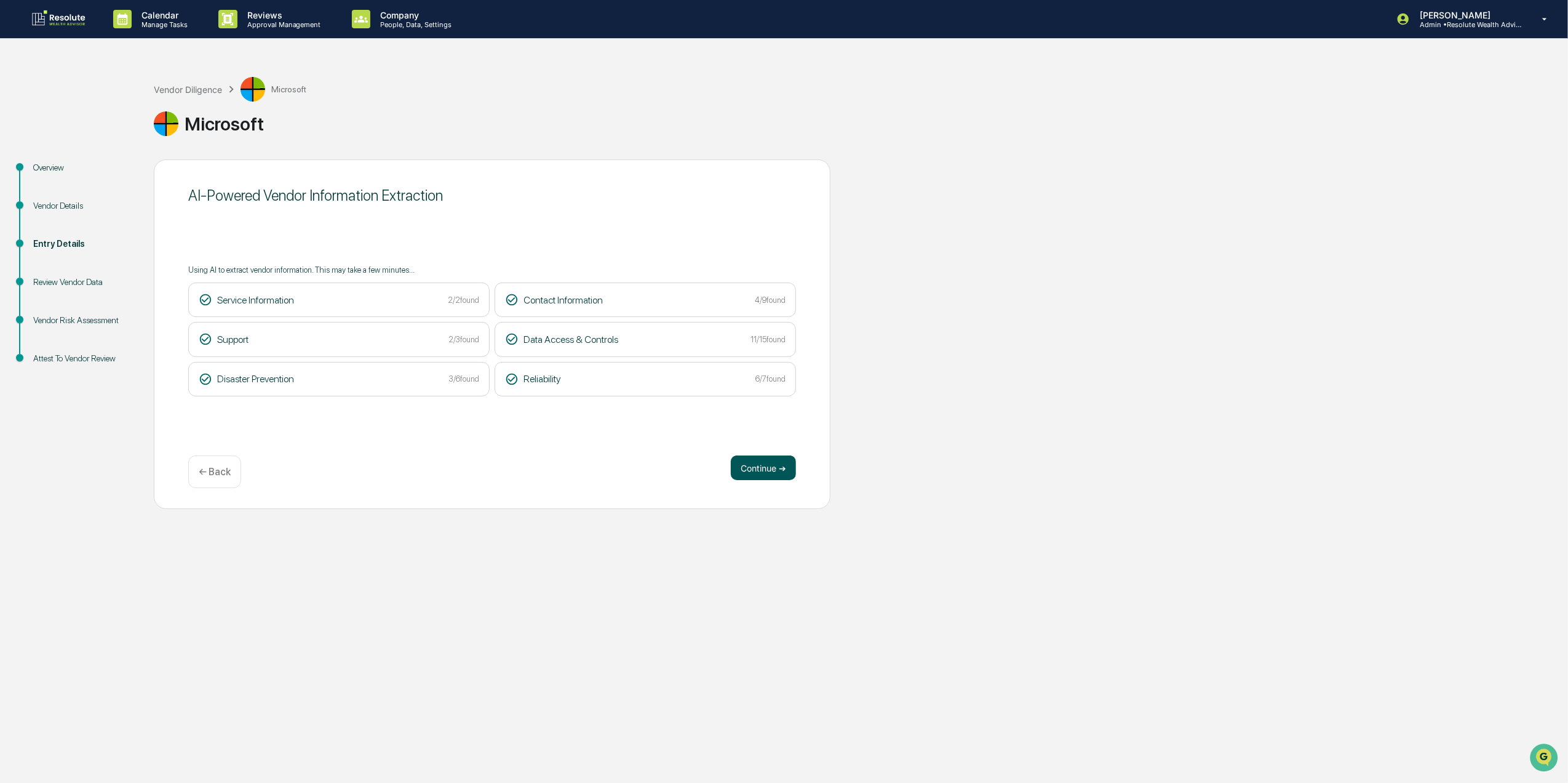
click at [761, 469] on button "Continue ➔" at bounding box center [763, 467] width 65 height 25
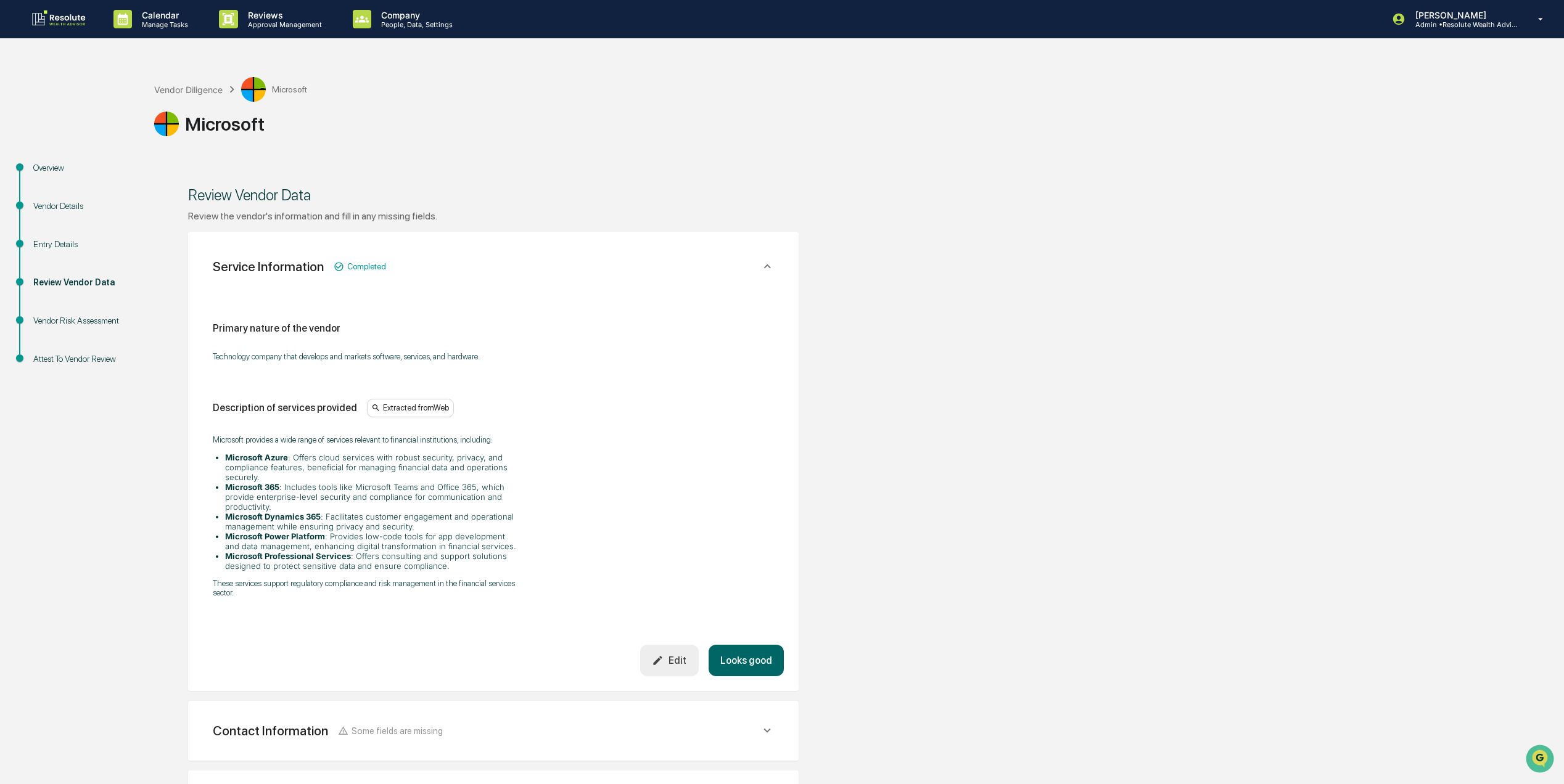
click at [758, 645] on button "Looks good" at bounding box center [746, 660] width 75 height 32
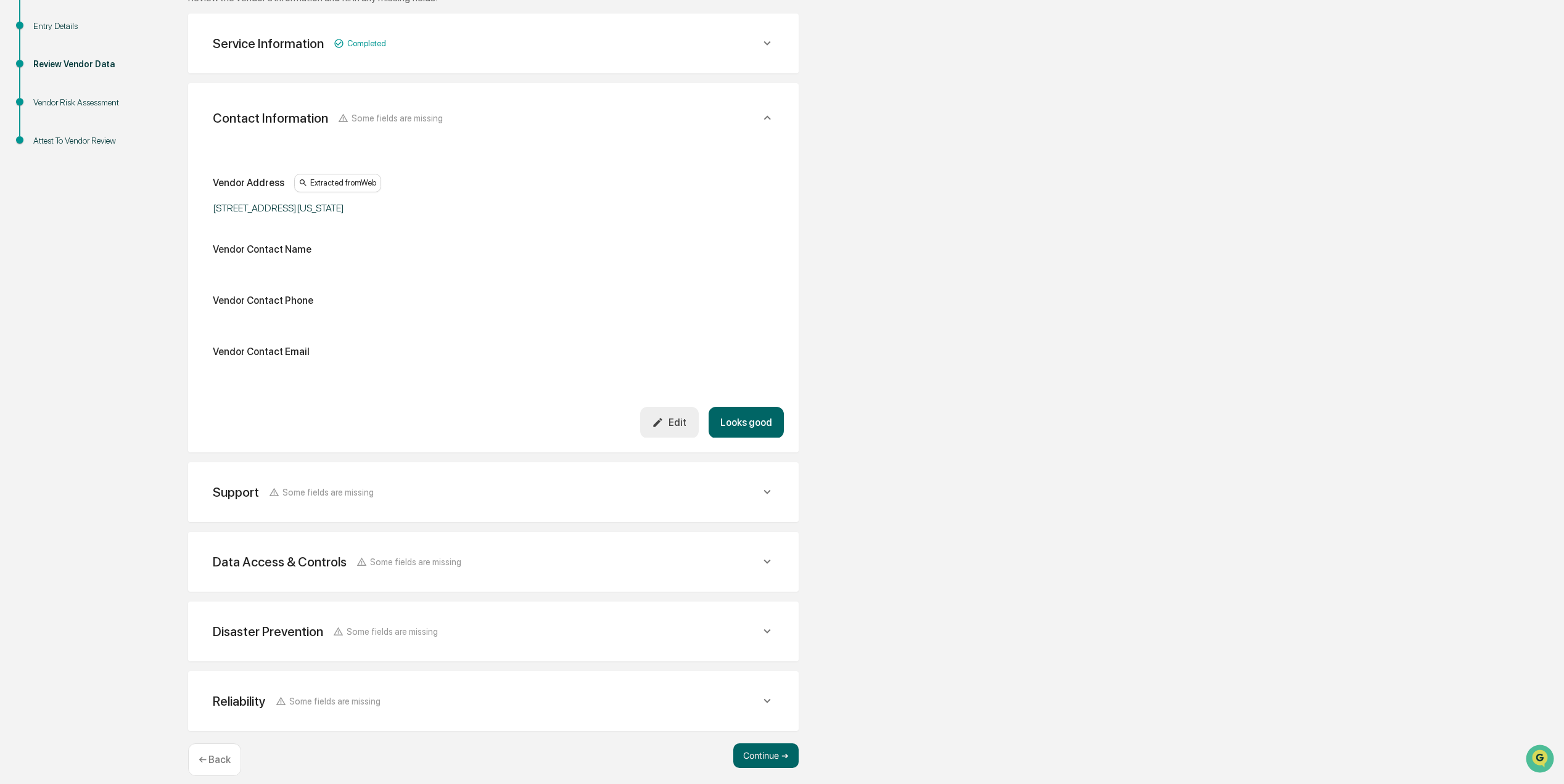
scroll to position [228, 0]
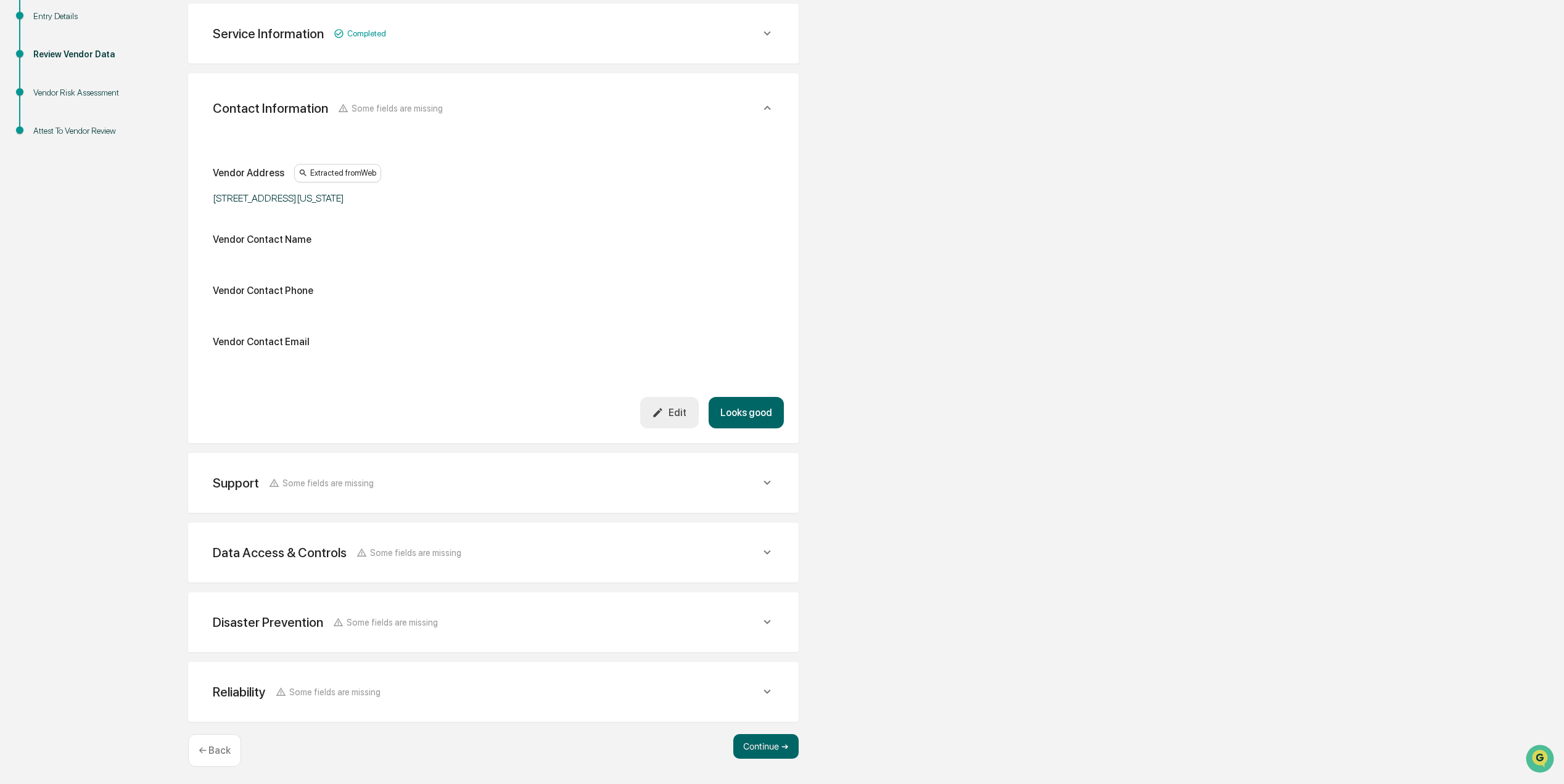
click at [746, 413] on button "Looks good" at bounding box center [746, 412] width 75 height 32
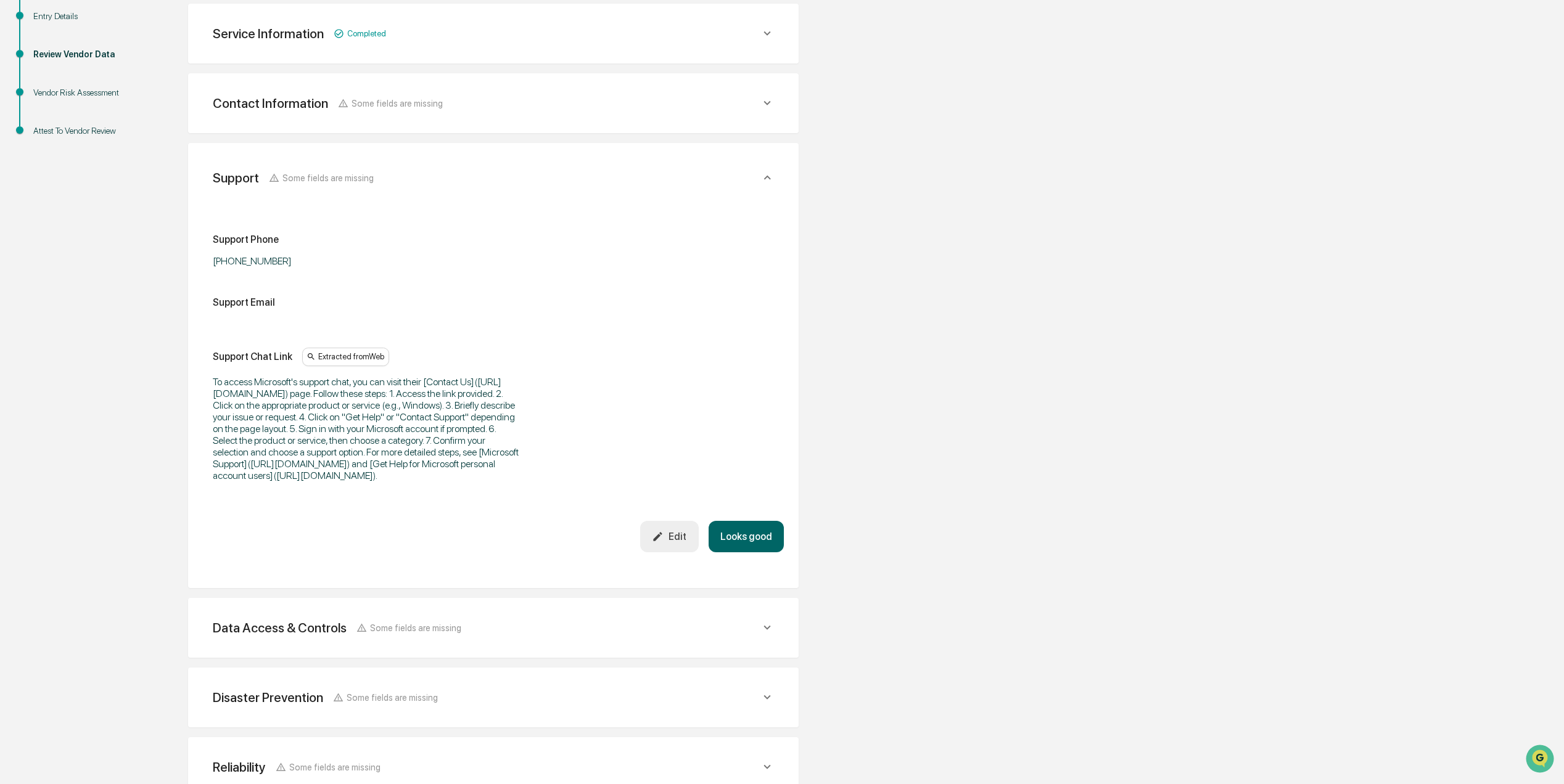
scroll to position [230, 0]
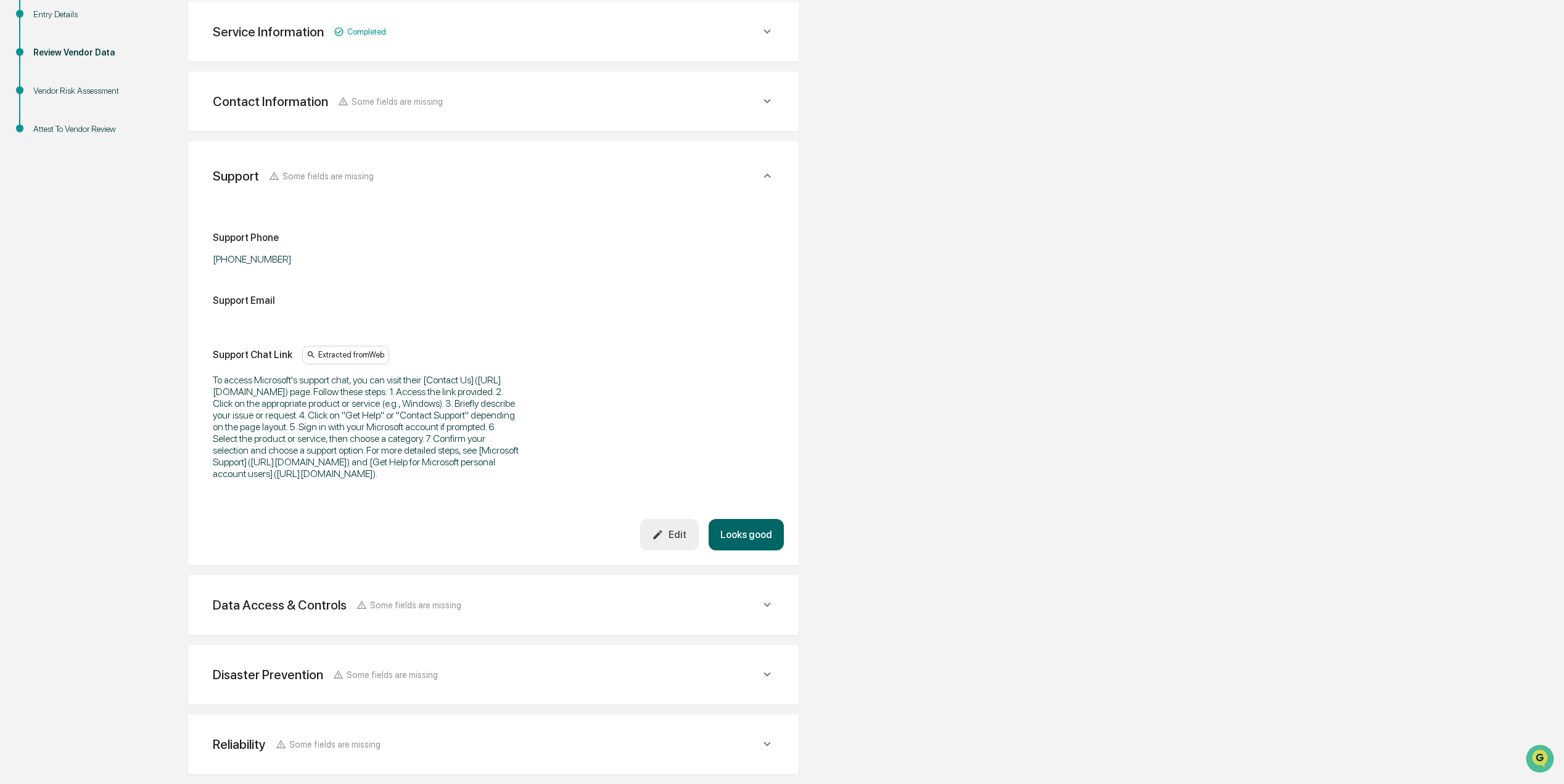
click at [753, 550] on button "Looks good" at bounding box center [746, 535] width 75 height 32
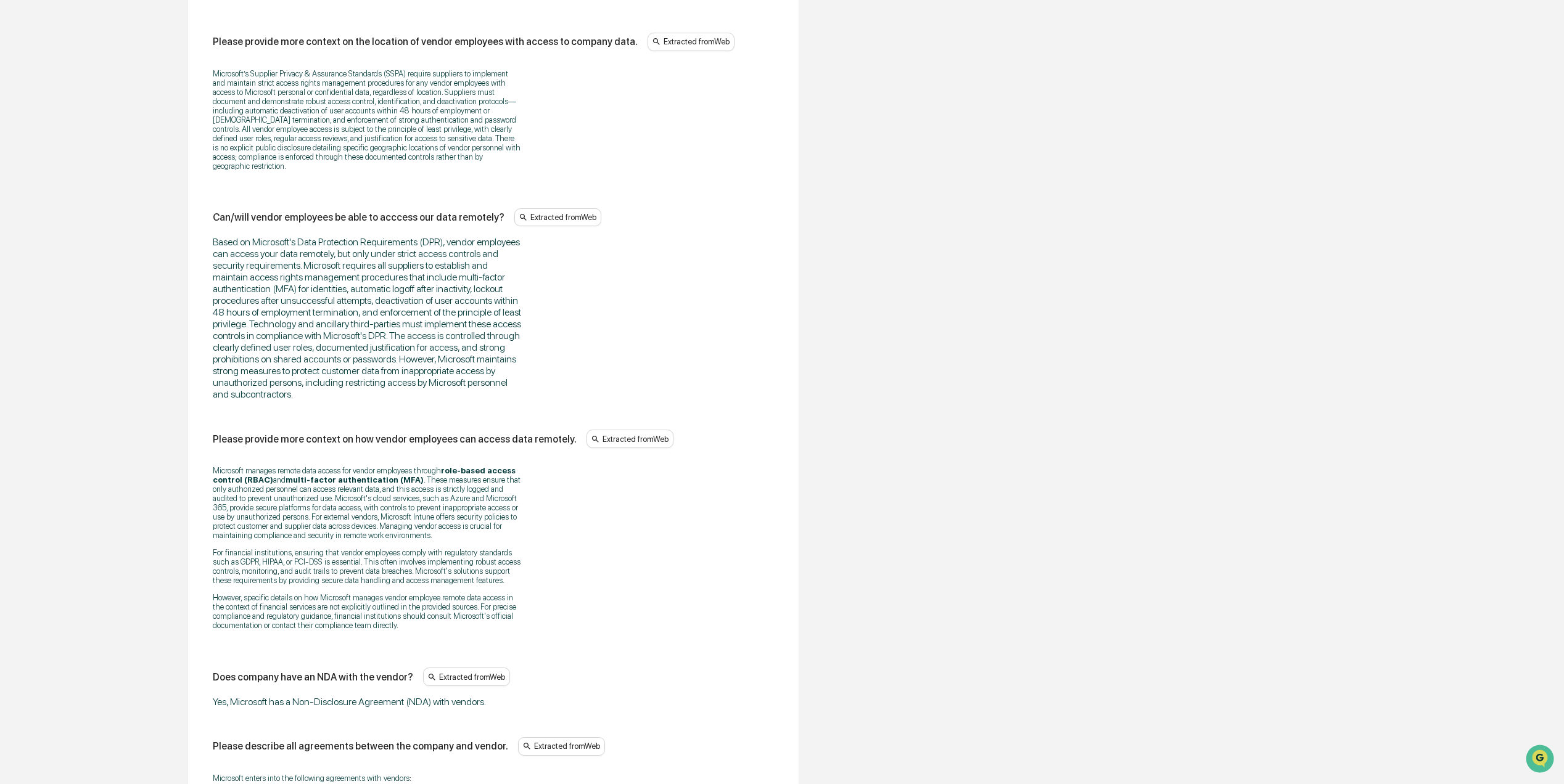
scroll to position [1540, 0]
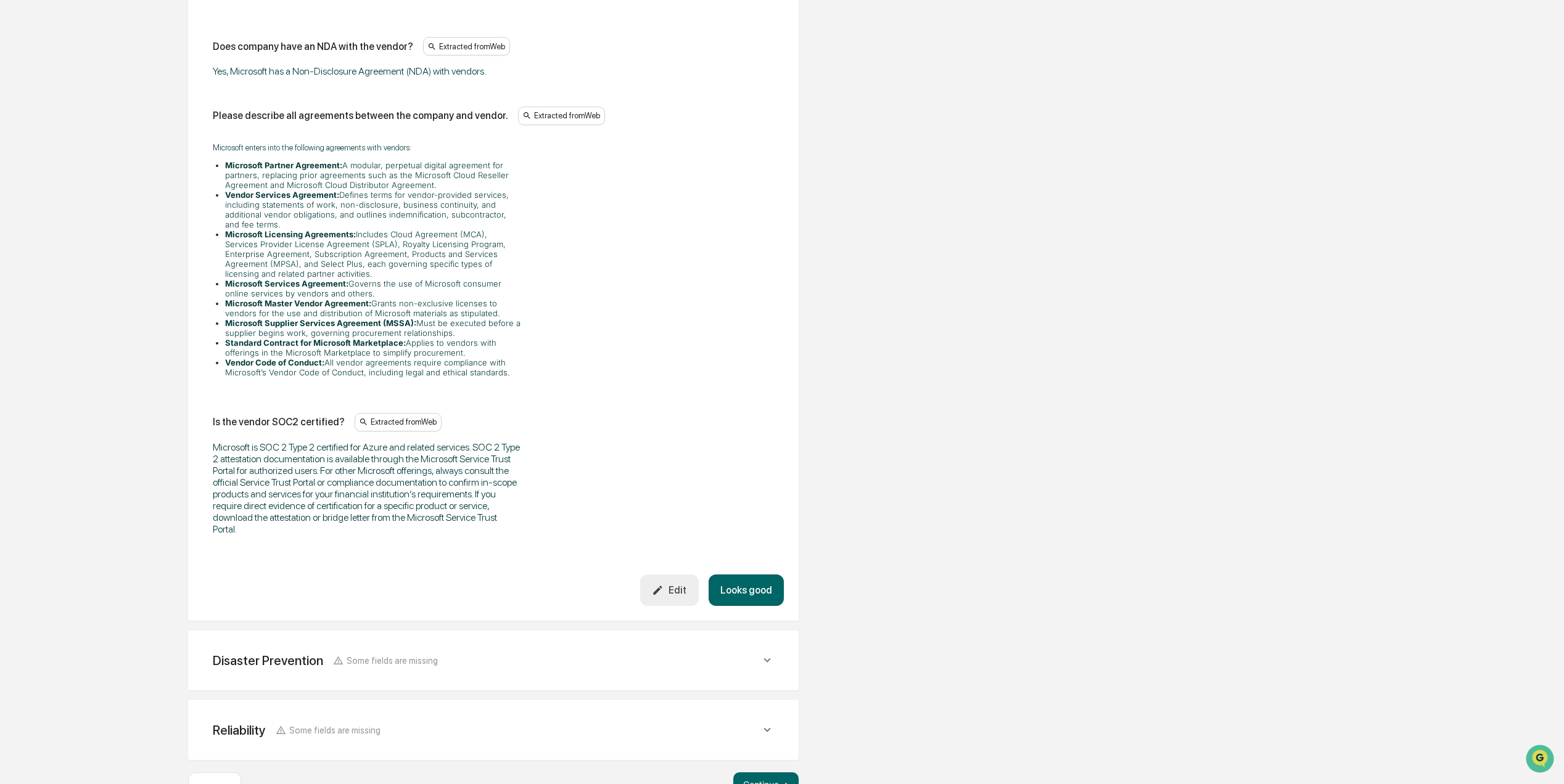
click at [733, 574] on button "Looks good" at bounding box center [746, 590] width 75 height 32
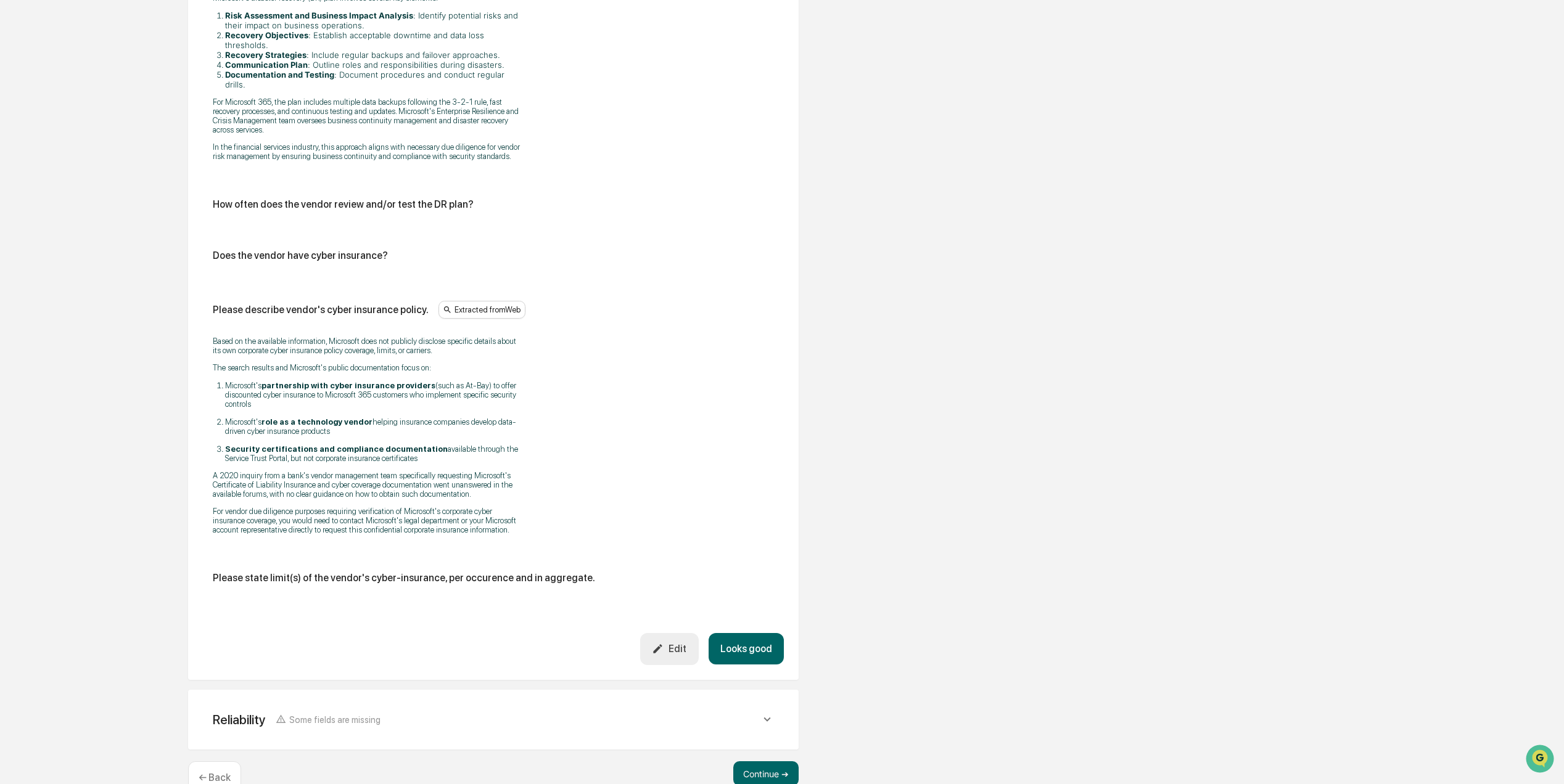
click at [751, 633] on button "Looks good" at bounding box center [746, 649] width 75 height 32
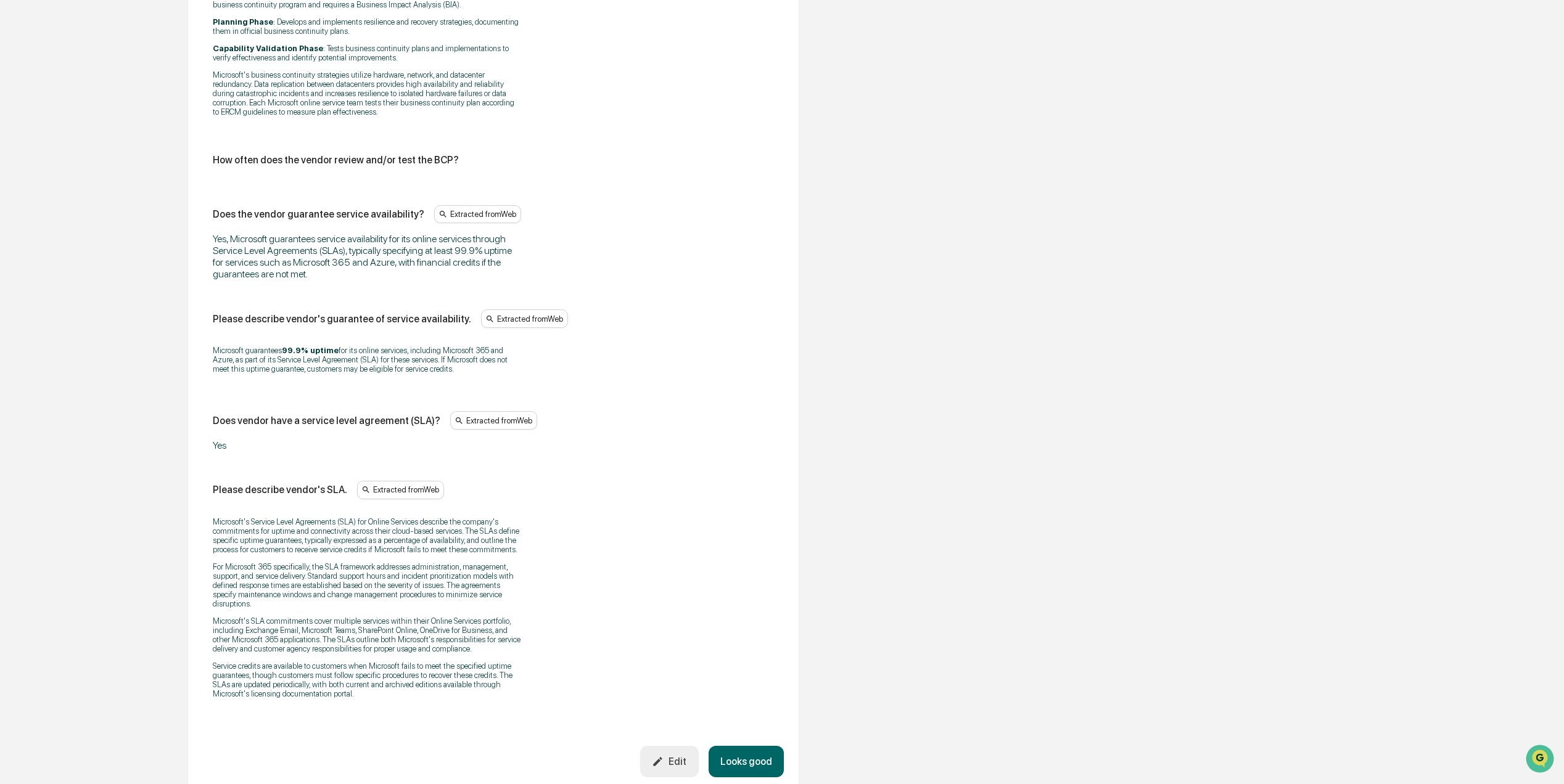
click at [757, 752] on button "Looks good" at bounding box center [746, 761] width 75 height 32
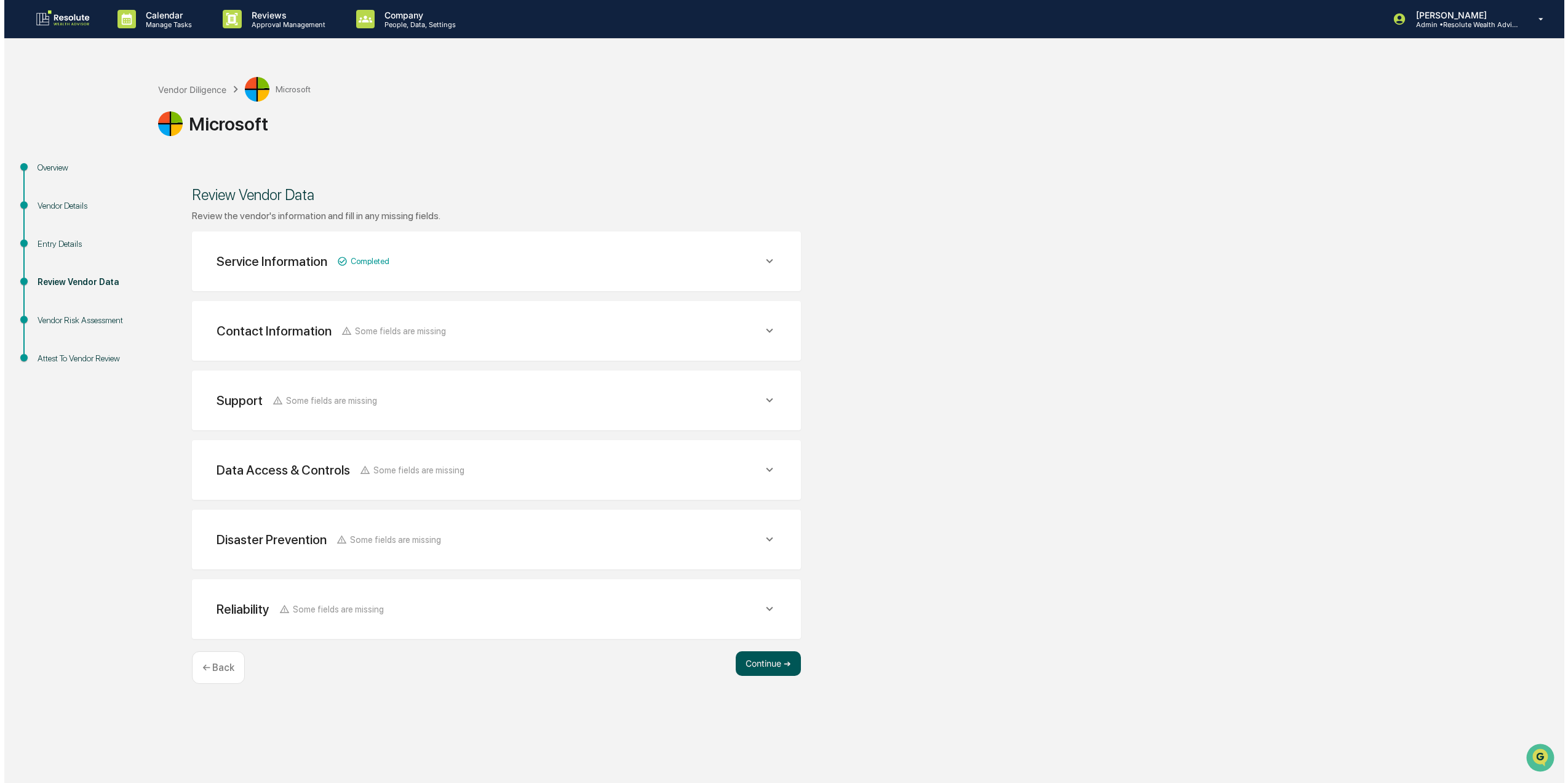
scroll to position [0, 0]
click at [771, 666] on button "Continue ➔" at bounding box center [764, 663] width 65 height 25
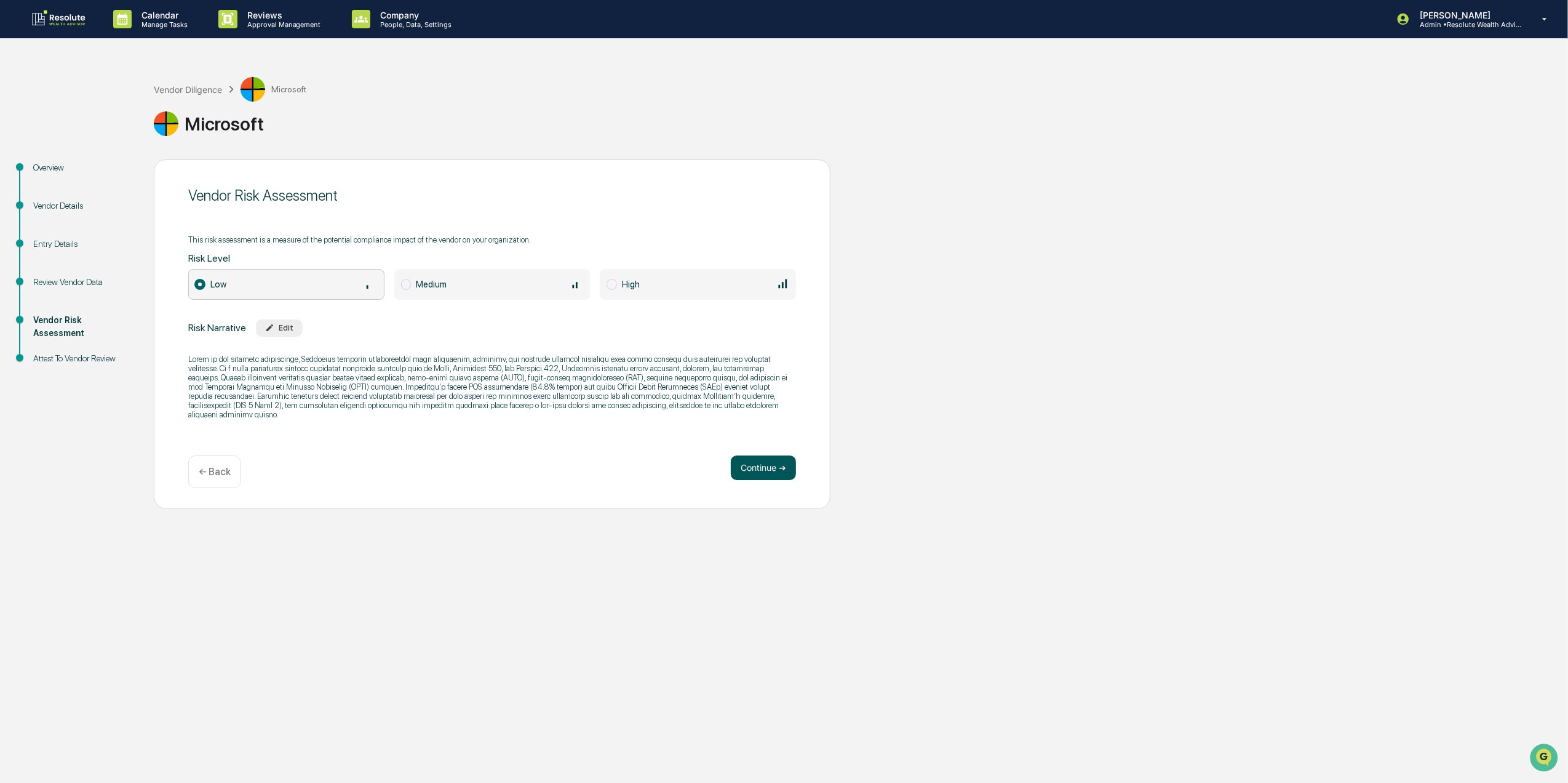
click at [761, 463] on button "Continue ➔" at bounding box center [763, 467] width 65 height 25
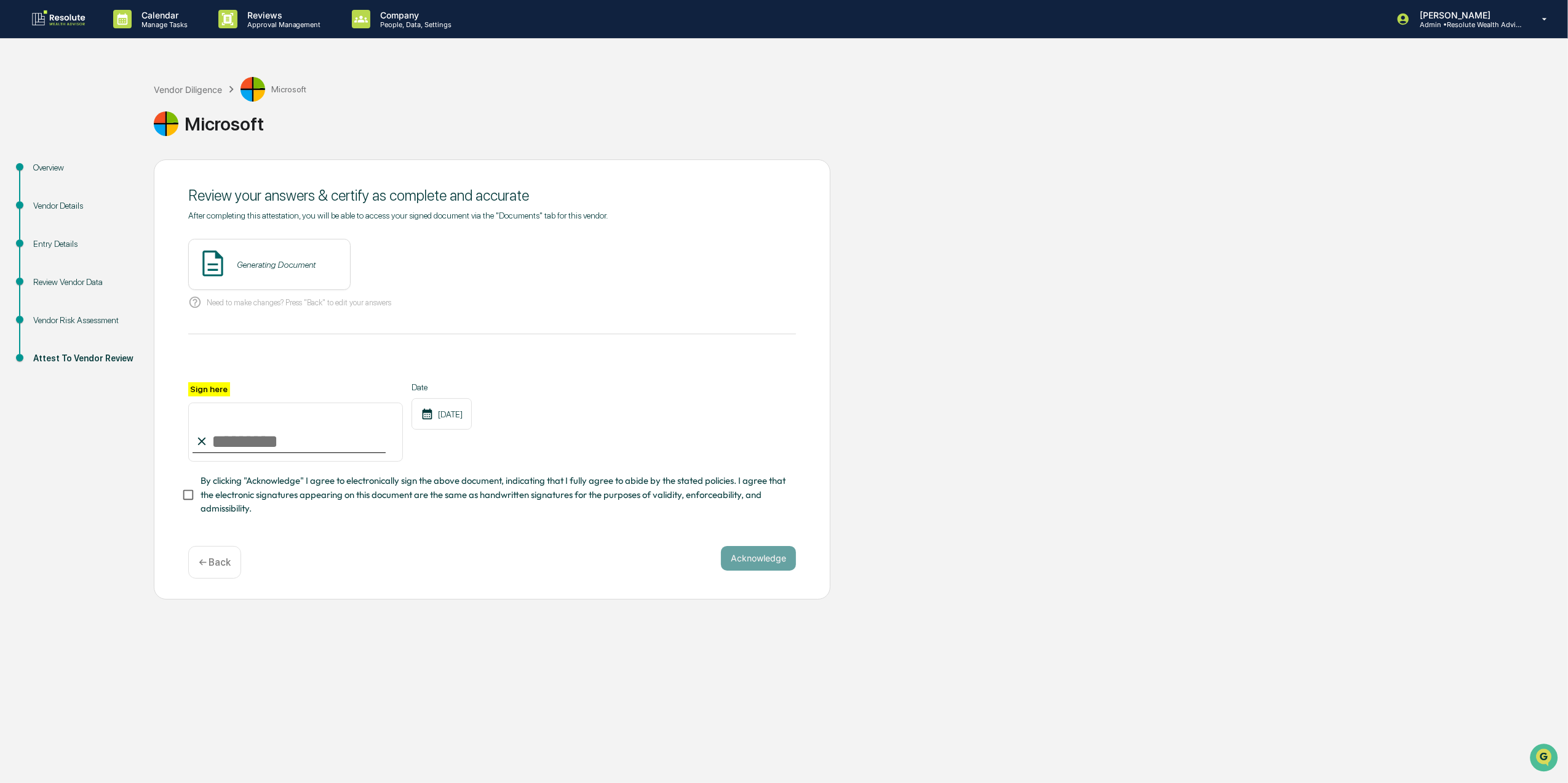
click at [321, 267] on div "Generating Document" at bounding box center [269, 264] width 162 height 51
click at [406, 269] on button "View" at bounding box center [409, 265] width 32 height 20
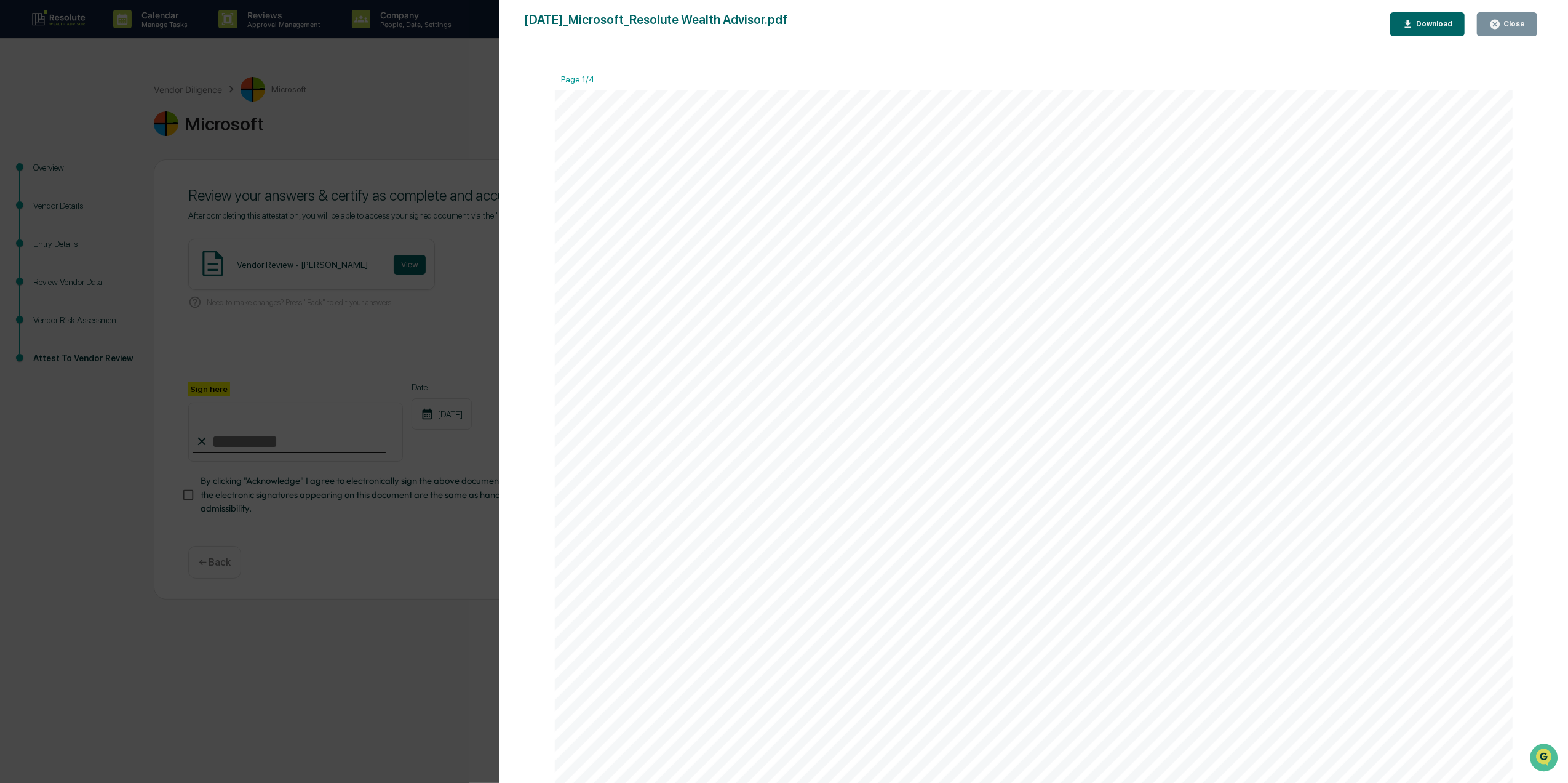
click at [1513, 18] on div "Close" at bounding box center [1507, 24] width 36 height 12
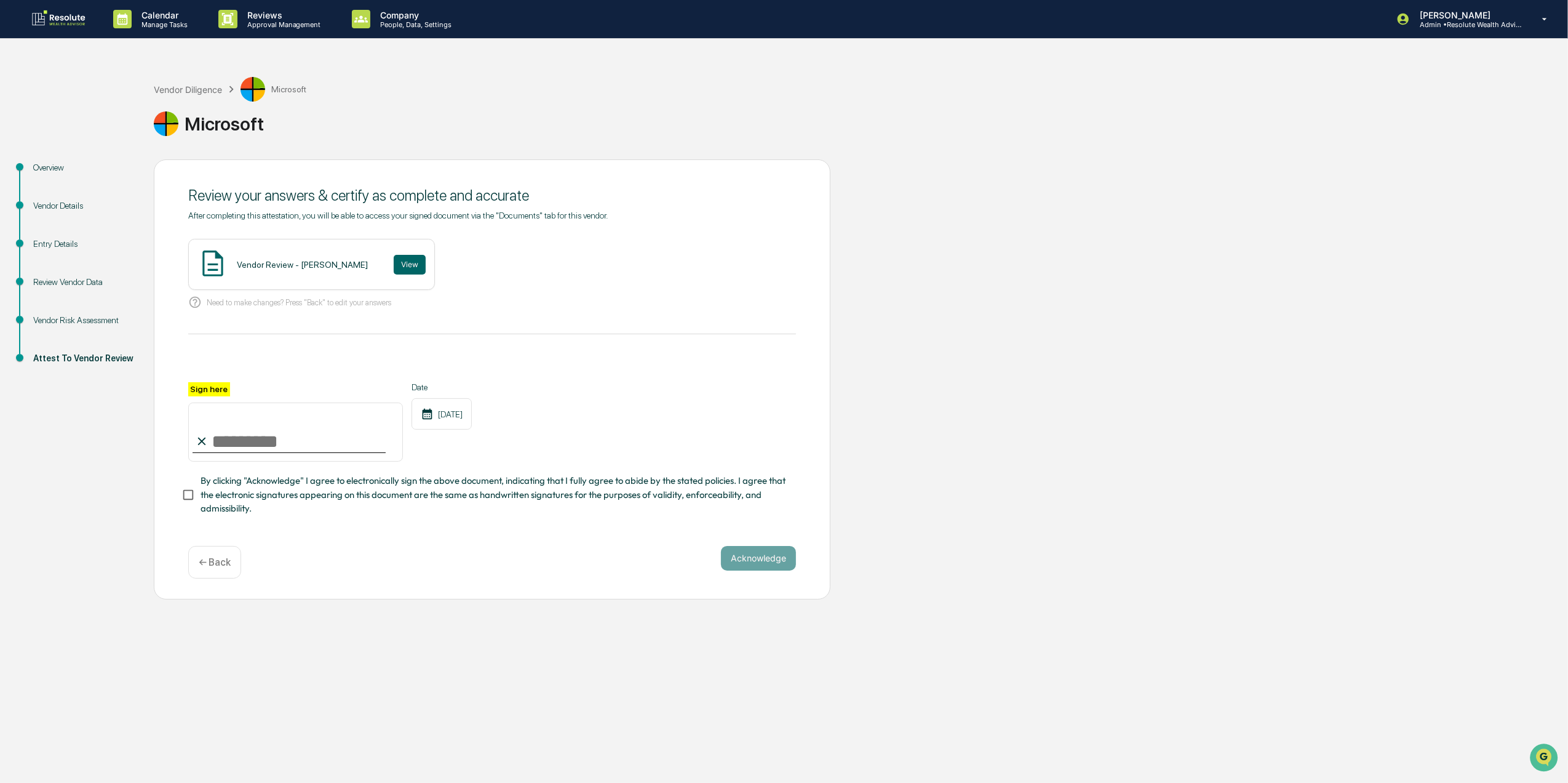
click at [252, 450] on input "Sign here" at bounding box center [295, 432] width 214 height 59
type input "**********"
click at [763, 566] on button "Acknowledge" at bounding box center [758, 558] width 75 height 25
